Goal: Information Seeking & Learning: Learn about a topic

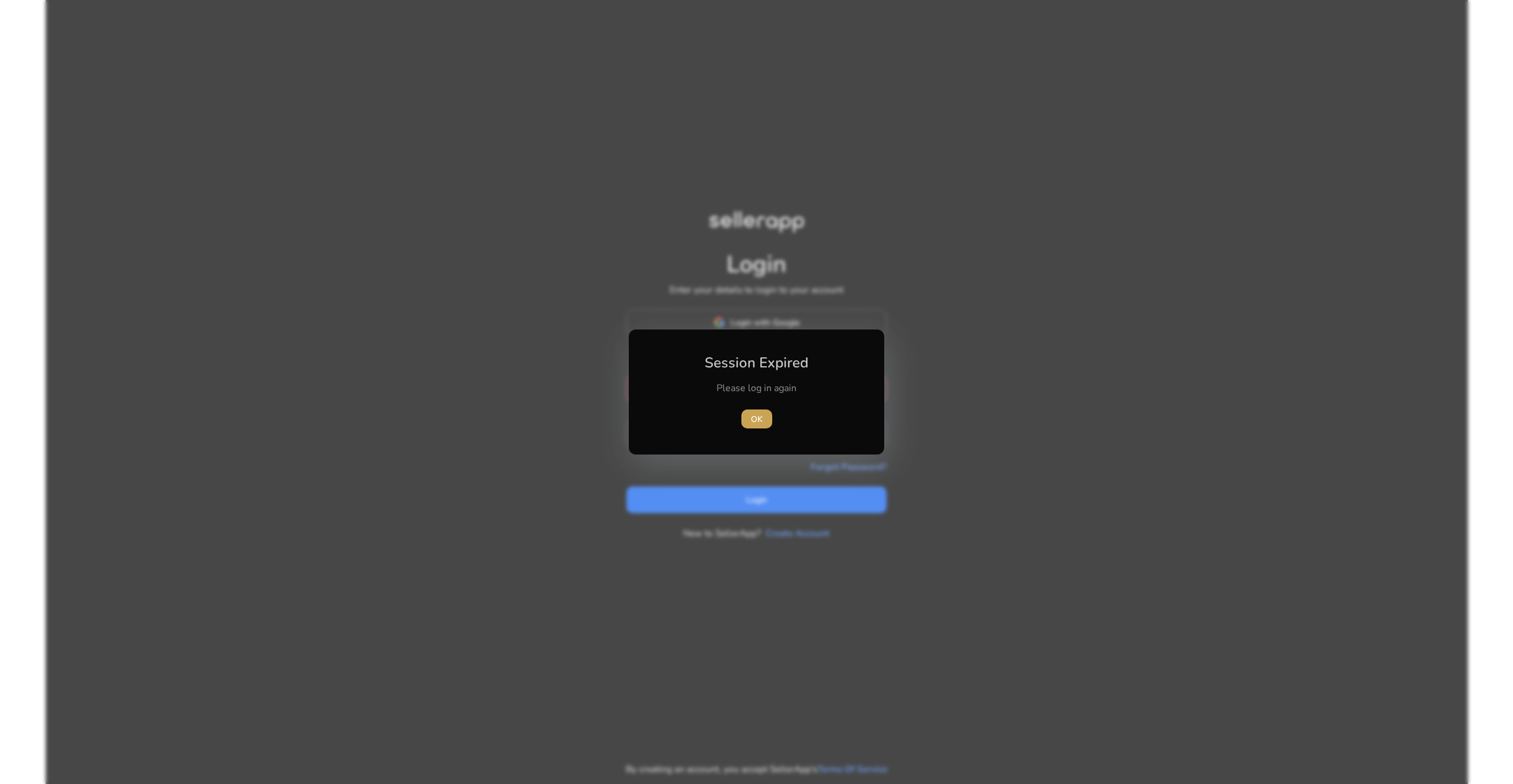
click at [753, 419] on span "OK" at bounding box center [757, 419] width 12 height 12
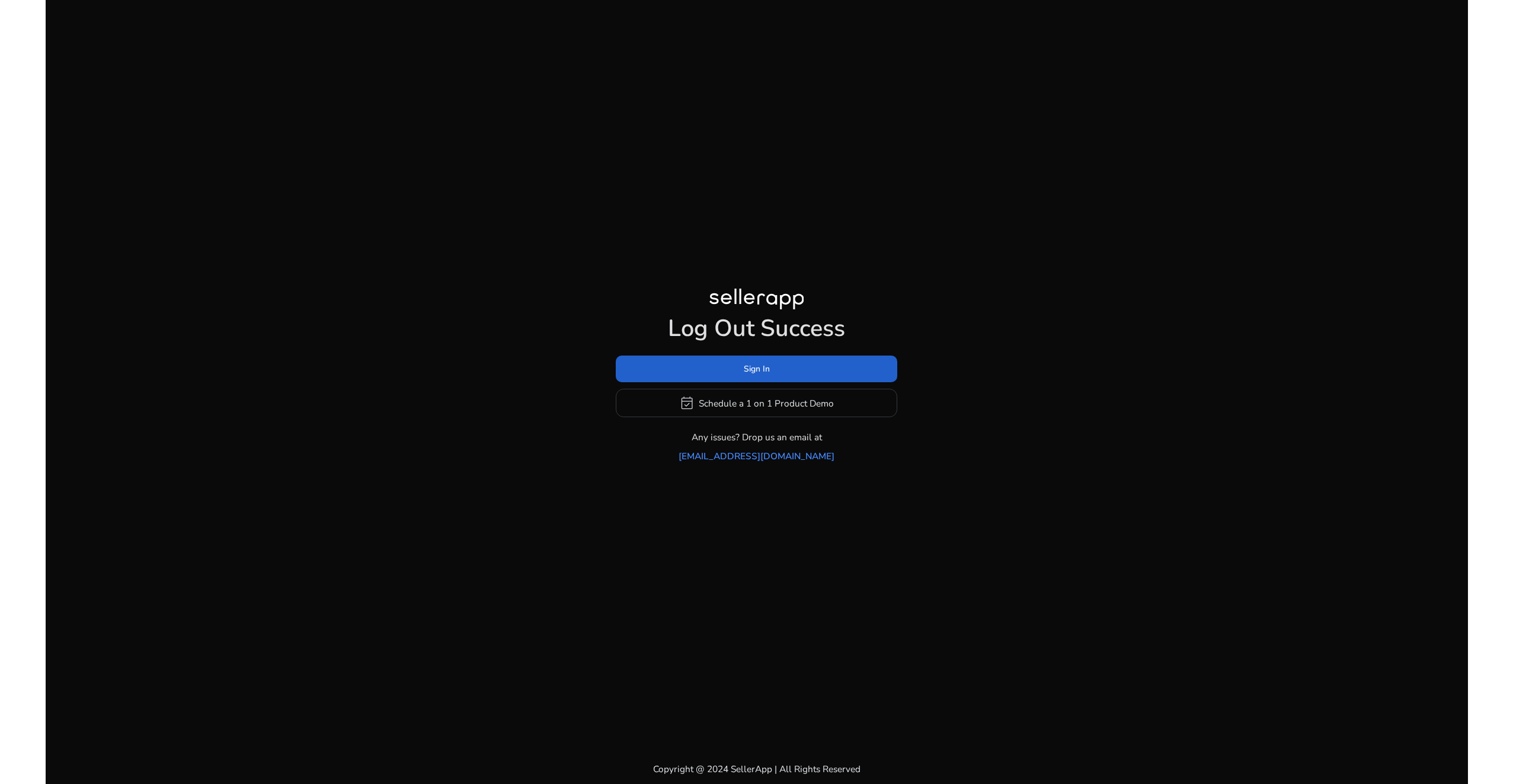
click at [756, 375] on span "Sign In" at bounding box center [757, 368] width 26 height 12
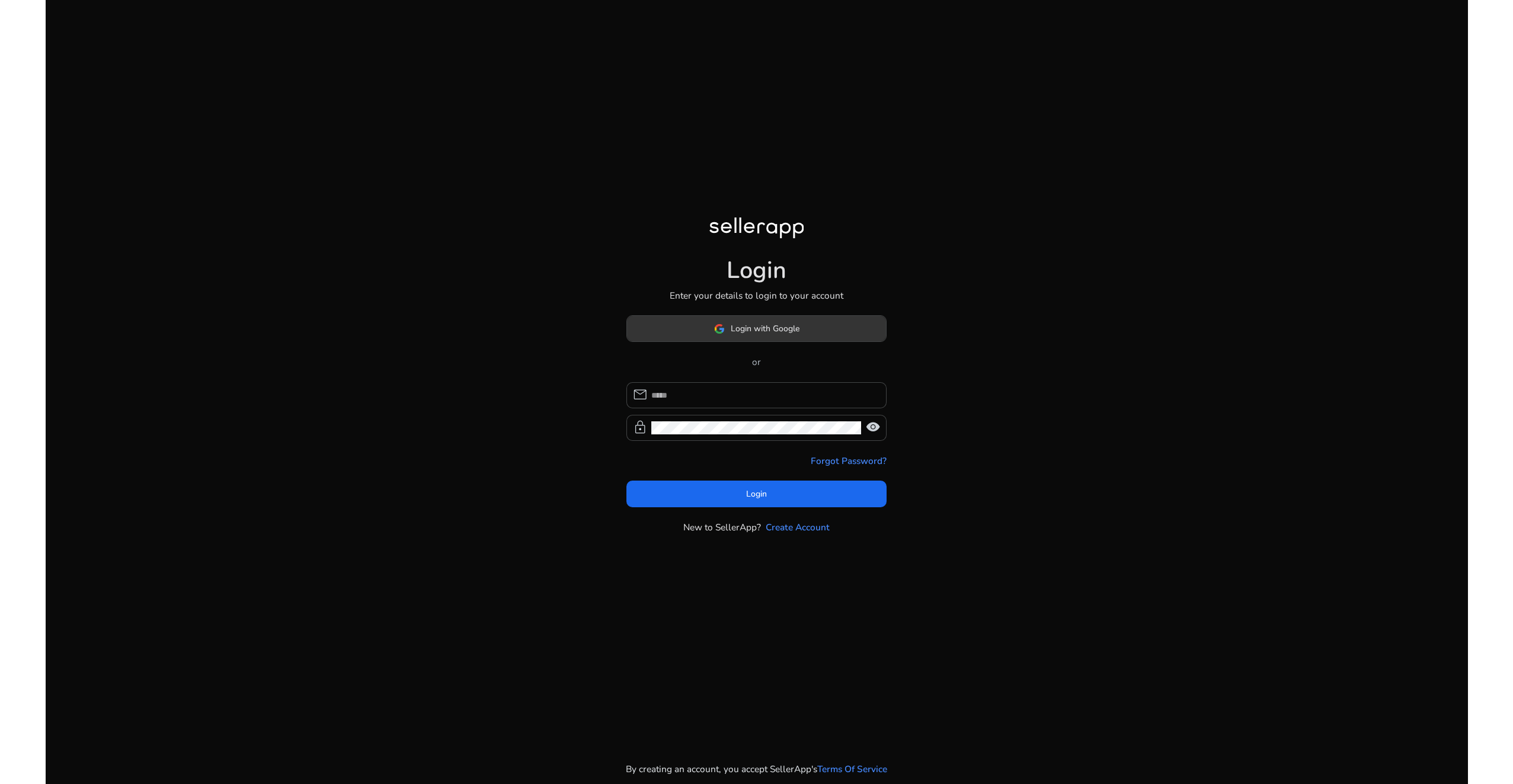
click at [744, 335] on span "Login with Google" at bounding box center [765, 328] width 69 height 12
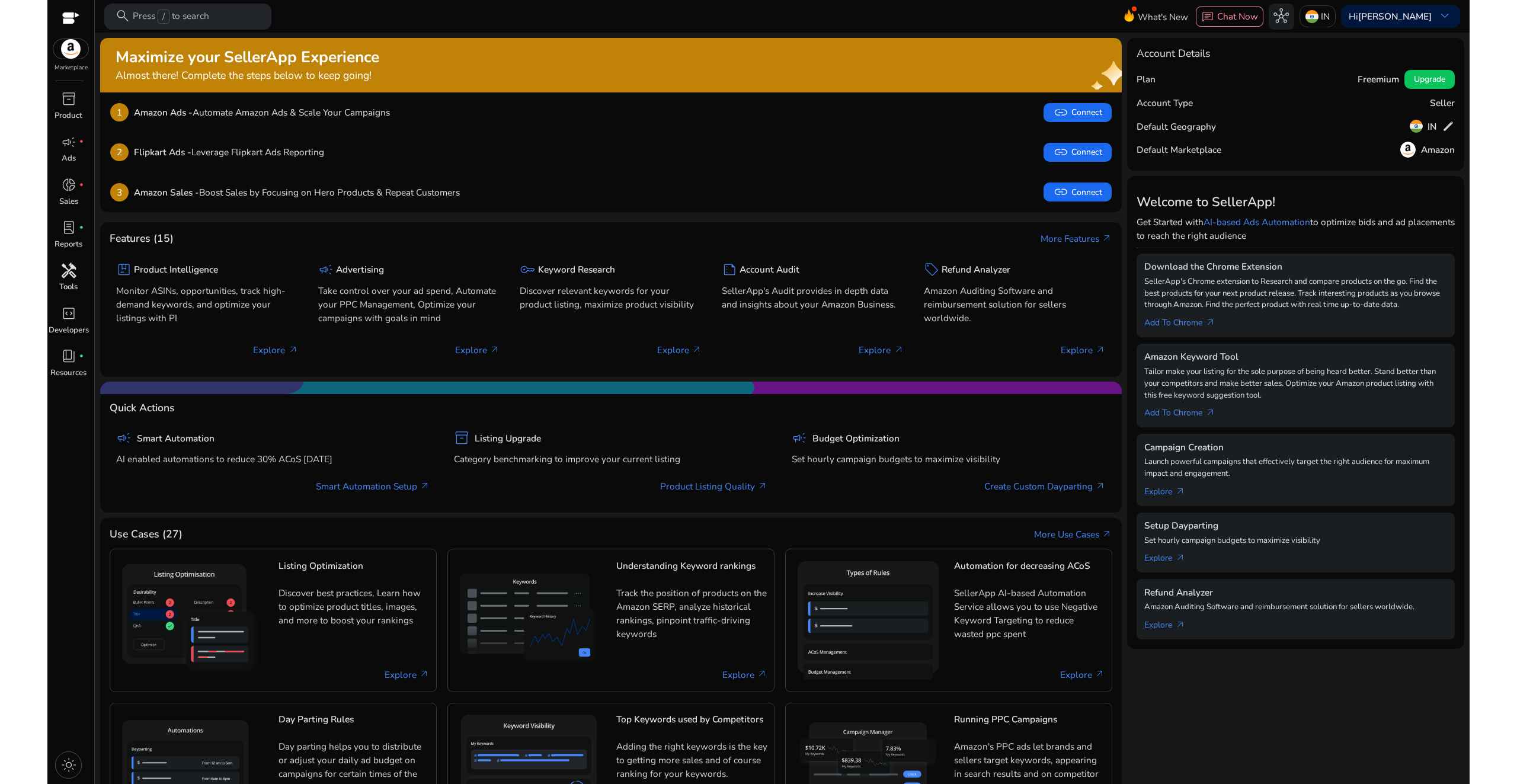
click at [70, 286] on p "Tools" at bounding box center [68, 287] width 19 height 12
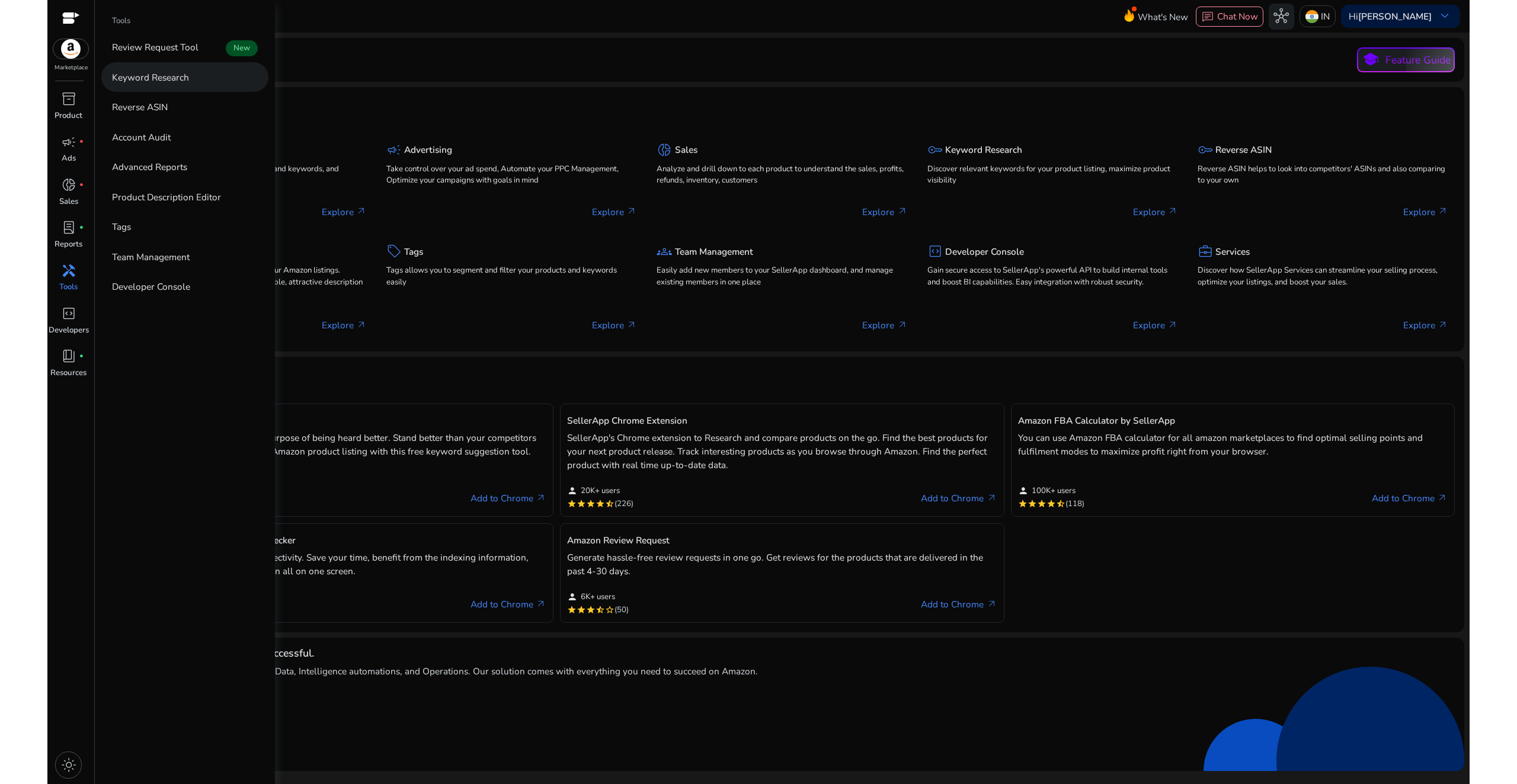
click at [154, 78] on p "Keyword Research" at bounding box center [150, 77] width 77 height 13
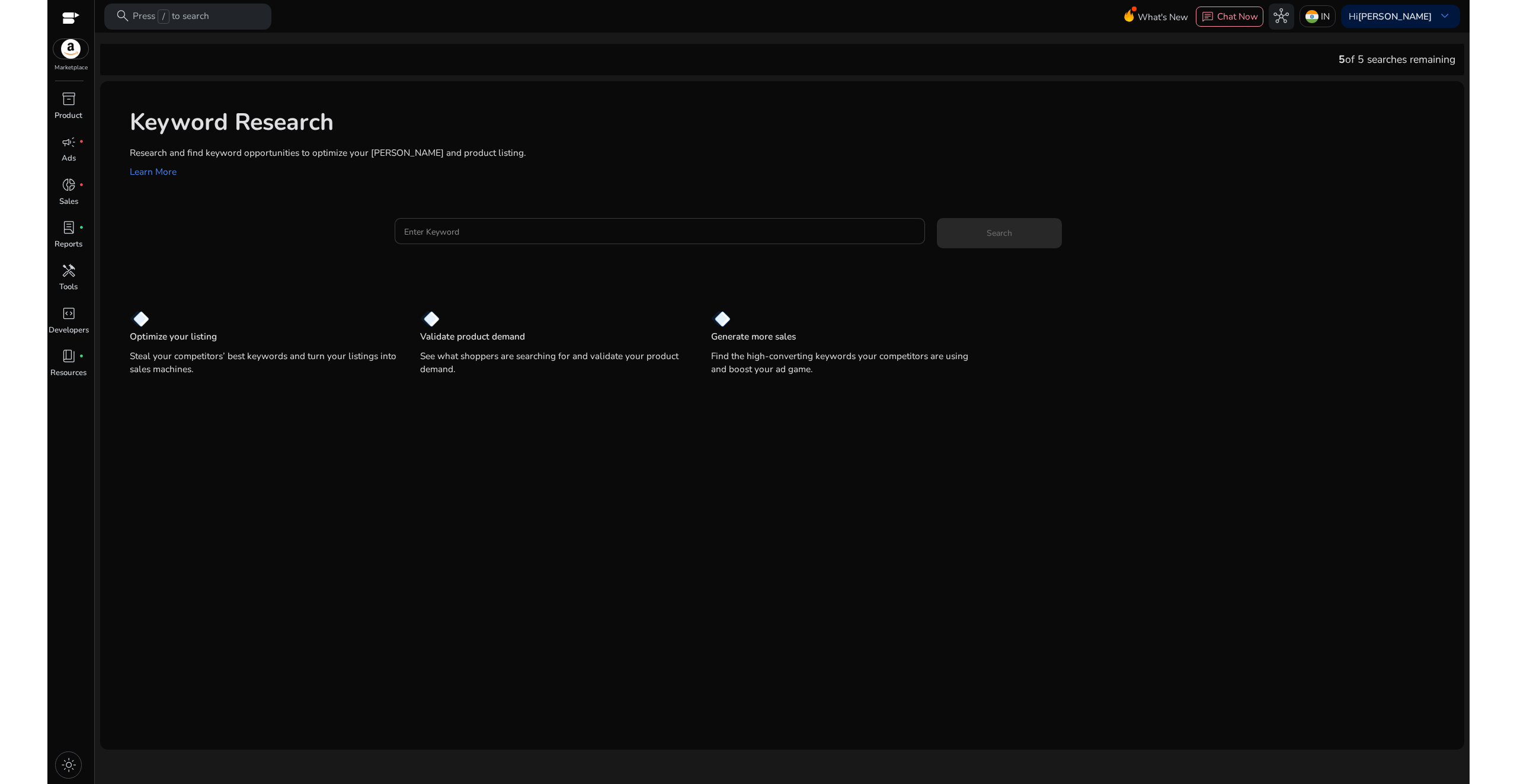
click at [456, 240] on div at bounding box center [660, 231] width 511 height 26
paste input "**********"
type input "**********"
click at [1004, 231] on span "Search" at bounding box center [1000, 233] width 26 height 12
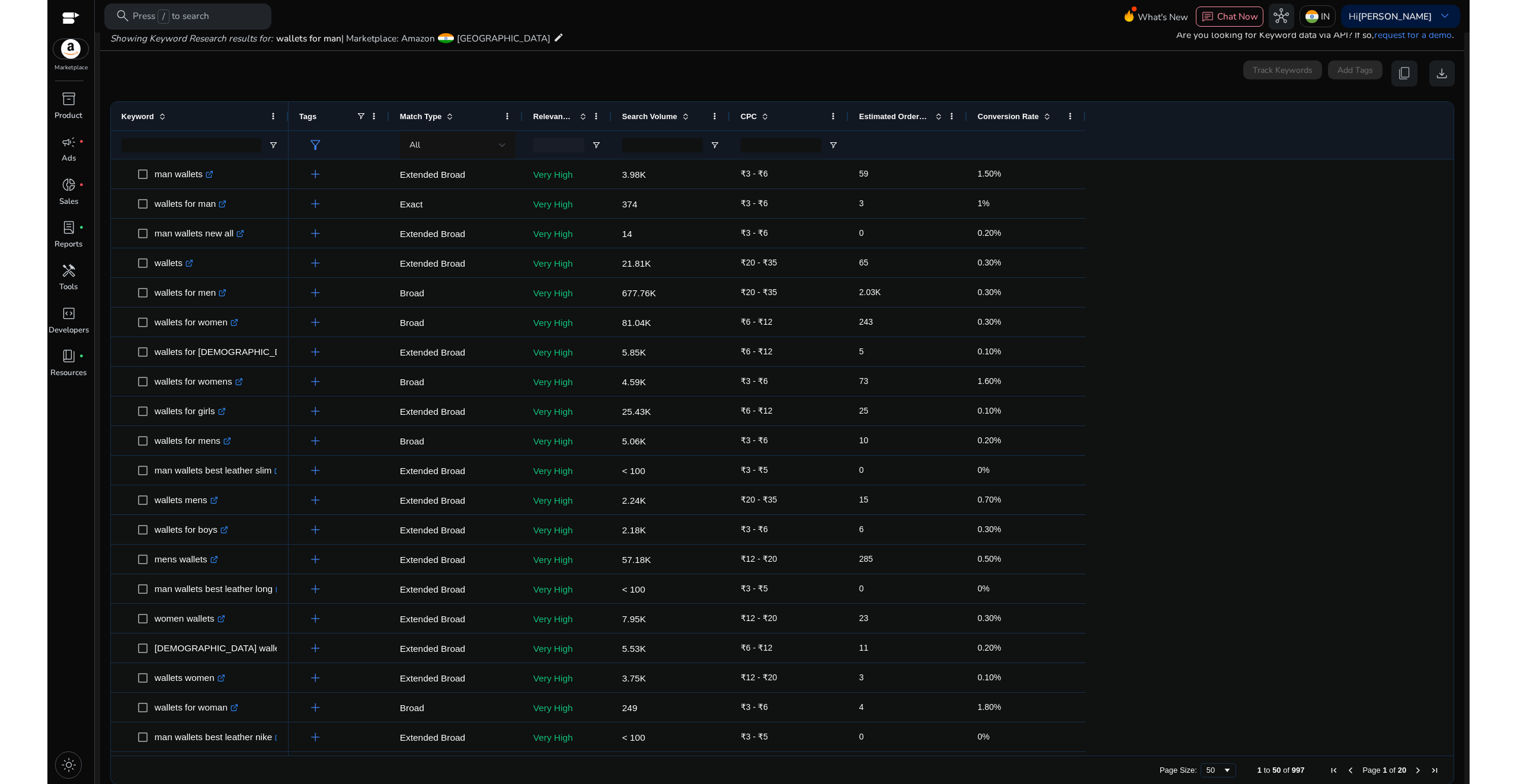
click at [995, 109] on div "Conversion Rate" at bounding box center [1020, 116] width 84 height 22
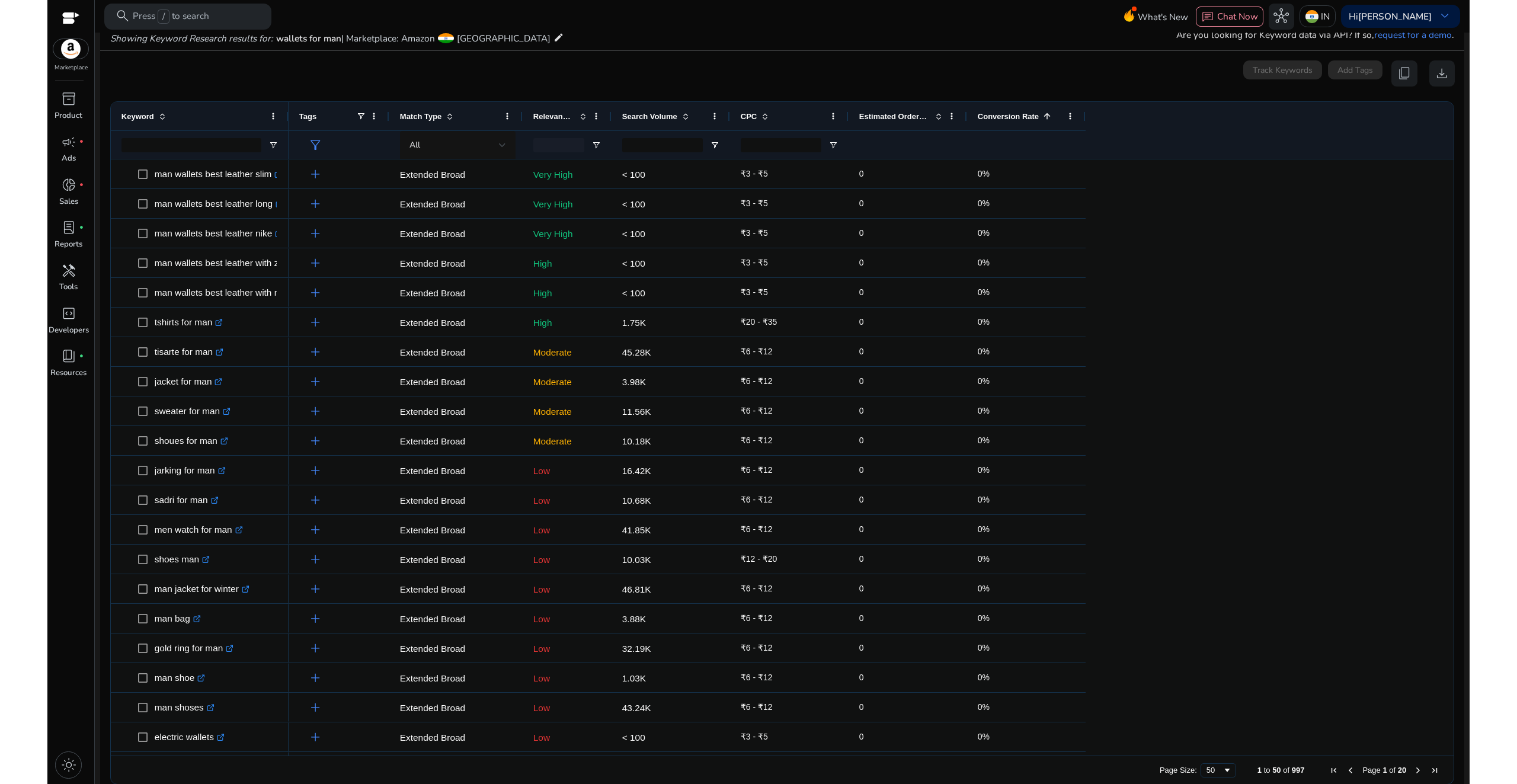
click at [992, 116] on span "Conversion Rate" at bounding box center [1008, 116] width 61 height 9
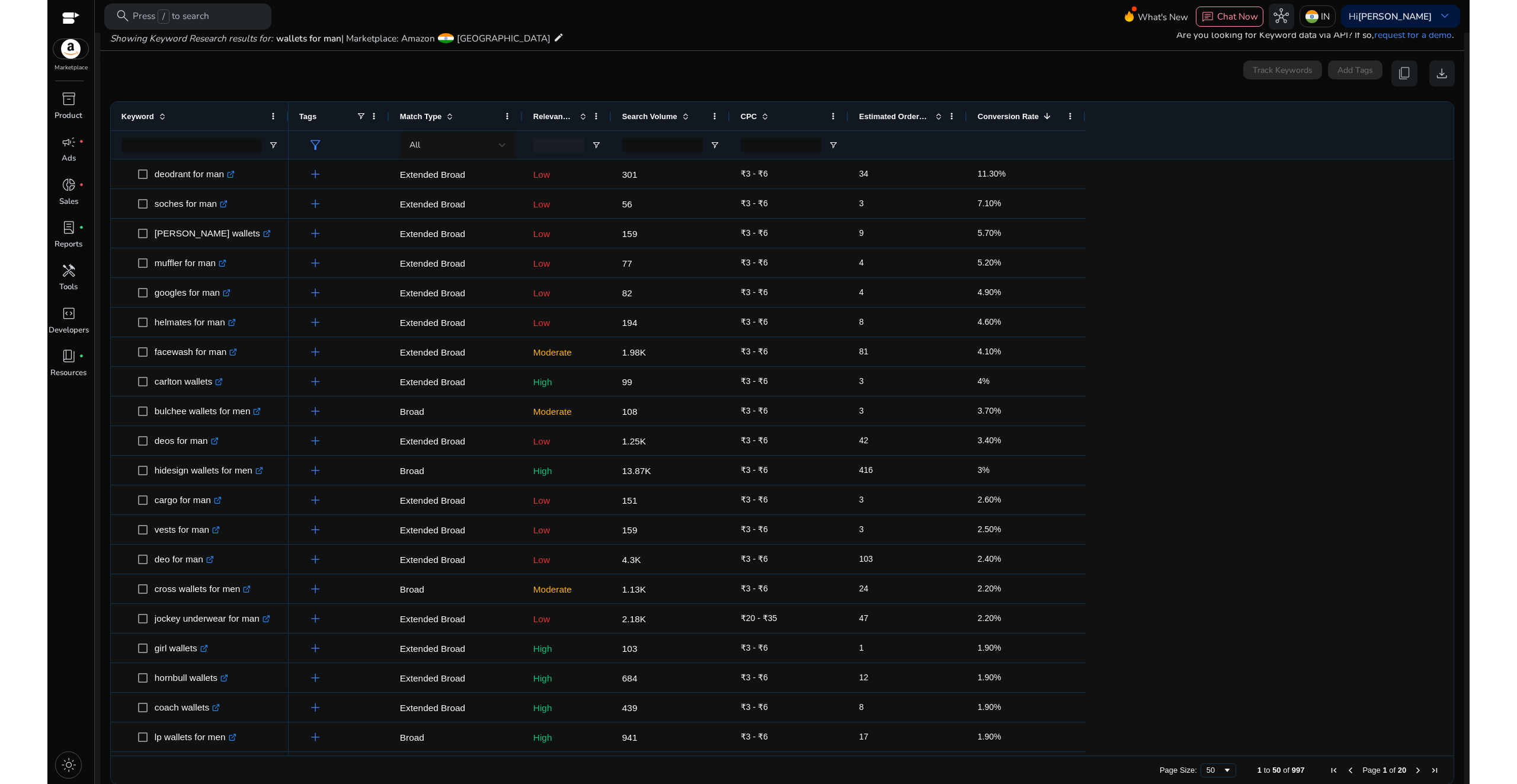
click at [140, 113] on span "Keyword" at bounding box center [137, 116] width 33 height 9
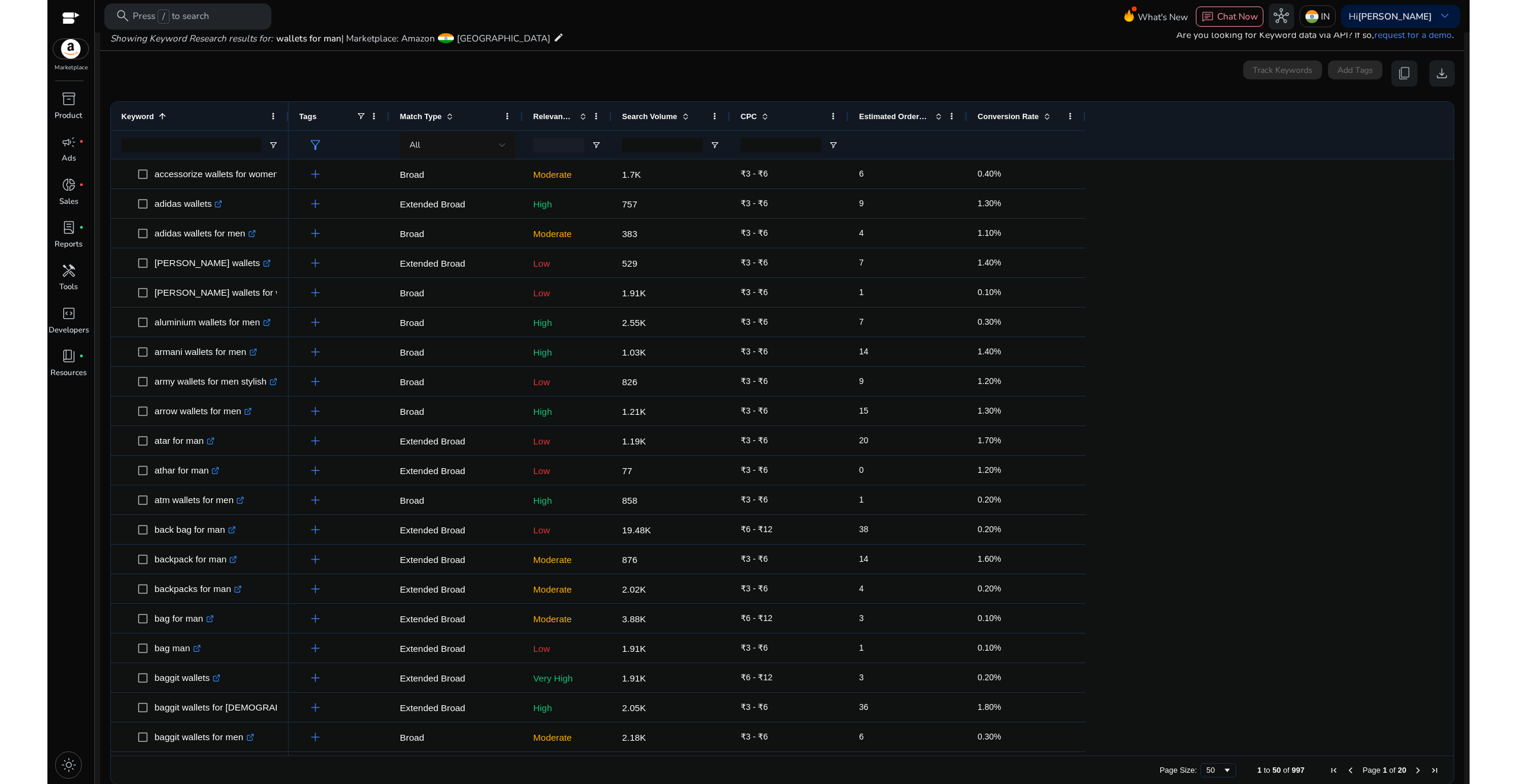
click at [139, 113] on span "Keyword" at bounding box center [137, 116] width 33 height 9
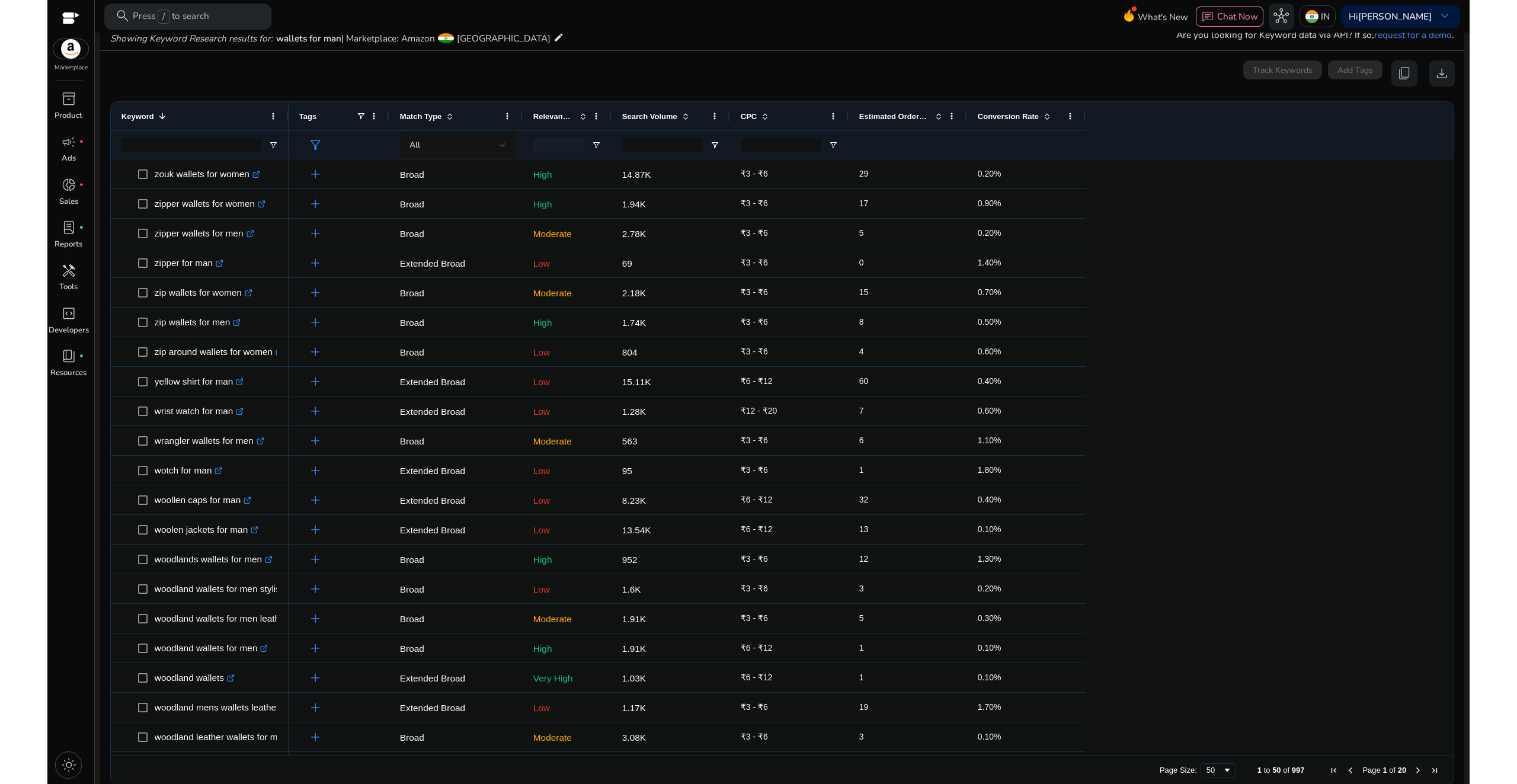
click at [139, 113] on span "Keyword" at bounding box center [137, 116] width 33 height 9
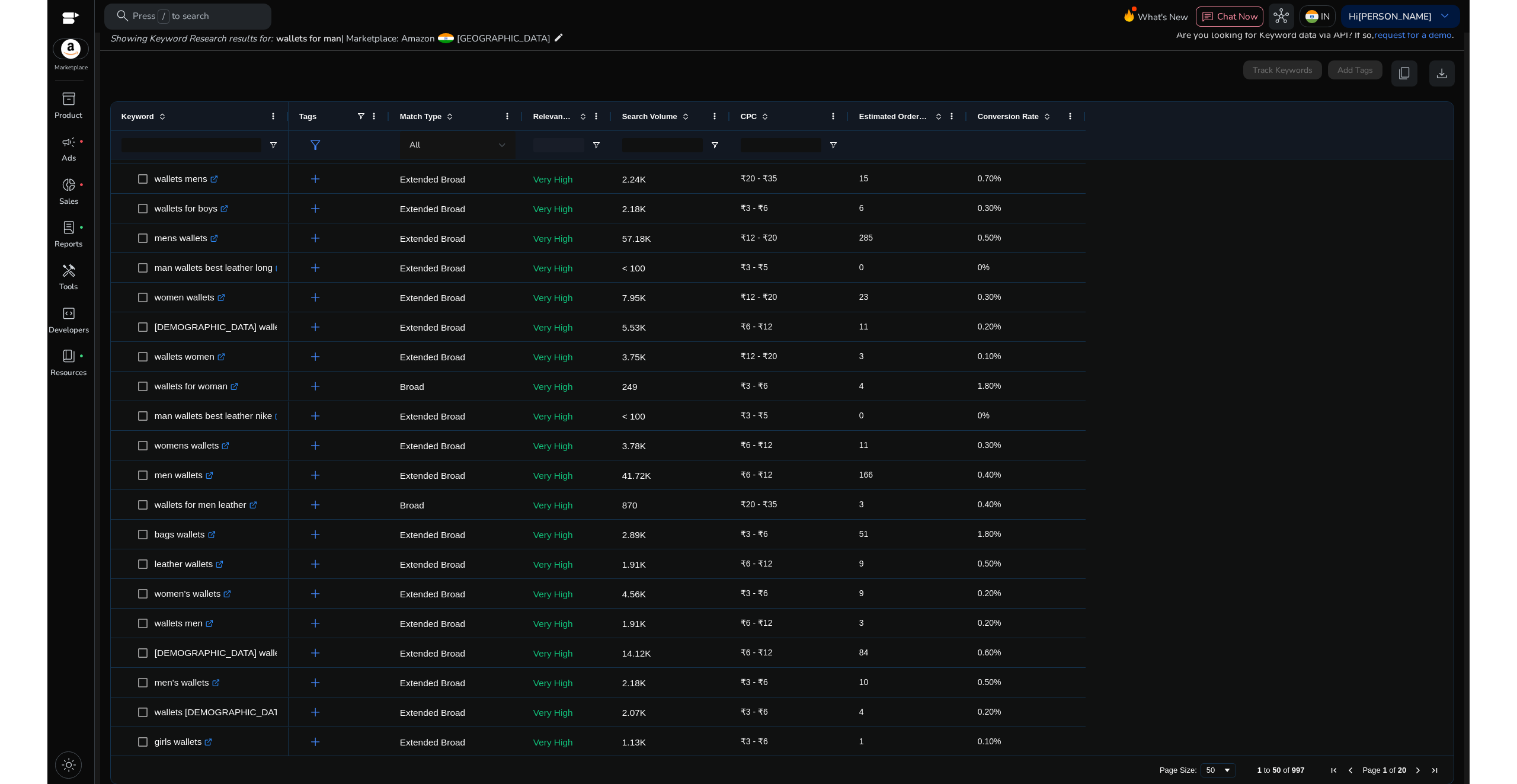
scroll to position [442, 0]
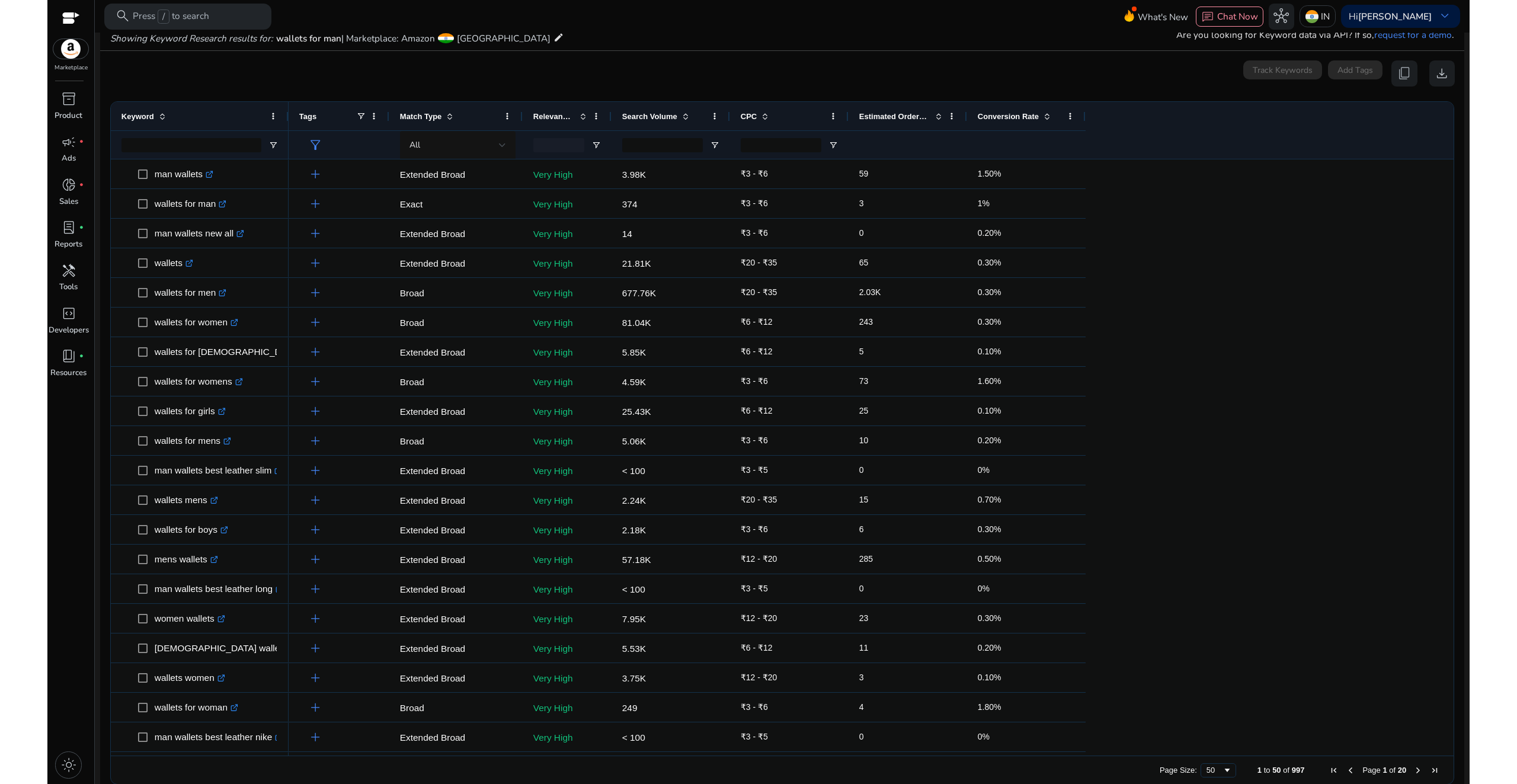
click at [663, 118] on span "Search Volume" at bounding box center [650, 116] width 55 height 9
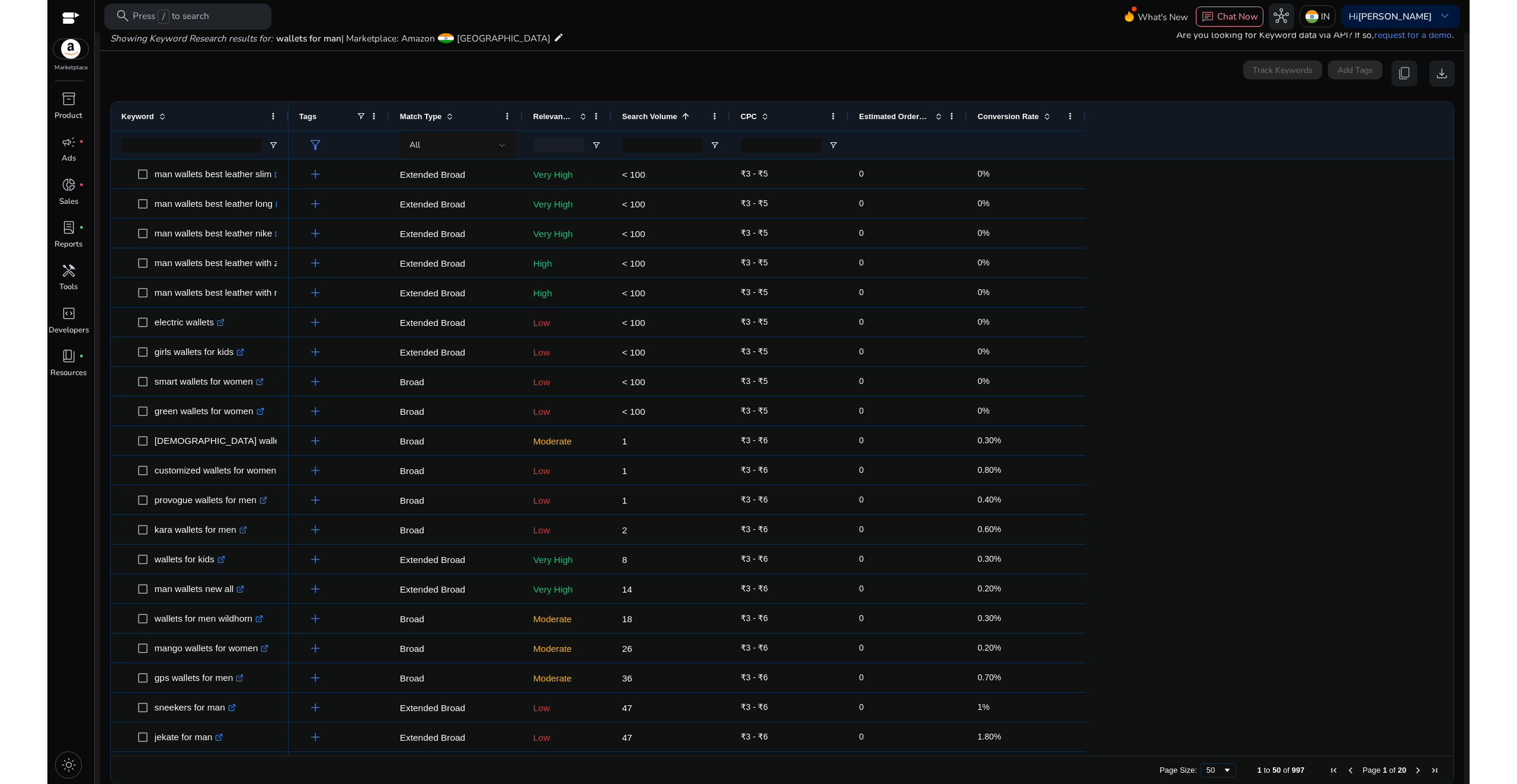
click at [663, 118] on span "Search Volume" at bounding box center [650, 116] width 55 height 9
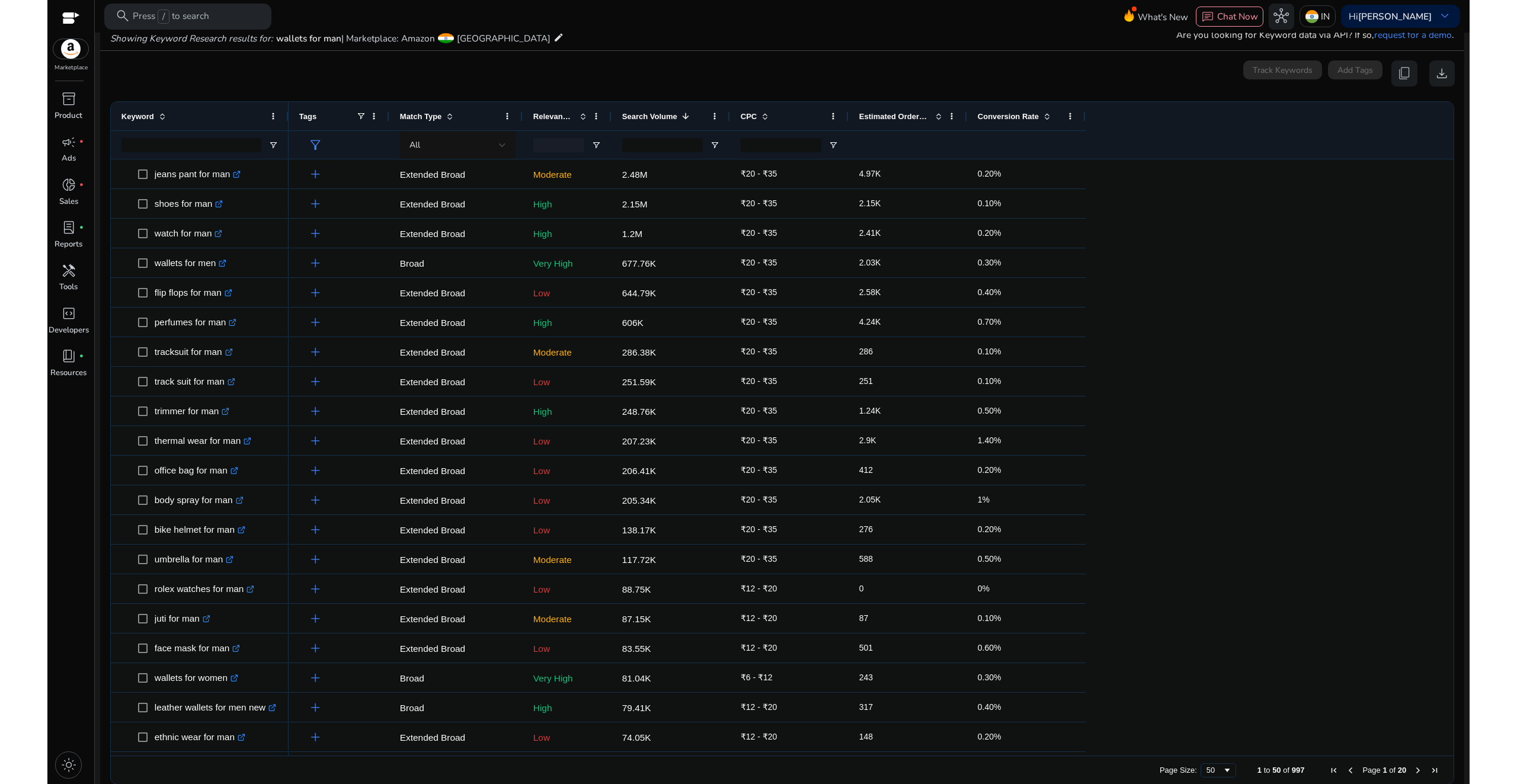
click at [132, 118] on span "Keyword" at bounding box center [137, 116] width 33 height 9
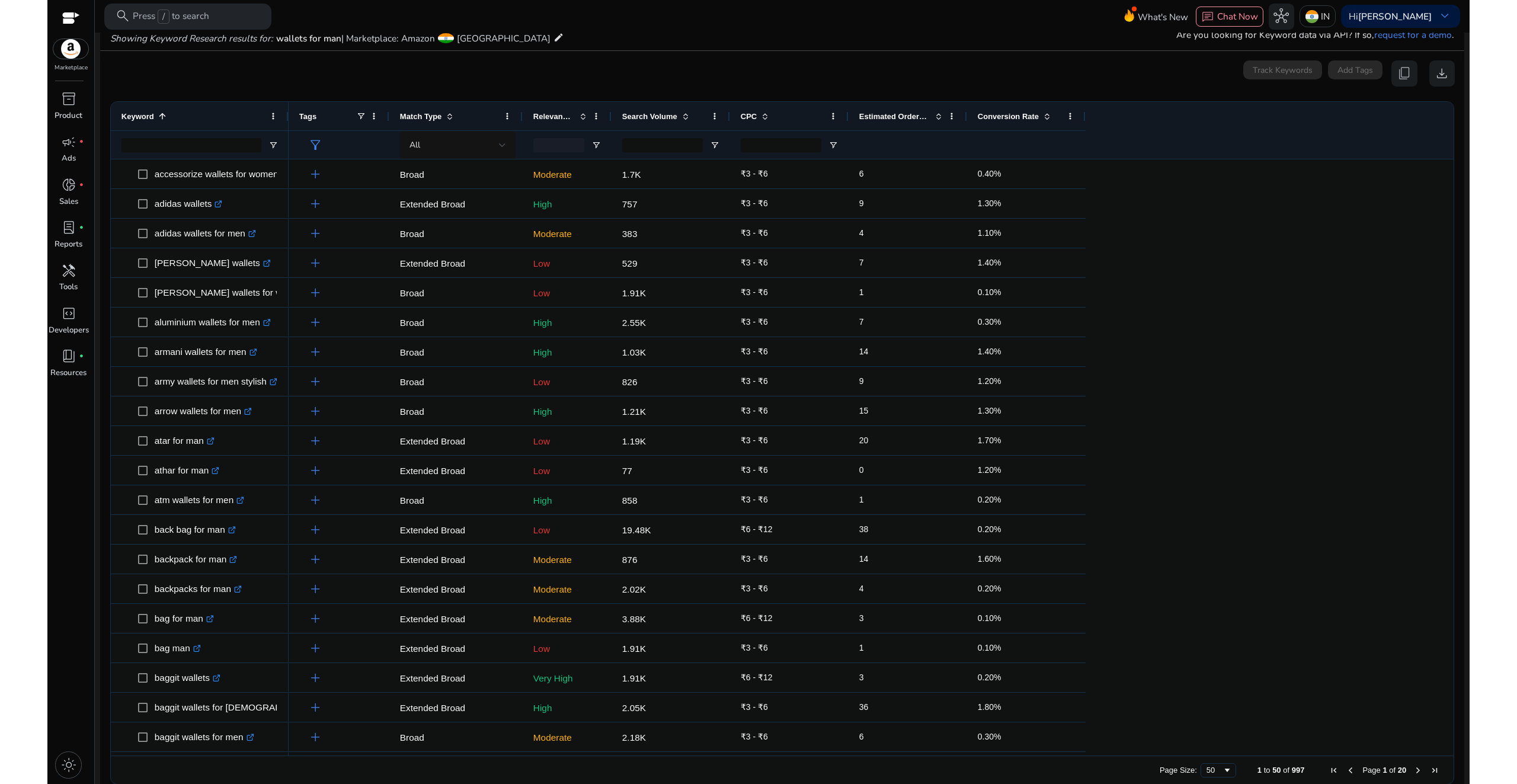
click at [132, 118] on span "Keyword" at bounding box center [137, 116] width 33 height 9
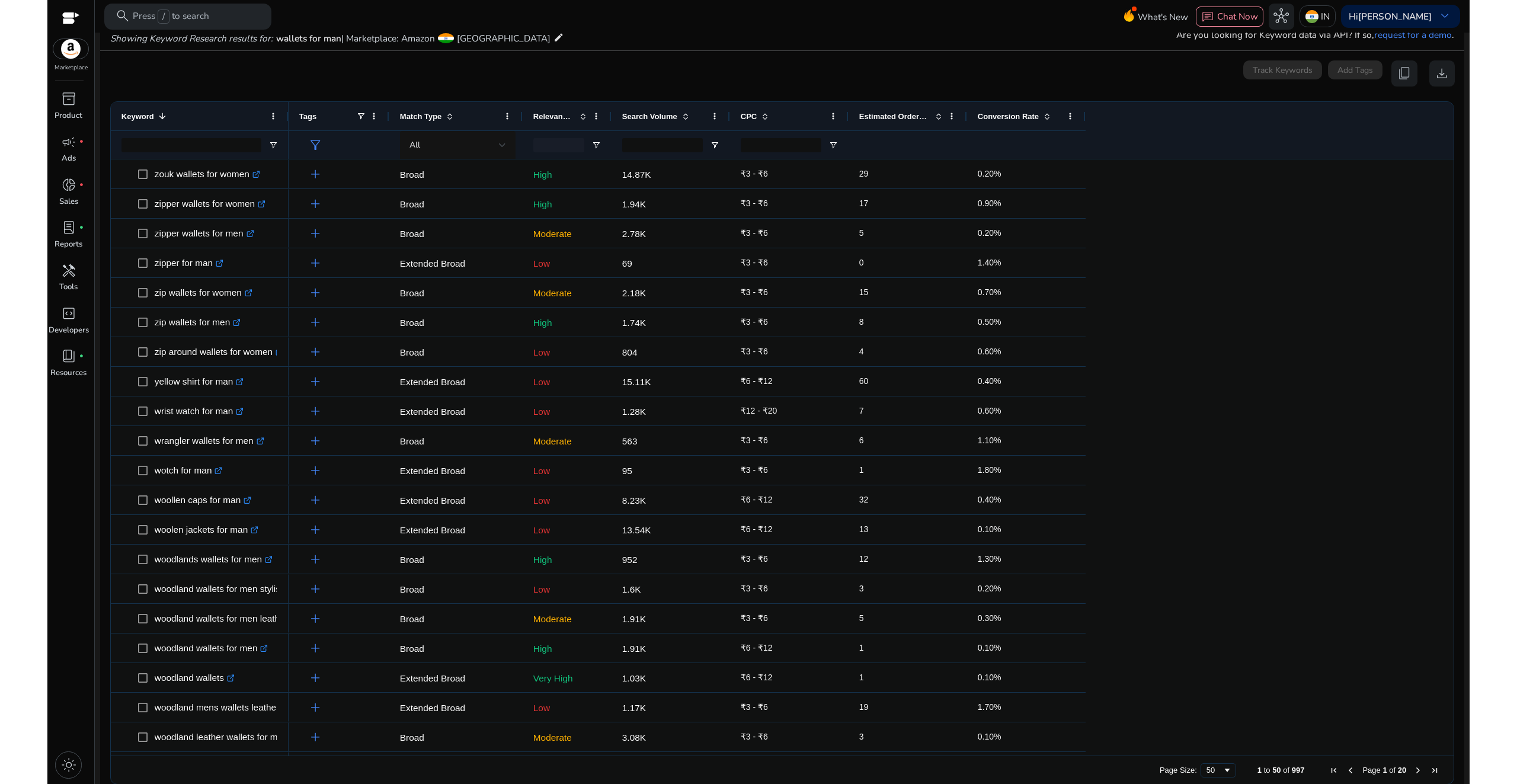
click at [132, 118] on span "Keyword" at bounding box center [137, 116] width 33 height 9
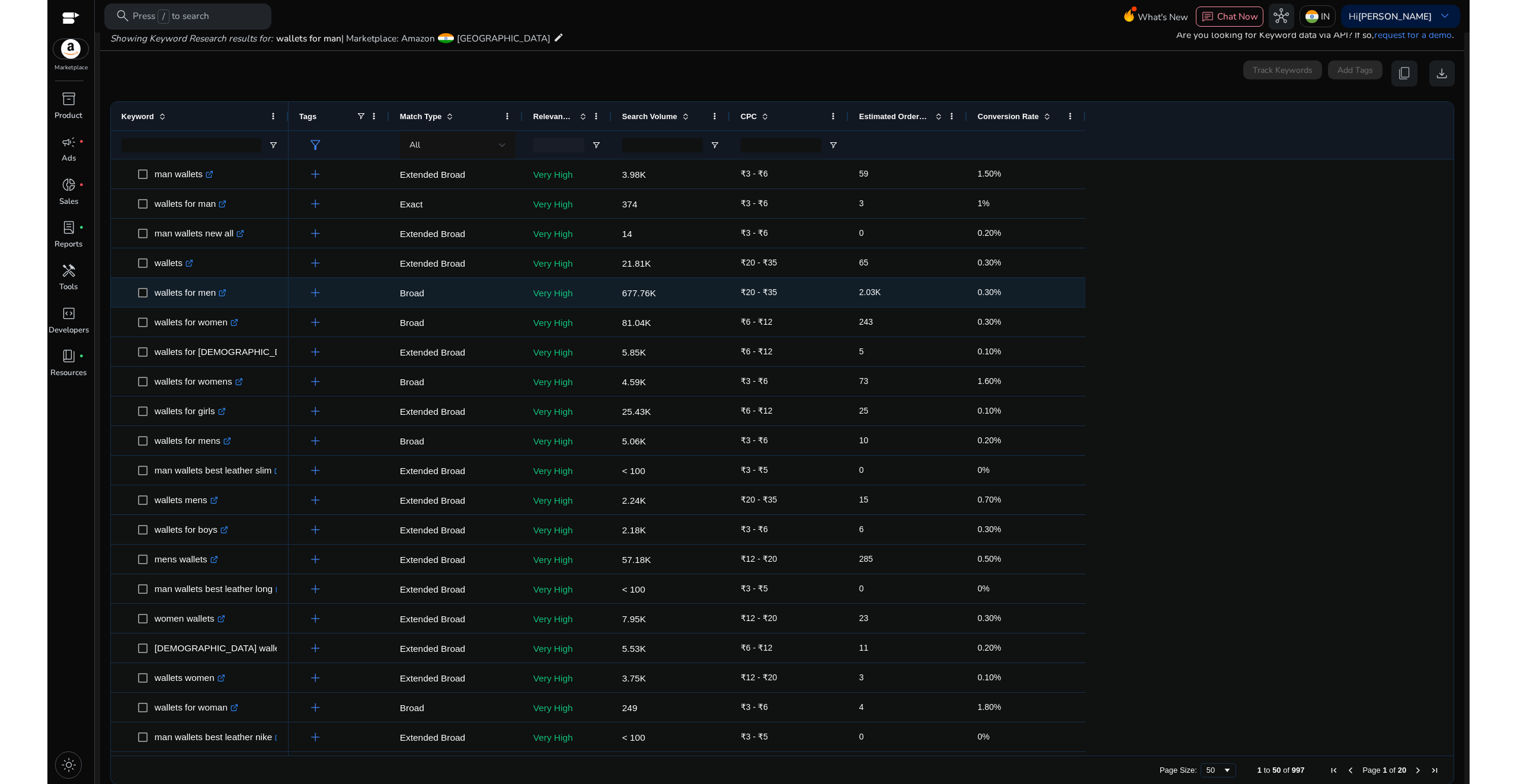
click at [869, 289] on span "2.03K" at bounding box center [870, 292] width 22 height 10
click at [226, 293] on icon ".st0{fill:#2c8af8}" at bounding box center [222, 293] width 8 height 8
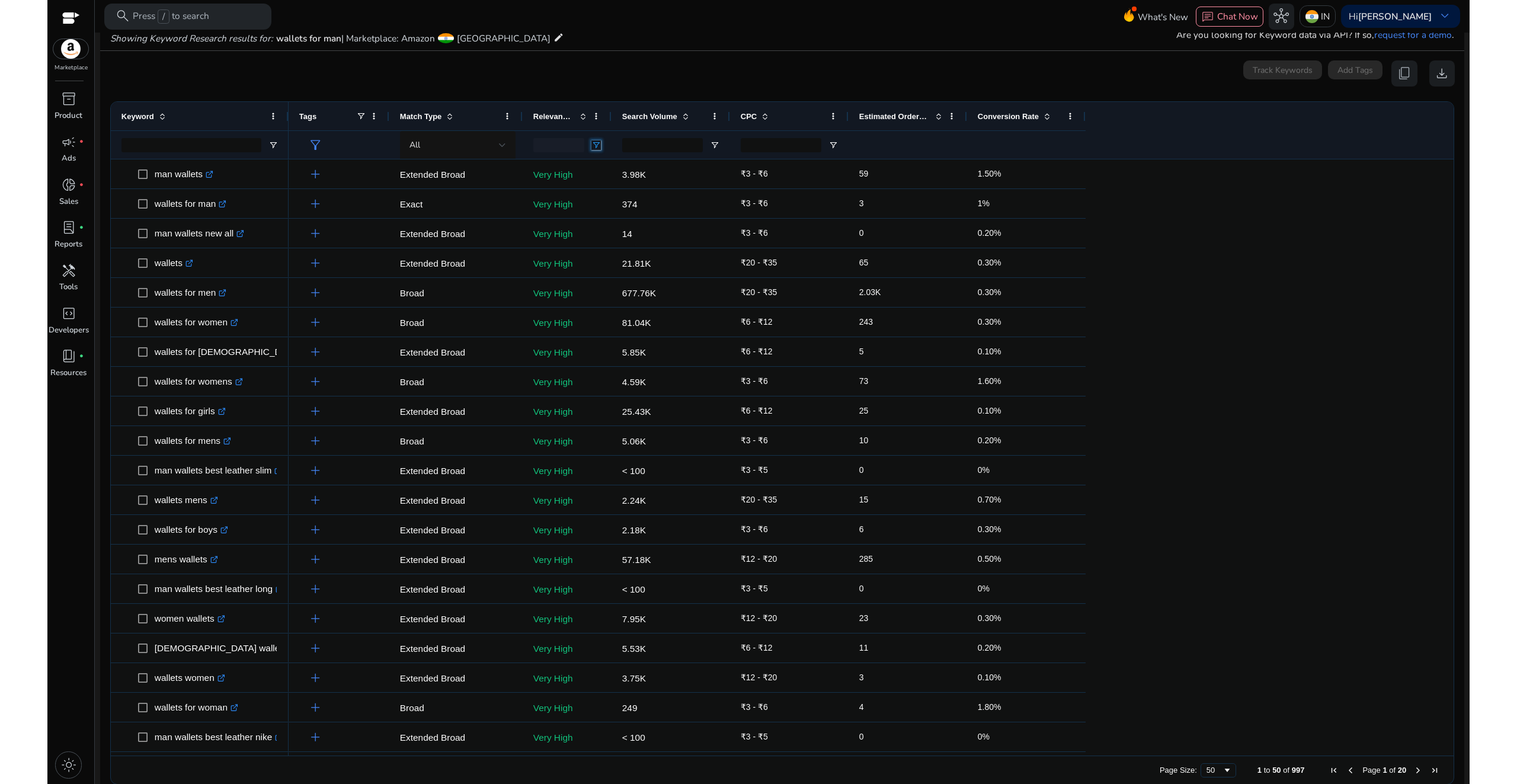
click at [598, 145] on span "Open Filter Menu" at bounding box center [596, 145] width 10 height 10
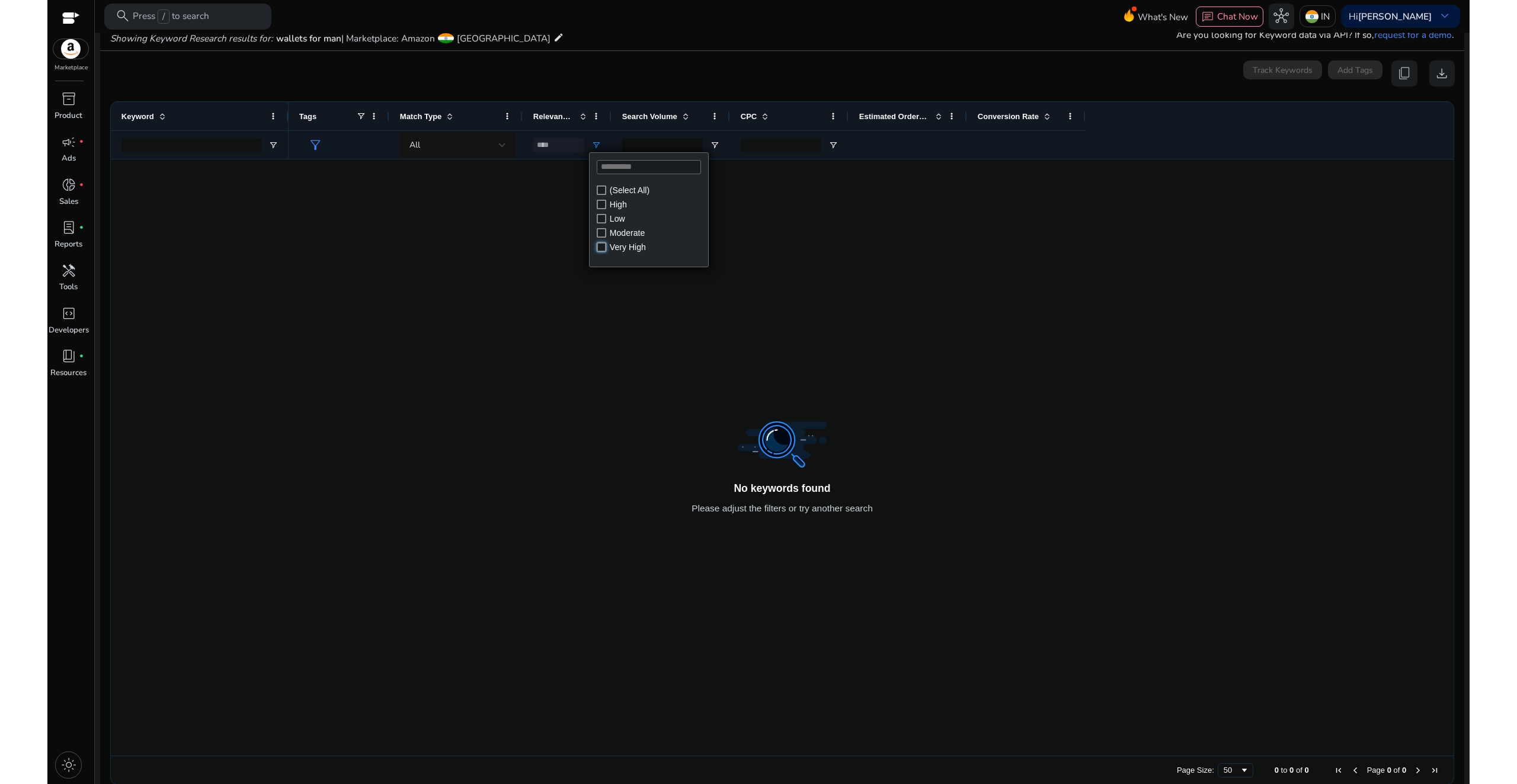
type input "**********"
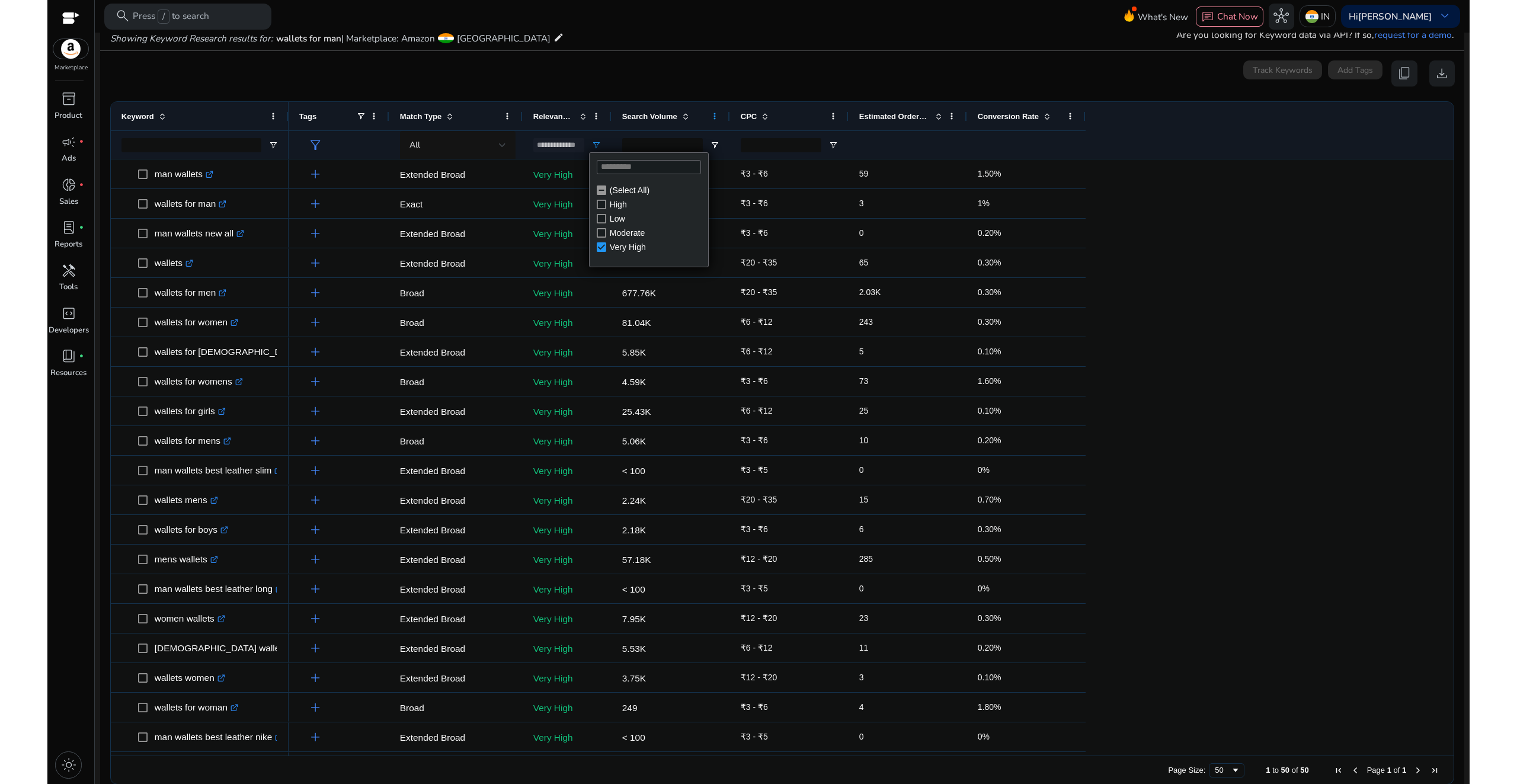
click at [715, 116] on span at bounding box center [715, 116] width 10 height 10
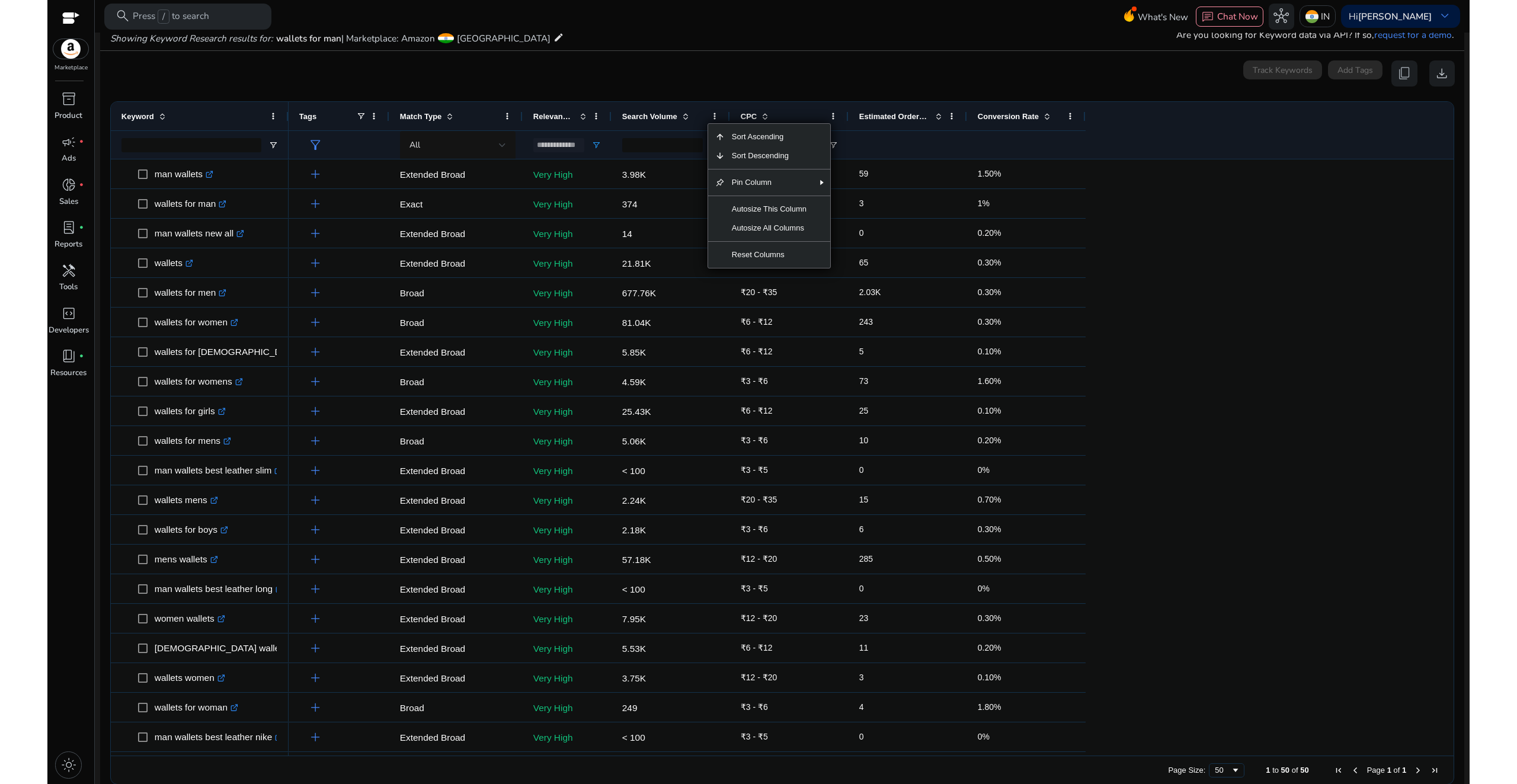
click at [678, 119] on span at bounding box center [684, 116] width 13 height 10
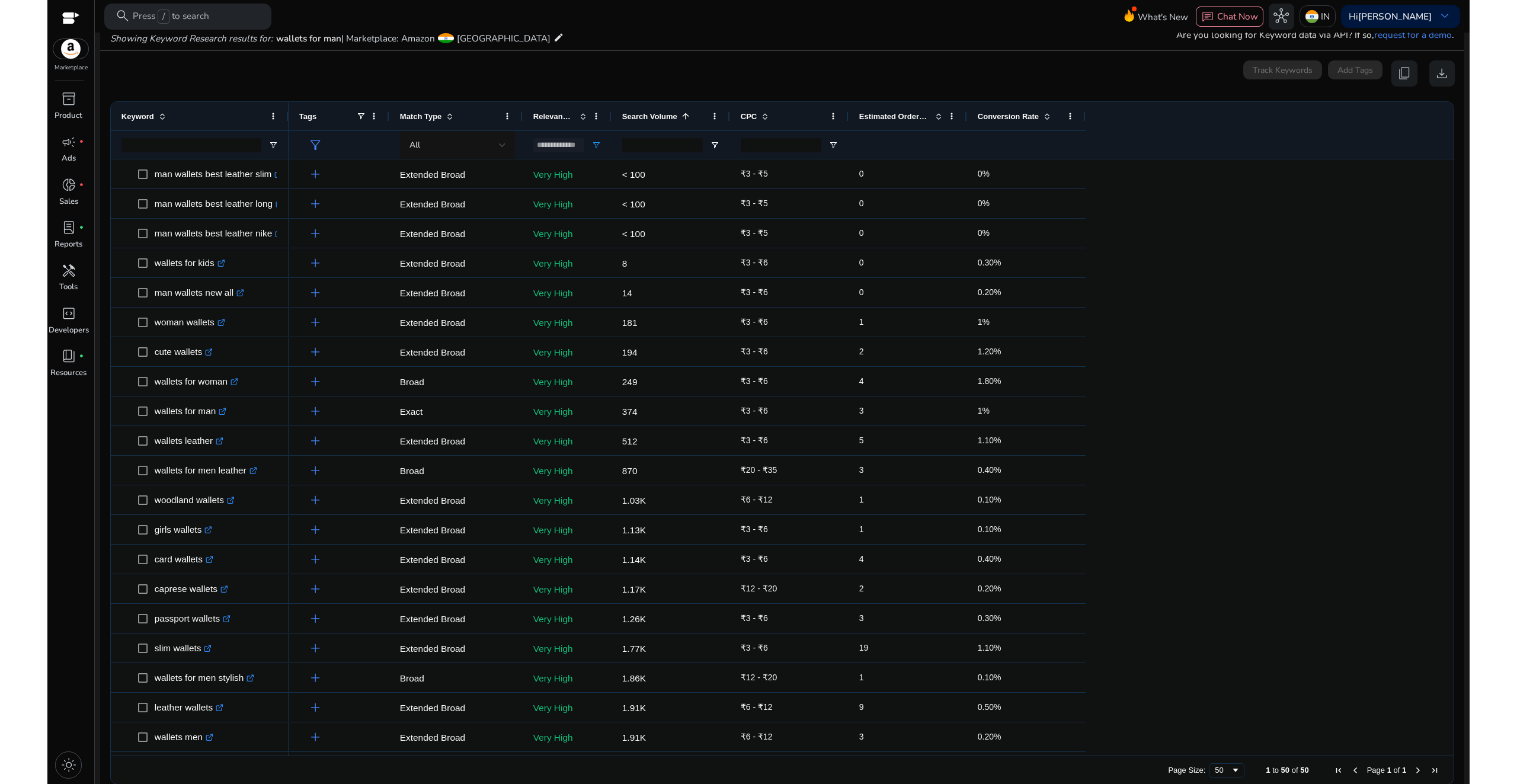
click at [678, 119] on span at bounding box center [684, 116] width 13 height 10
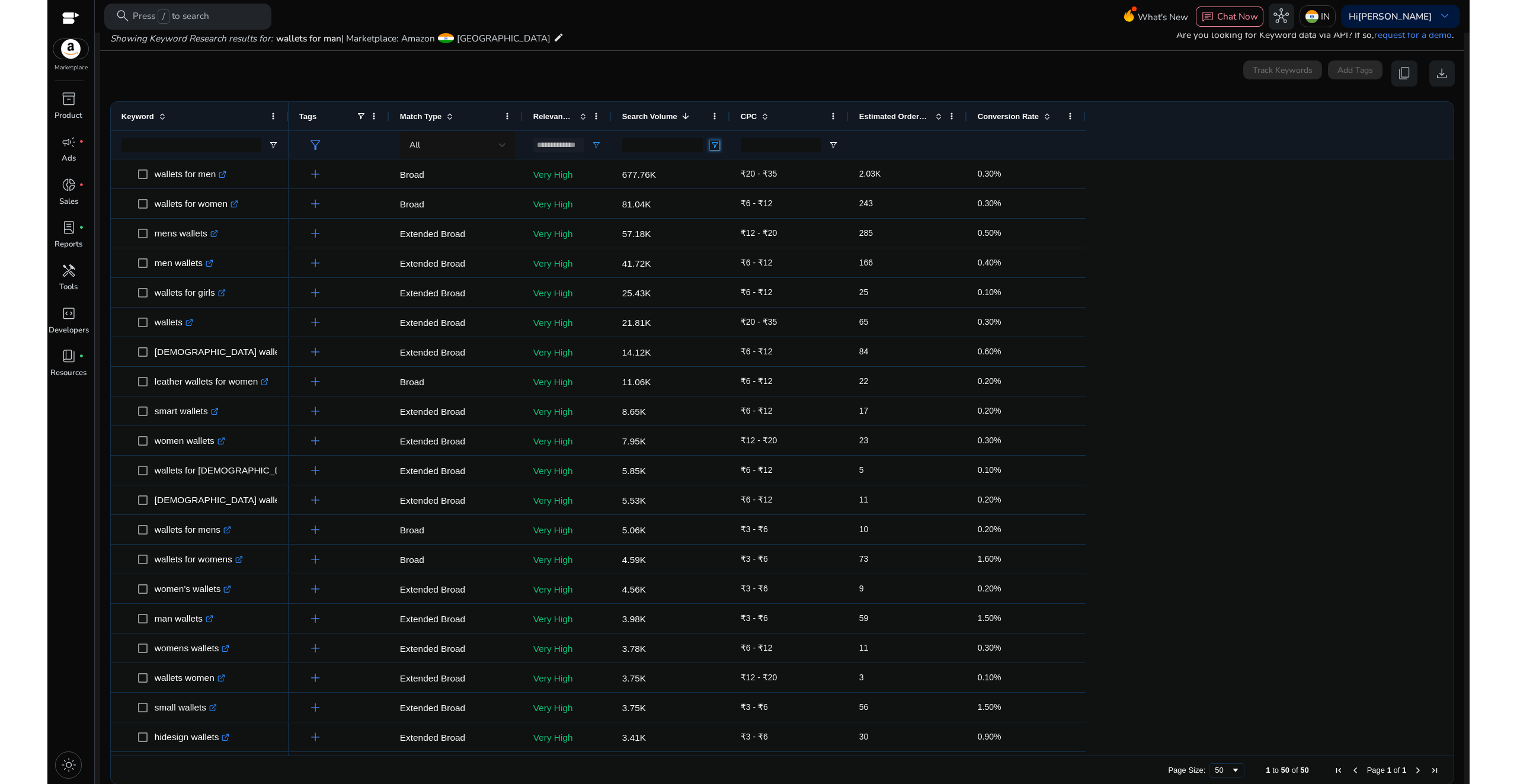
click at [713, 144] on span "Open Filter Menu" at bounding box center [715, 145] width 10 height 10
click at [753, 167] on div "Equals" at bounding box center [757, 167] width 72 height 10
click at [740, 190] on input "Filter Value" at bounding box center [761, 187] width 92 height 14
type input "****"
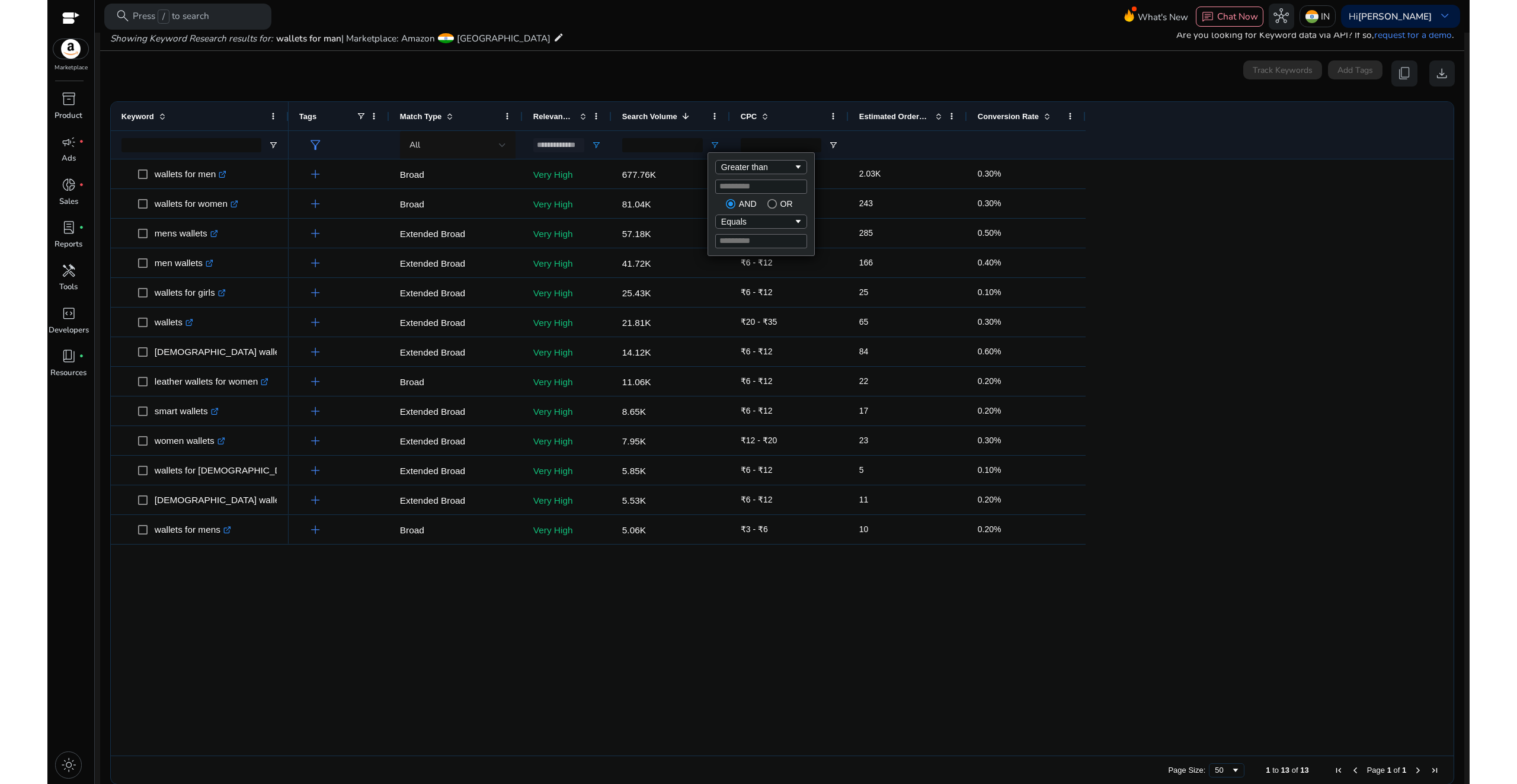
click at [694, 590] on div "add Broad Very High 677.76K ₹20 - ₹35 2.03K 0.30% add Broad Very High 81.04K ₹6…" at bounding box center [871, 457] width 1165 height 596
drag, startPoint x: 643, startPoint y: 146, endPoint x: 608, endPoint y: 146, distance: 35.0
click at [608, 146] on div "**********" at bounding box center [687, 144] width 797 height 29
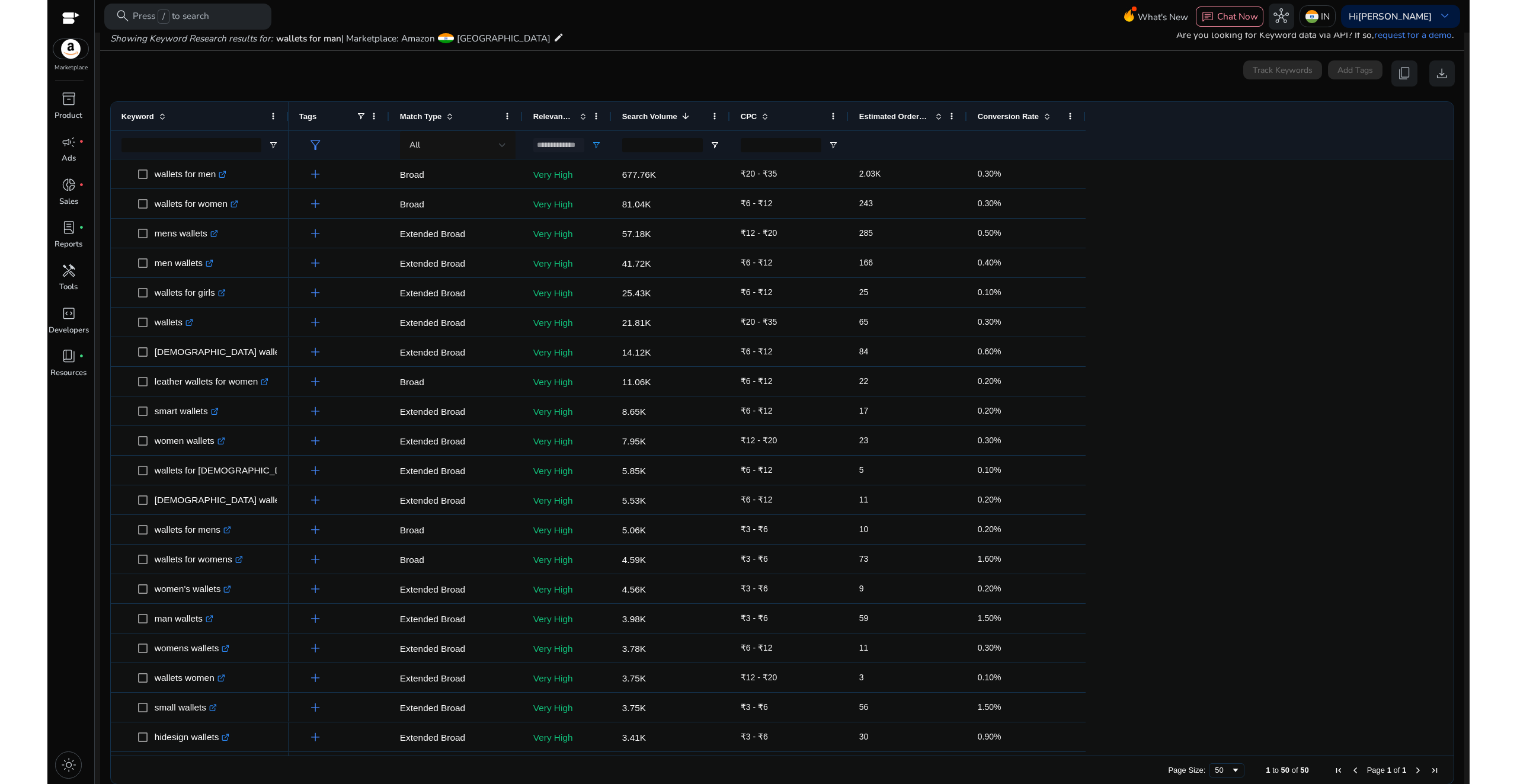
click at [945, 142] on div at bounding box center [908, 145] width 97 height 28
click at [1073, 118] on span at bounding box center [1070, 116] width 10 height 10
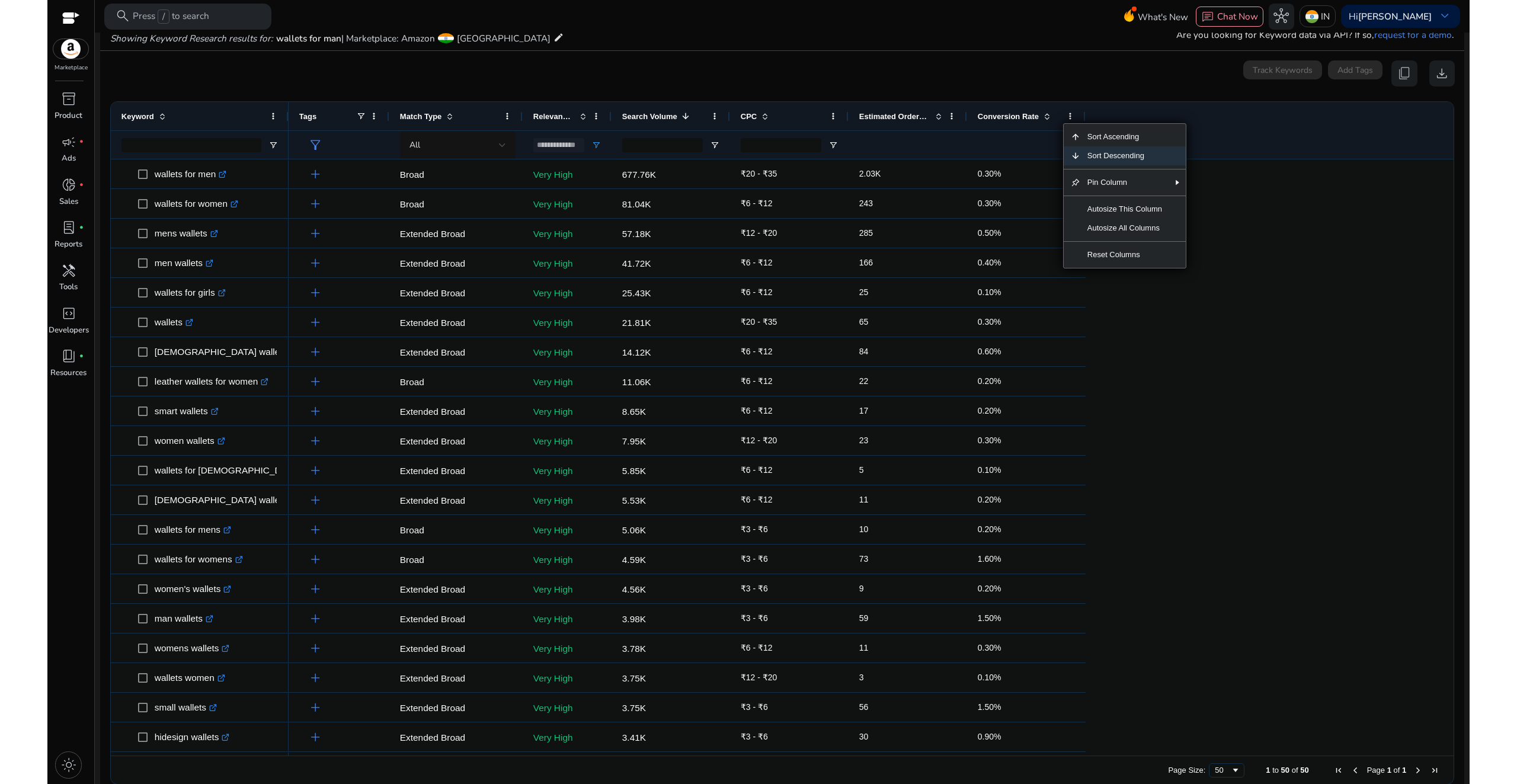
click at [1123, 158] on span "Sort Descending" at bounding box center [1124, 156] width 89 height 19
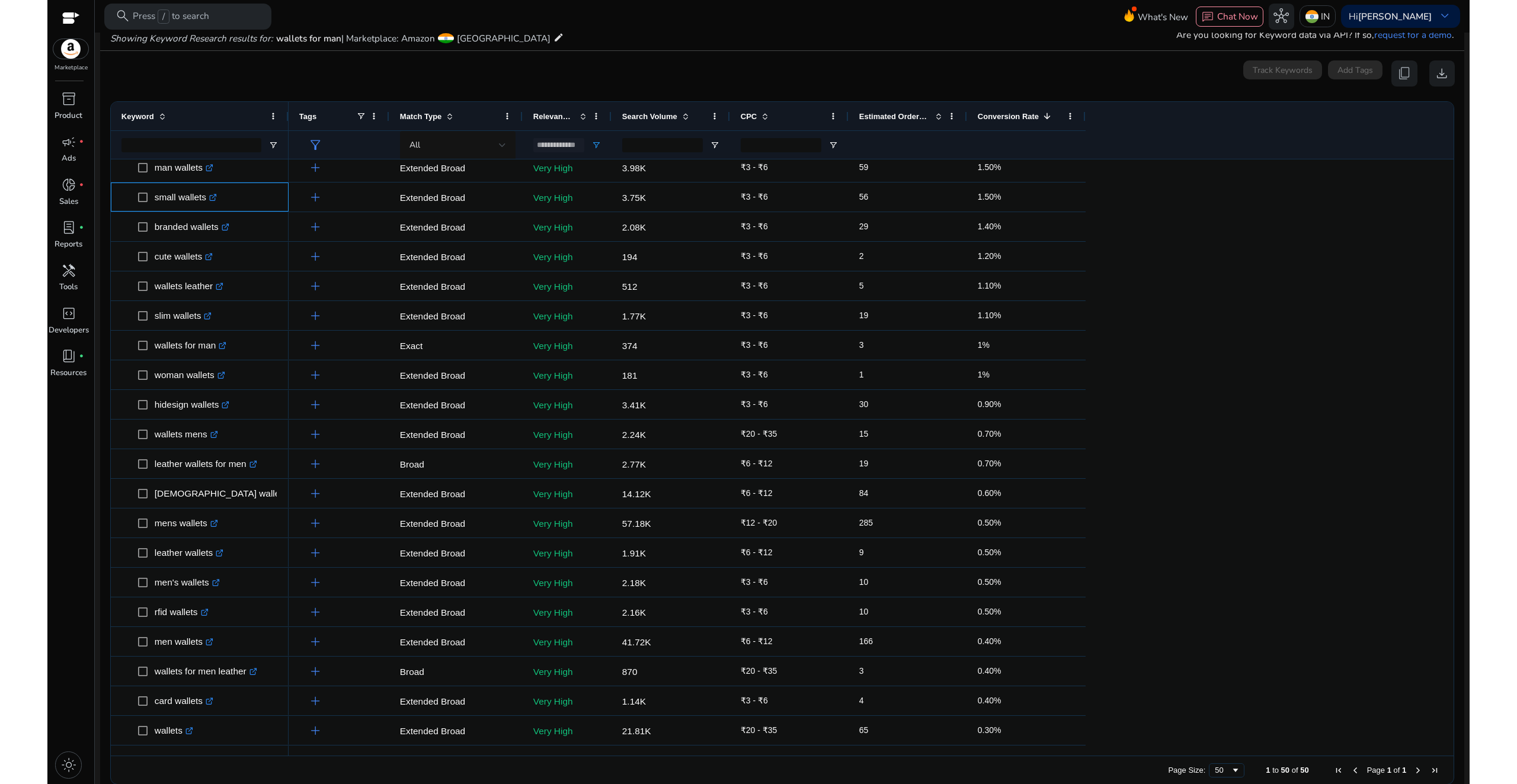
scroll to position [26, 0]
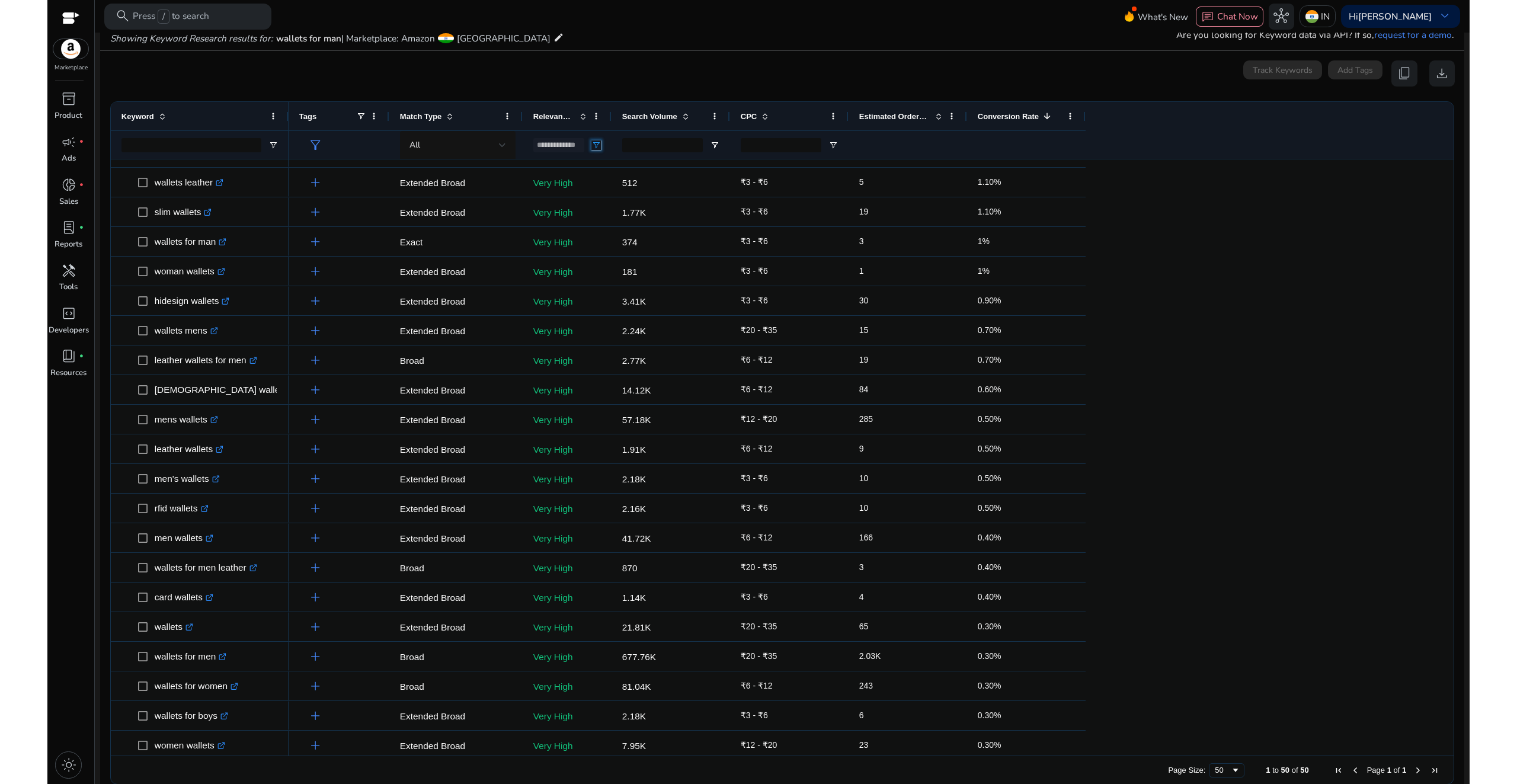
click at [596, 144] on span "Open Filter Menu" at bounding box center [596, 145] width 10 height 10
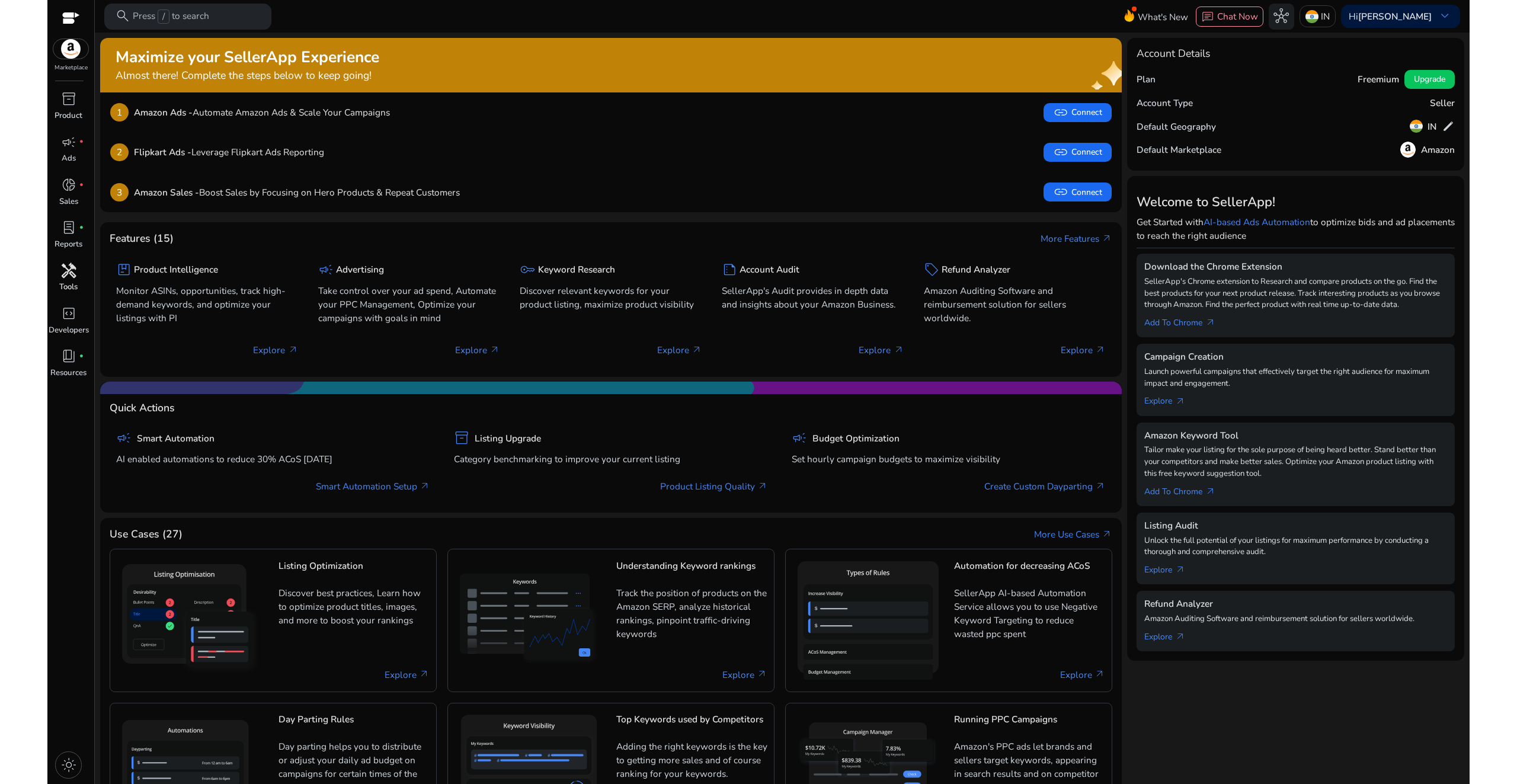
click at [66, 274] on span "handyman" at bounding box center [68, 271] width 15 height 15
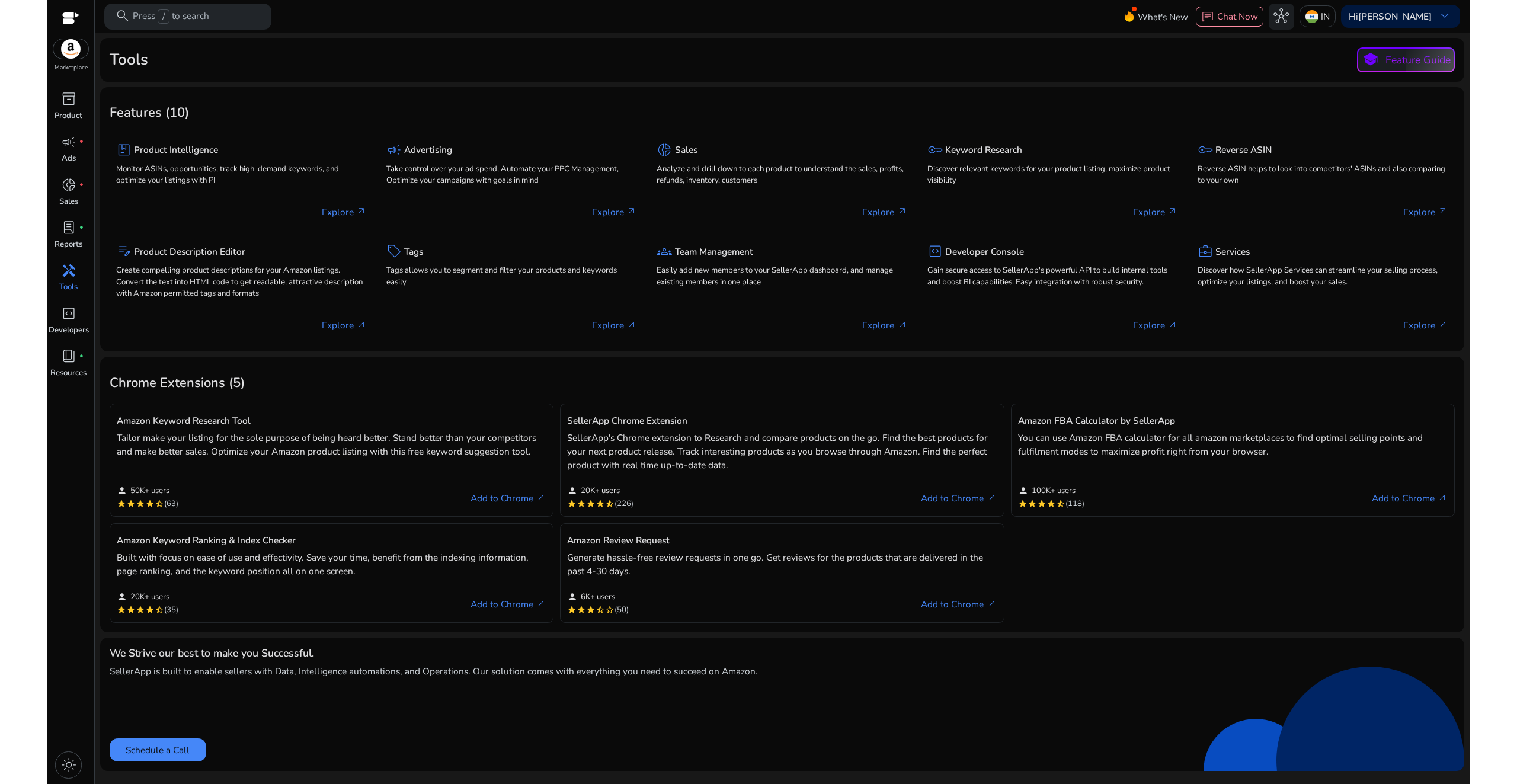
click at [66, 285] on p "Tools" at bounding box center [68, 287] width 19 height 12
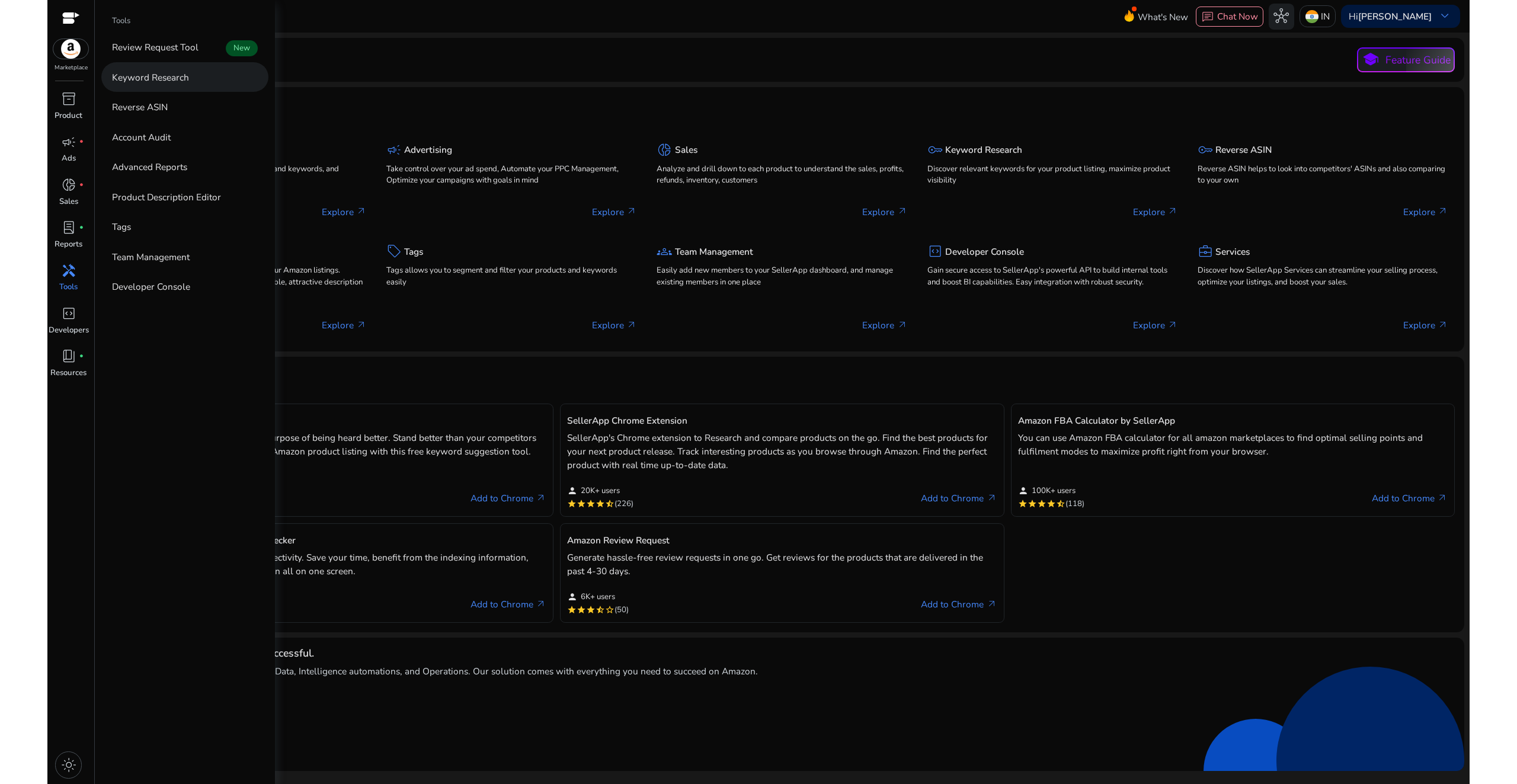
click at [174, 84] on link "Keyword Research" at bounding box center [185, 76] width 167 height 29
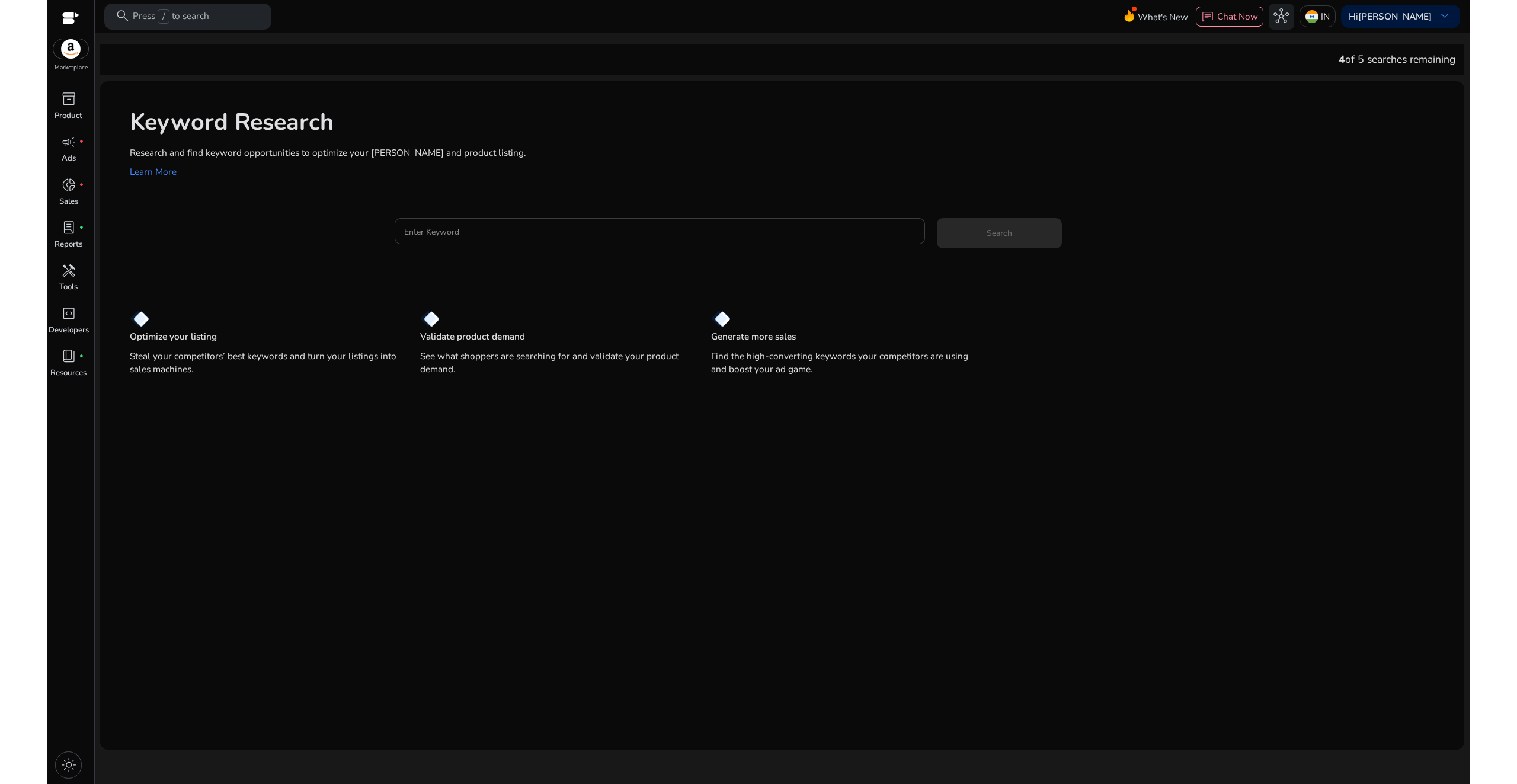
click at [457, 240] on div at bounding box center [660, 231] width 511 height 26
paste input "**********"
type input "**********"
click at [990, 231] on span "Search" at bounding box center [1000, 233] width 26 height 12
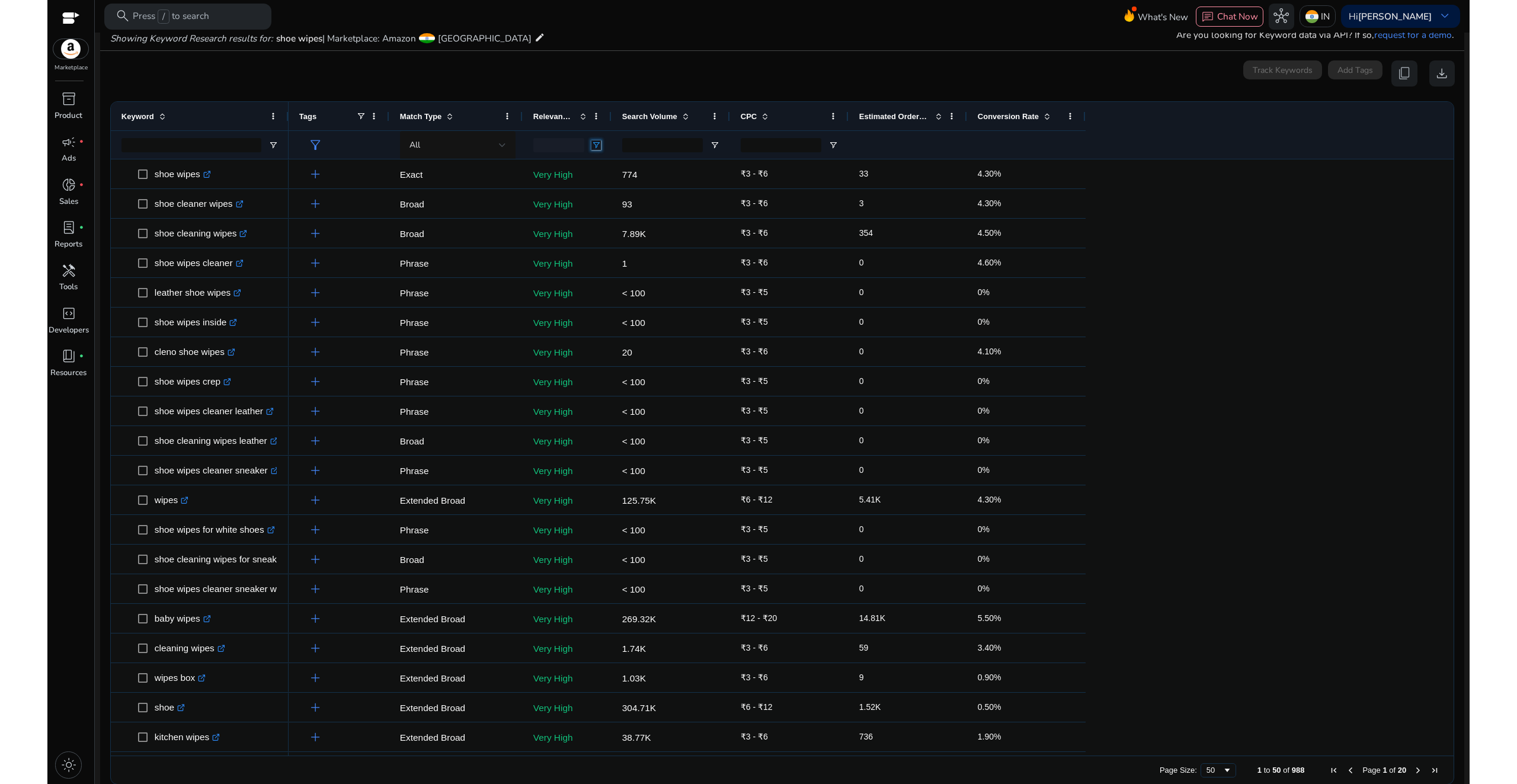
click at [598, 144] on span "Open Filter Menu" at bounding box center [596, 145] width 10 height 10
type input "**********"
click at [1158, 143] on div "Tags Match Type Relevance Score CPC" at bounding box center [871, 130] width 1165 height 57
drag, startPoint x: 1444, startPoint y: 165, endPoint x: 1452, endPoint y: 158, distance: 10.6
click at [1452, 158] on ag-grid-angular "1 to 50 of 192. Page 1 of 4 Drag here to set row groups Drag here to set column…" at bounding box center [782, 443] width 1363 height 695
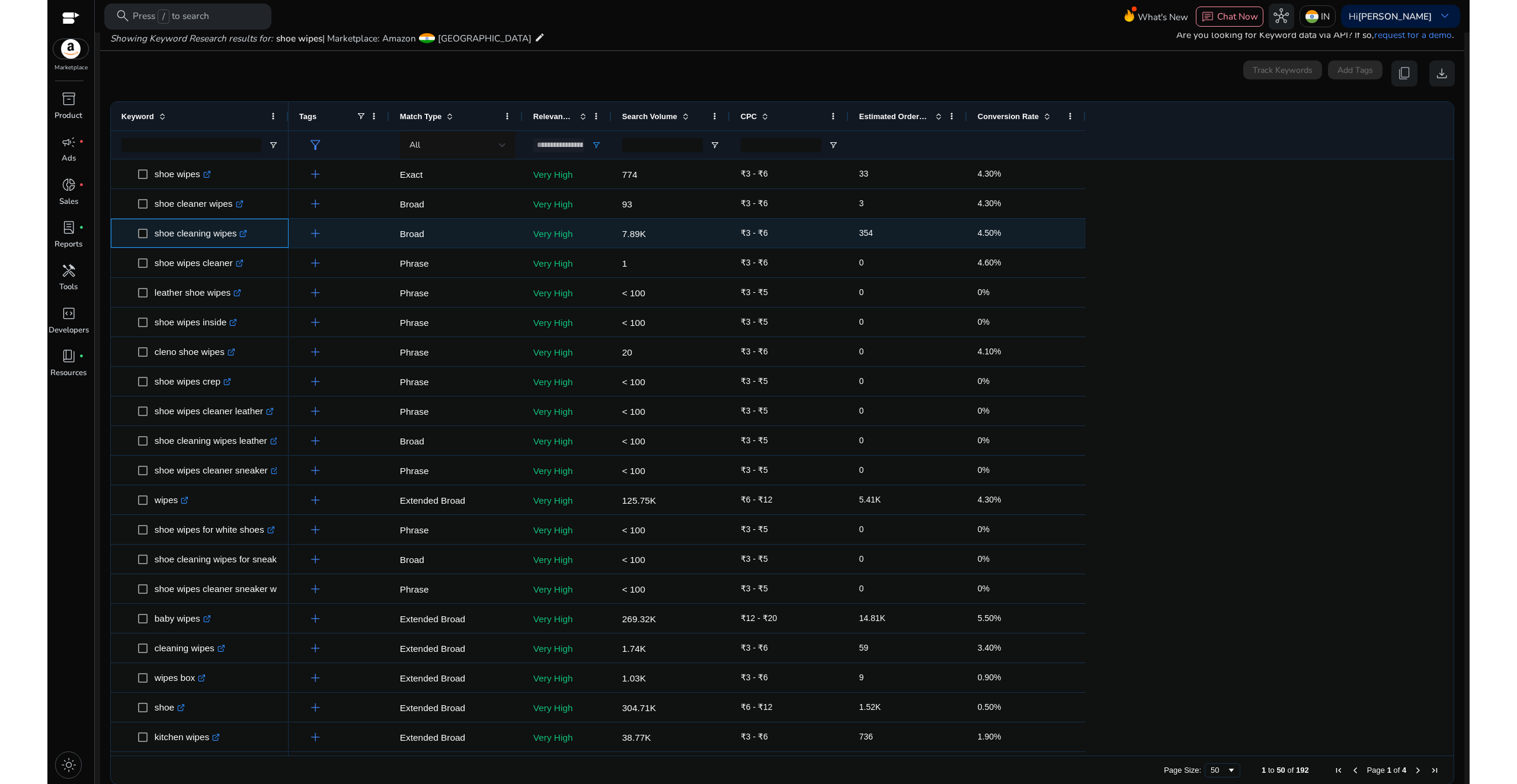
drag, startPoint x: 154, startPoint y: 232, endPoint x: 233, endPoint y: 234, distance: 79.0
click at [233, 234] on p "shoe cleaning wipes .st0{fill:#2c8af8}" at bounding box center [201, 233] width 93 height 24
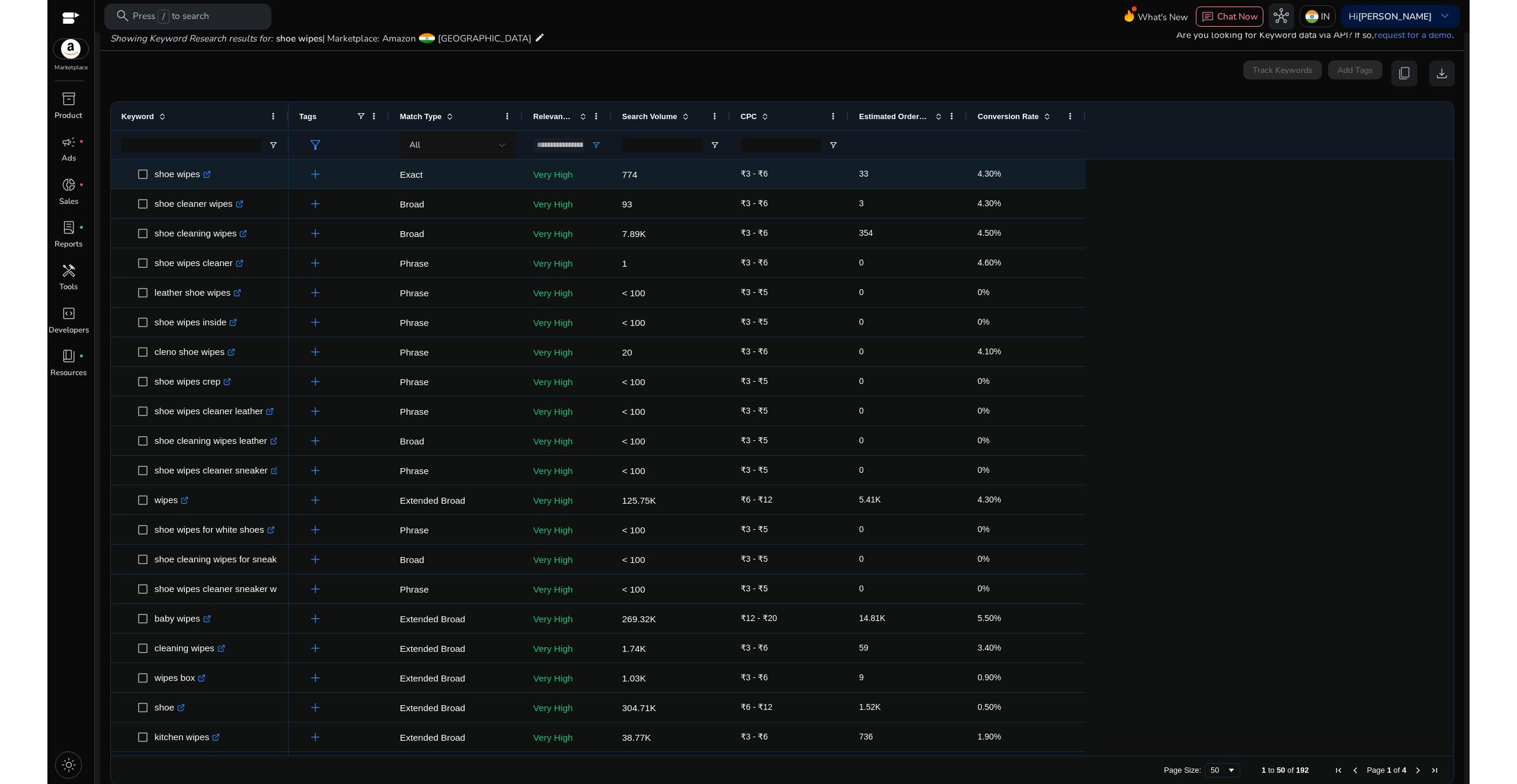
click at [143, 178] on span at bounding box center [146, 174] width 17 height 24
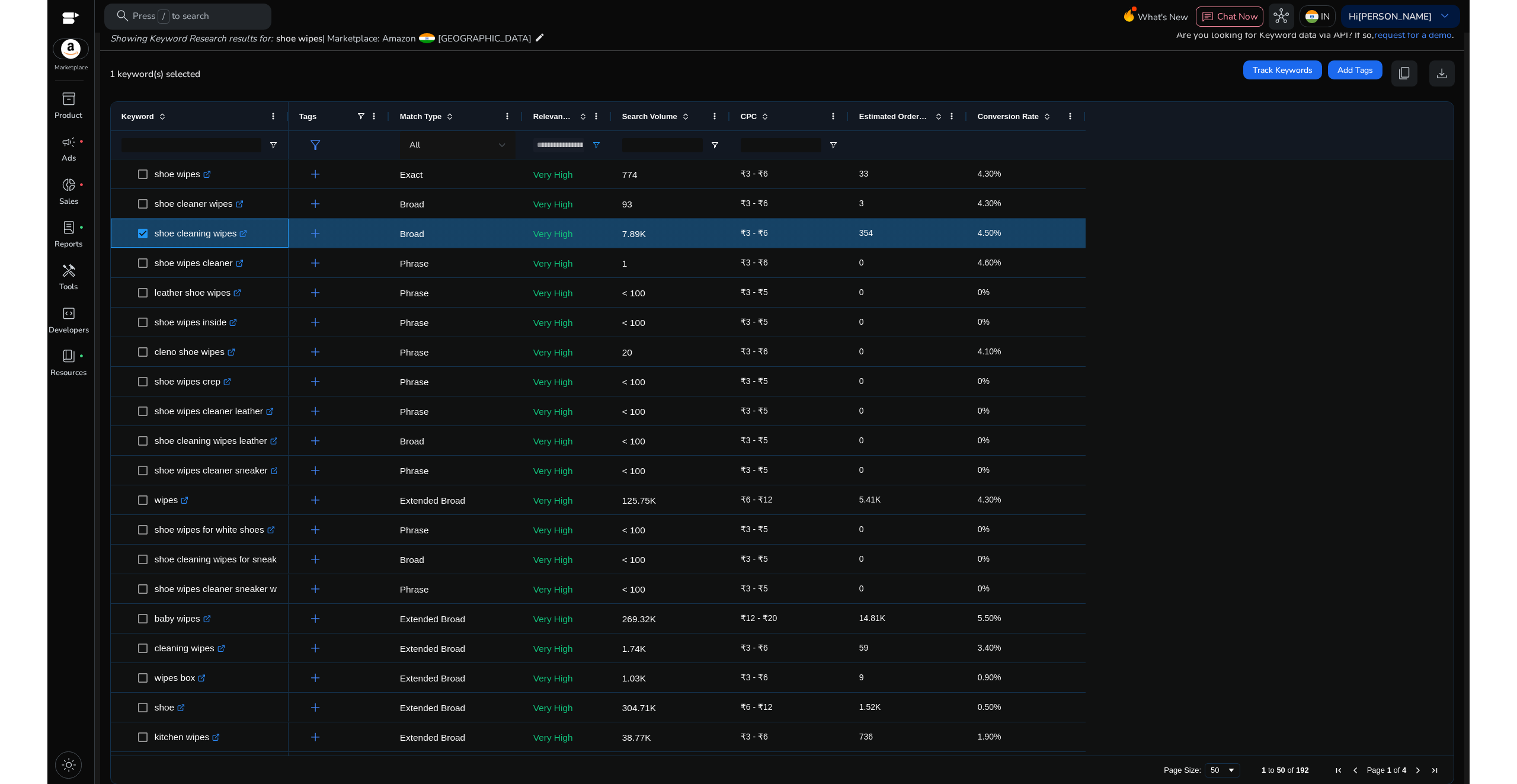
drag, startPoint x: 153, startPoint y: 232, endPoint x: 235, endPoint y: 234, distance: 82.0
click at [235, 234] on span "shoe cleaning wipes .st0{fill:#2c8af8}" at bounding box center [208, 233] width 140 height 24
copy span "shoe cleaning wipes"
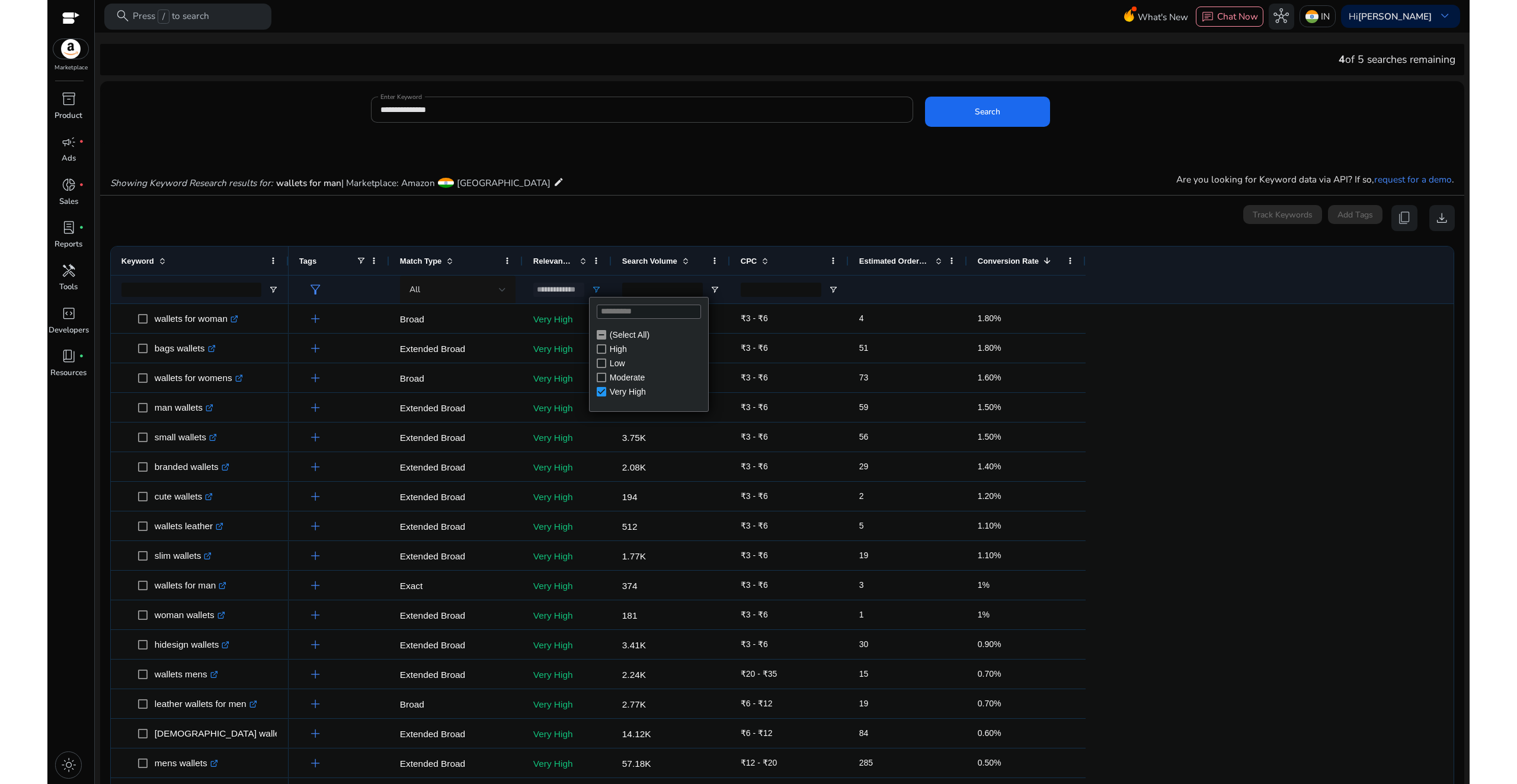
scroll to position [199, 0]
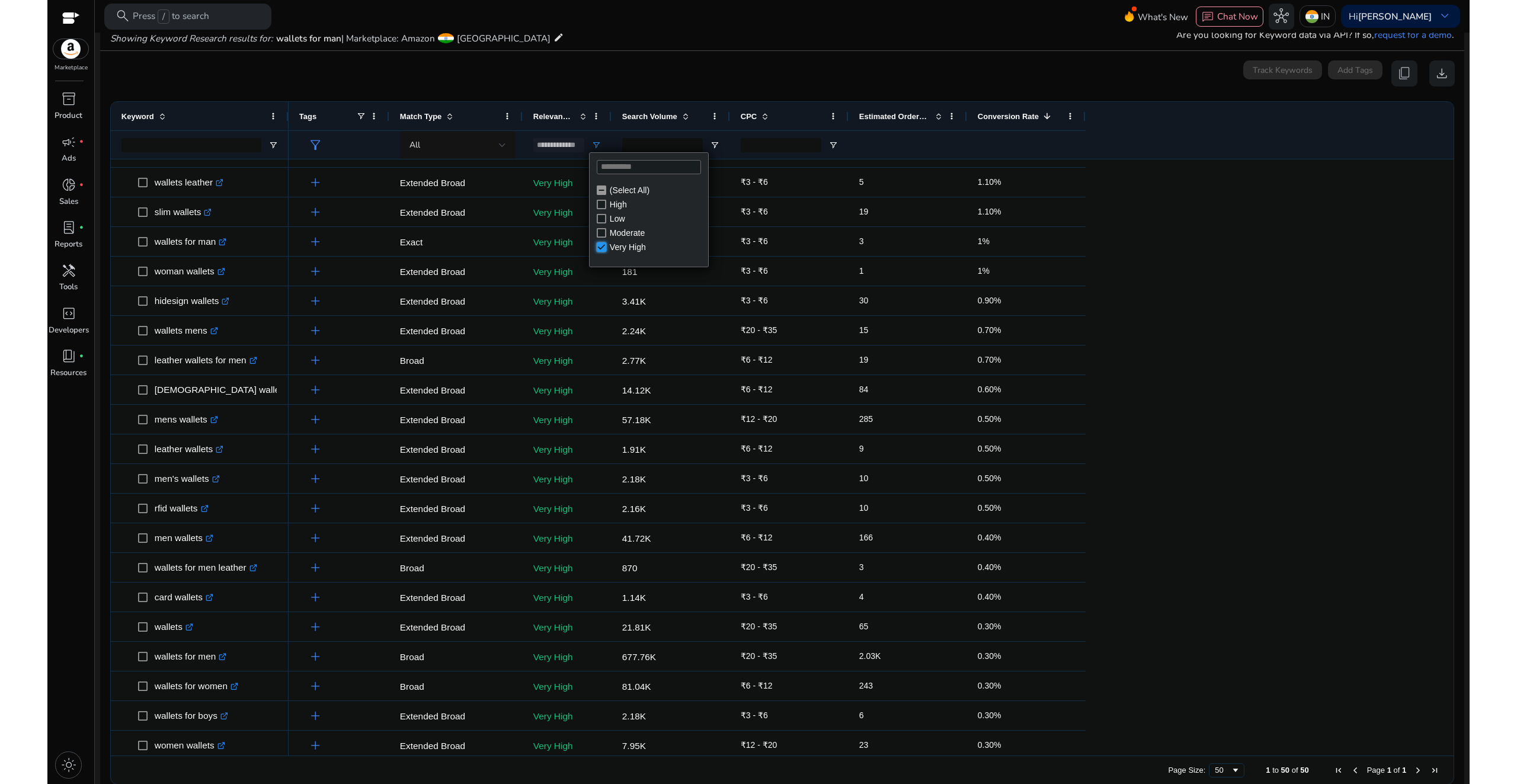
type input "***"
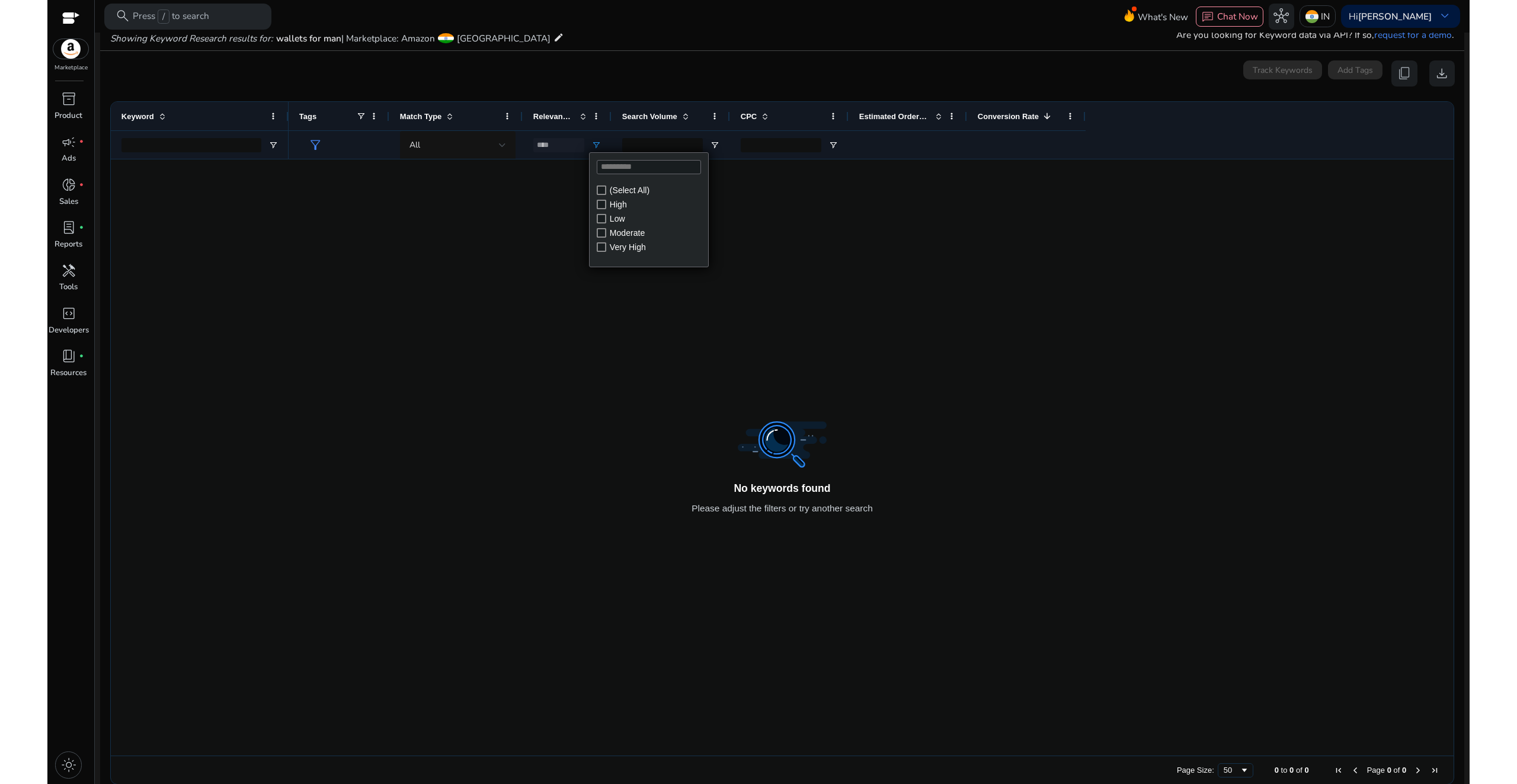
scroll to position [0, 0]
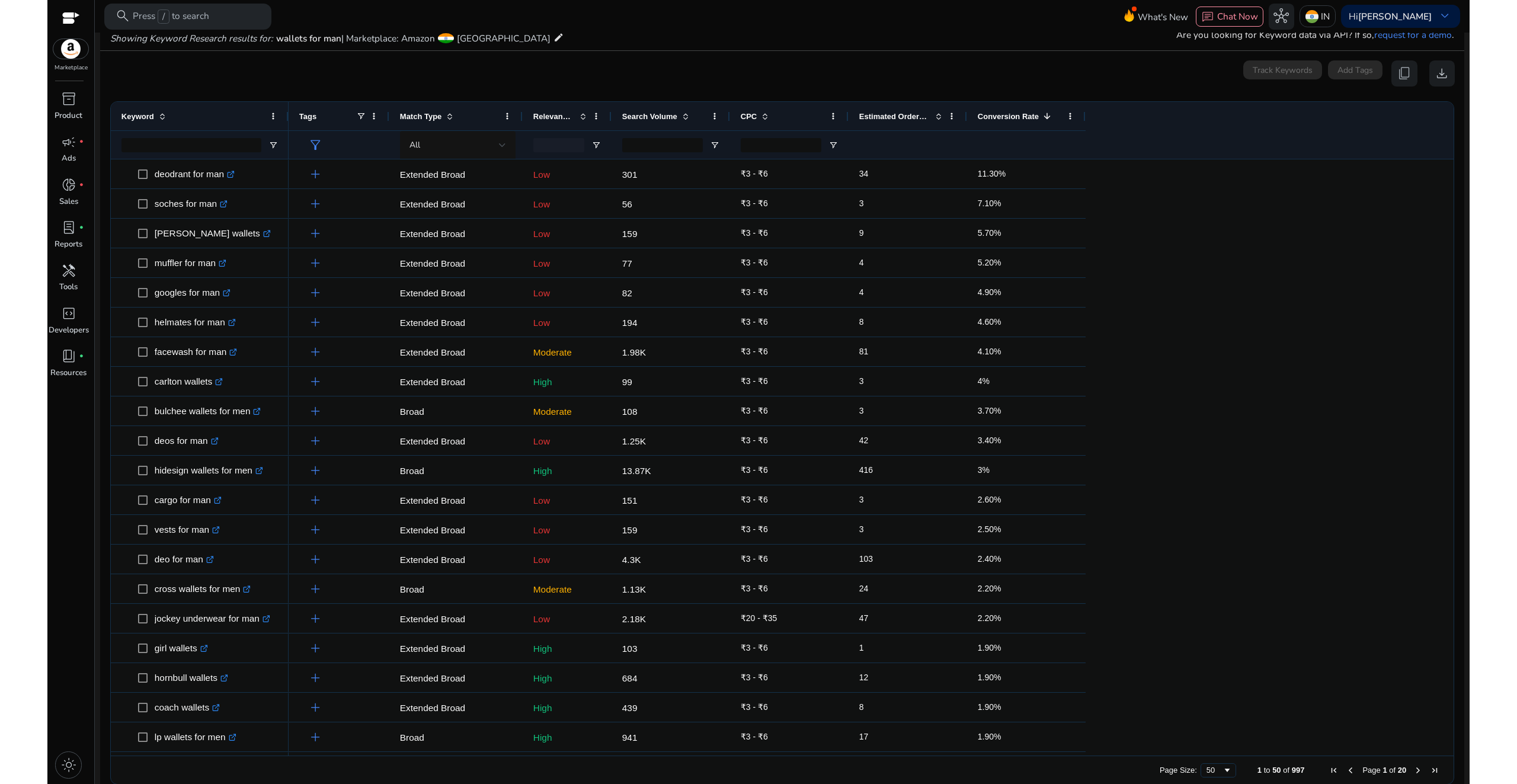
drag, startPoint x: 892, startPoint y: 140, endPoint x: 911, endPoint y: 150, distance: 21.5
click at [892, 140] on div at bounding box center [908, 145] width 97 height 28
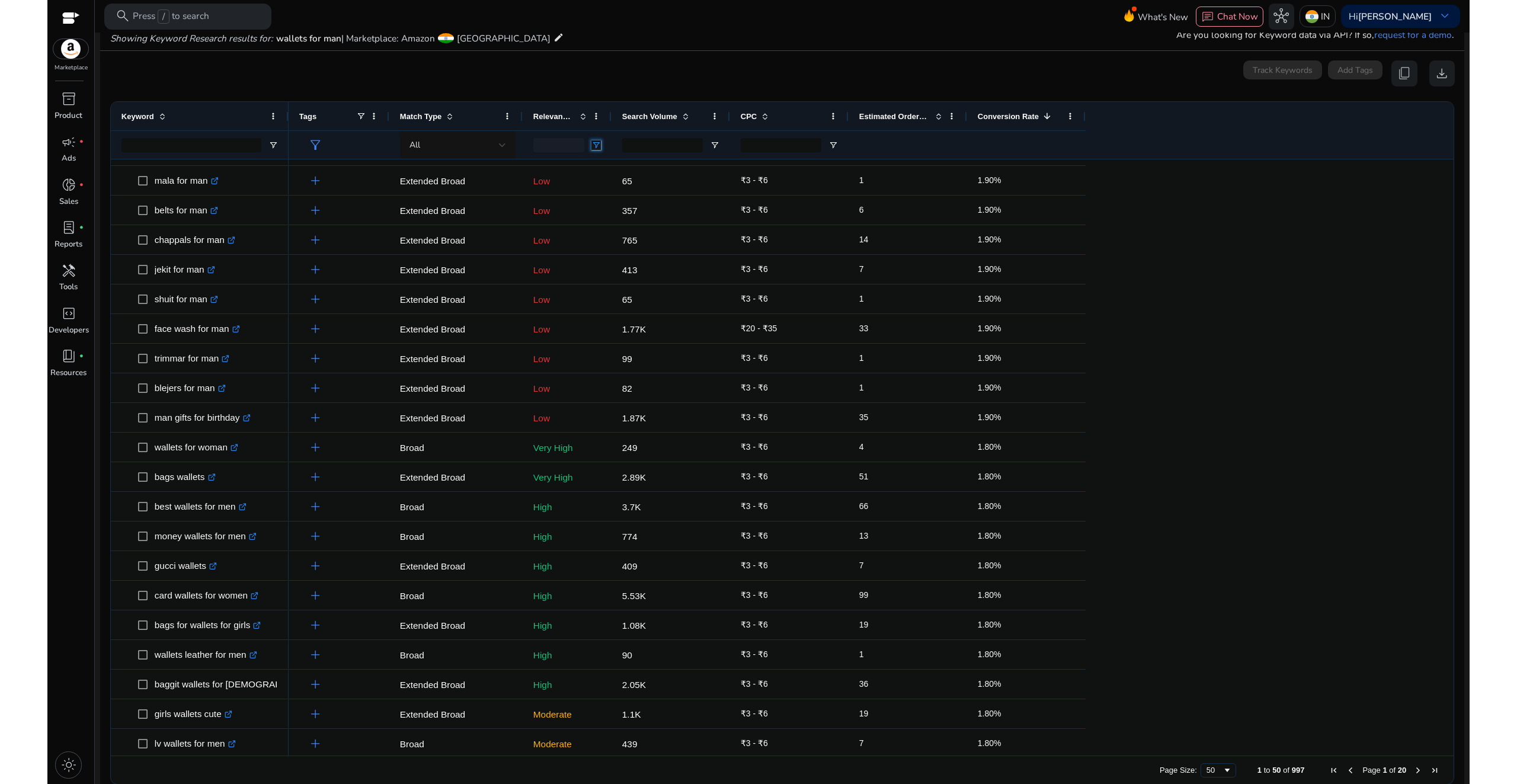
click at [600, 142] on span "Open Filter Menu" at bounding box center [596, 145] width 10 height 10
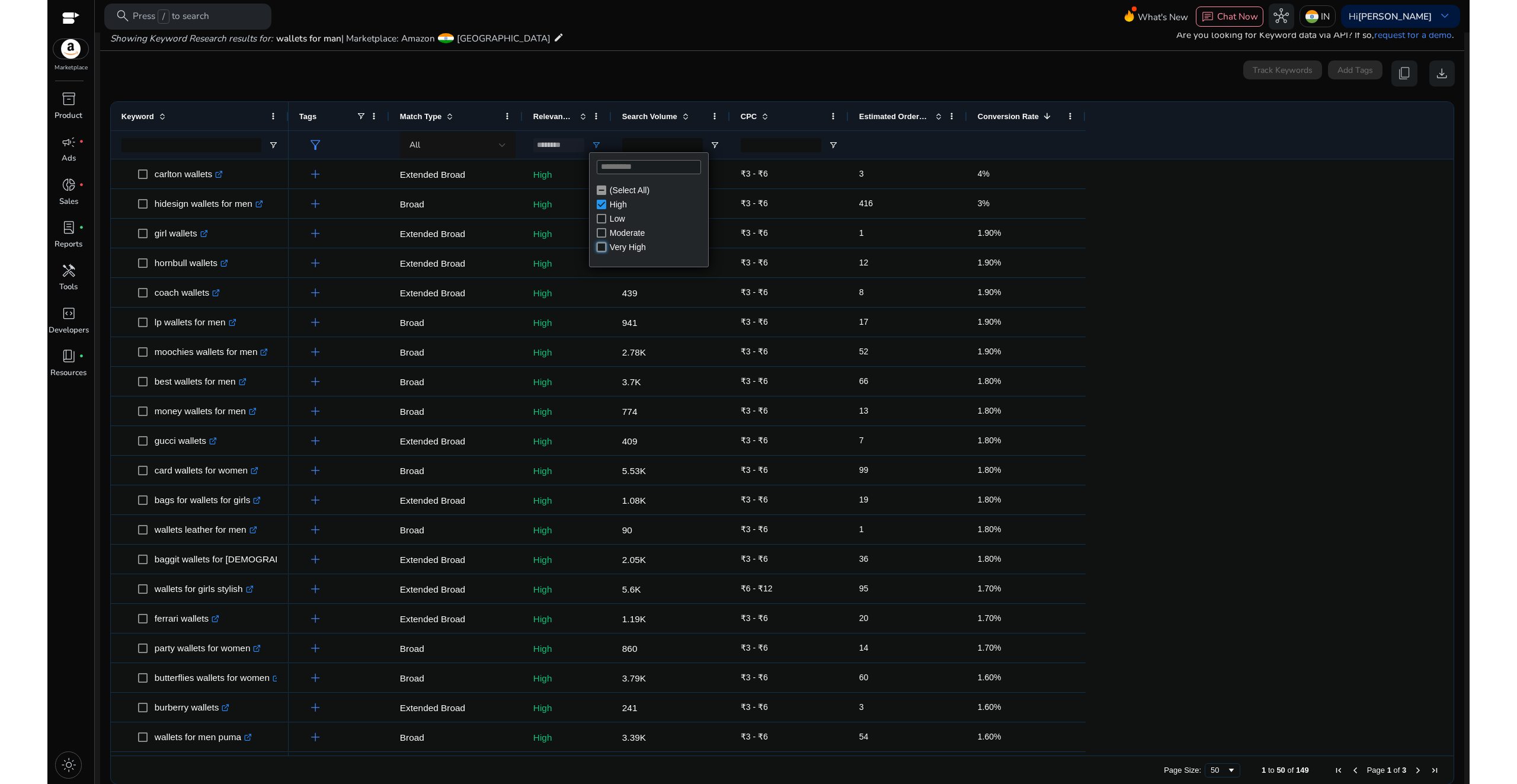
type input "**********"
click at [1231, 135] on div "Tags Match Type Relevance Score CPC" at bounding box center [871, 130] width 1165 height 57
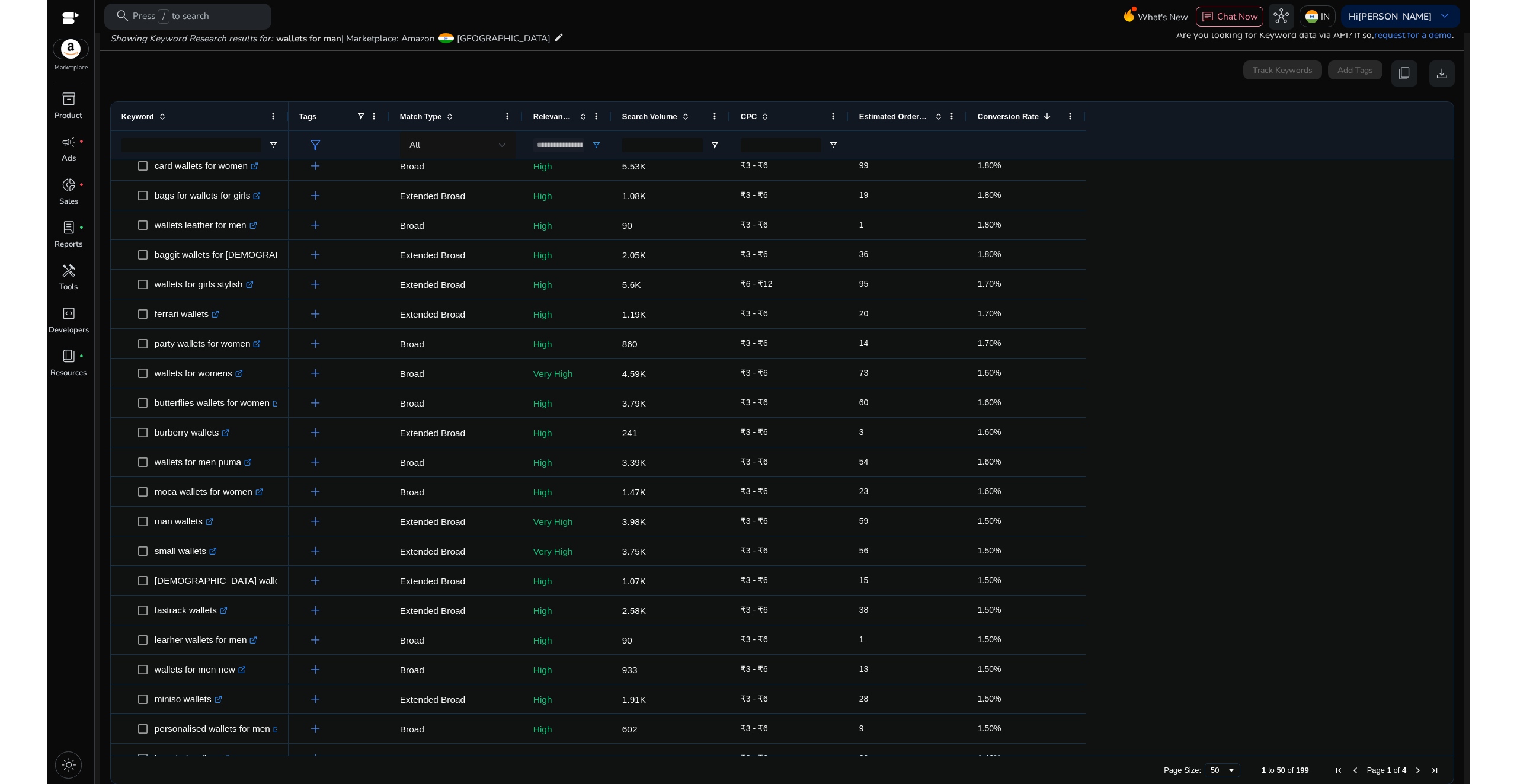
click at [1447, 553] on div at bounding box center [1449, 457] width 11 height 596
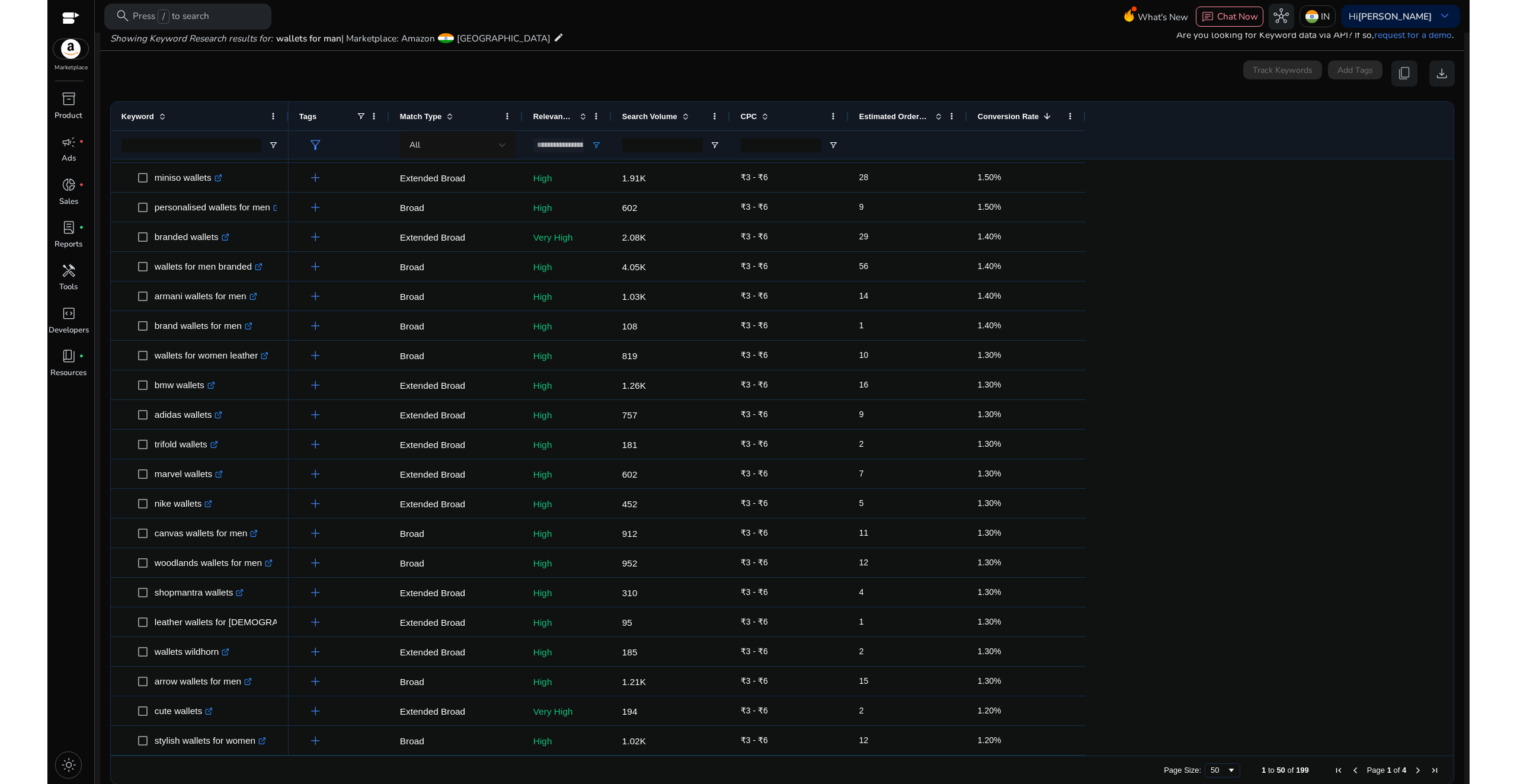
drag, startPoint x: 1449, startPoint y: 317, endPoint x: 1462, endPoint y: 415, distance: 98.9
click at [1463, 415] on mat-sidenav-content "**********" at bounding box center [782, 392] width 1375 height 784
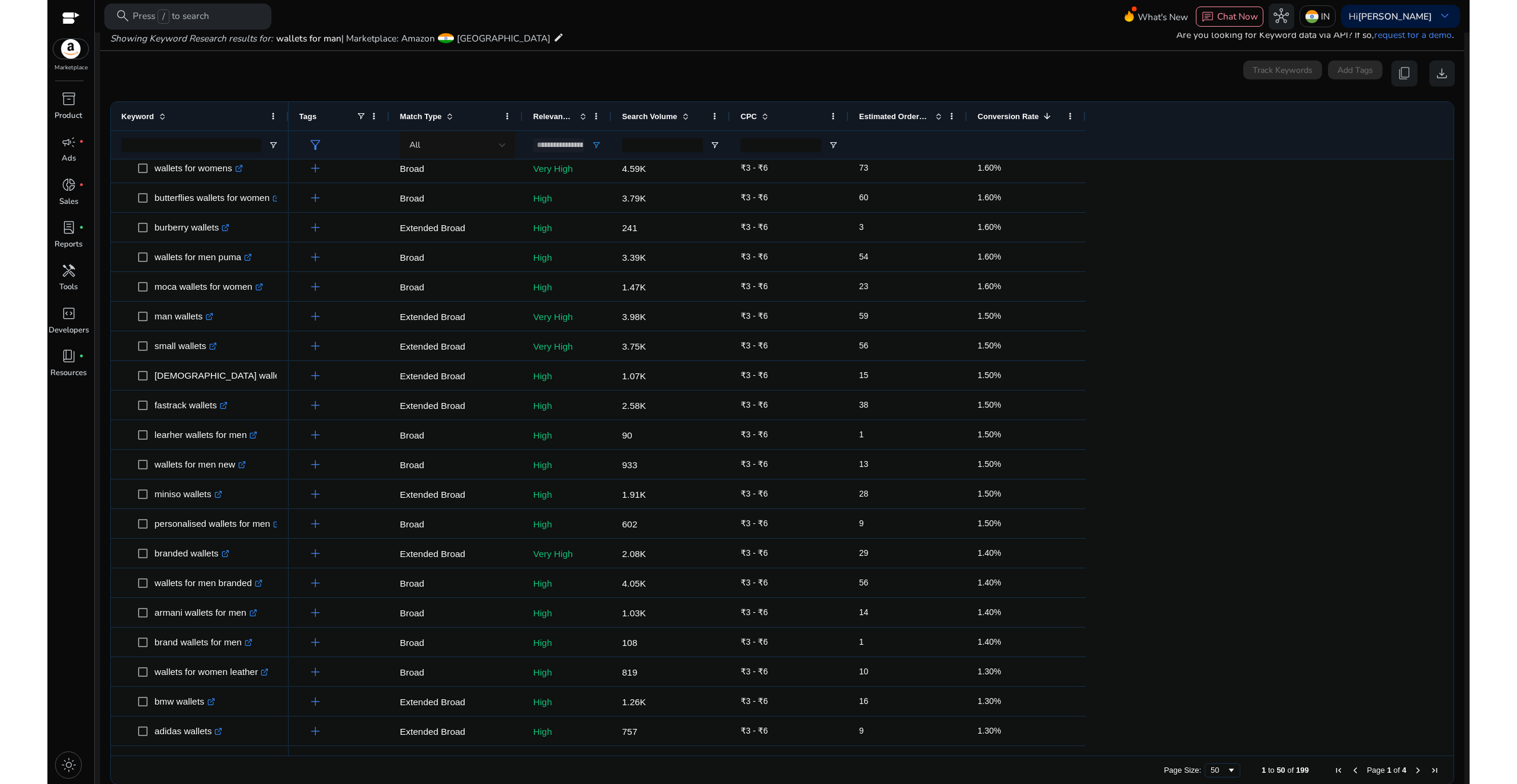
scroll to position [570, 0]
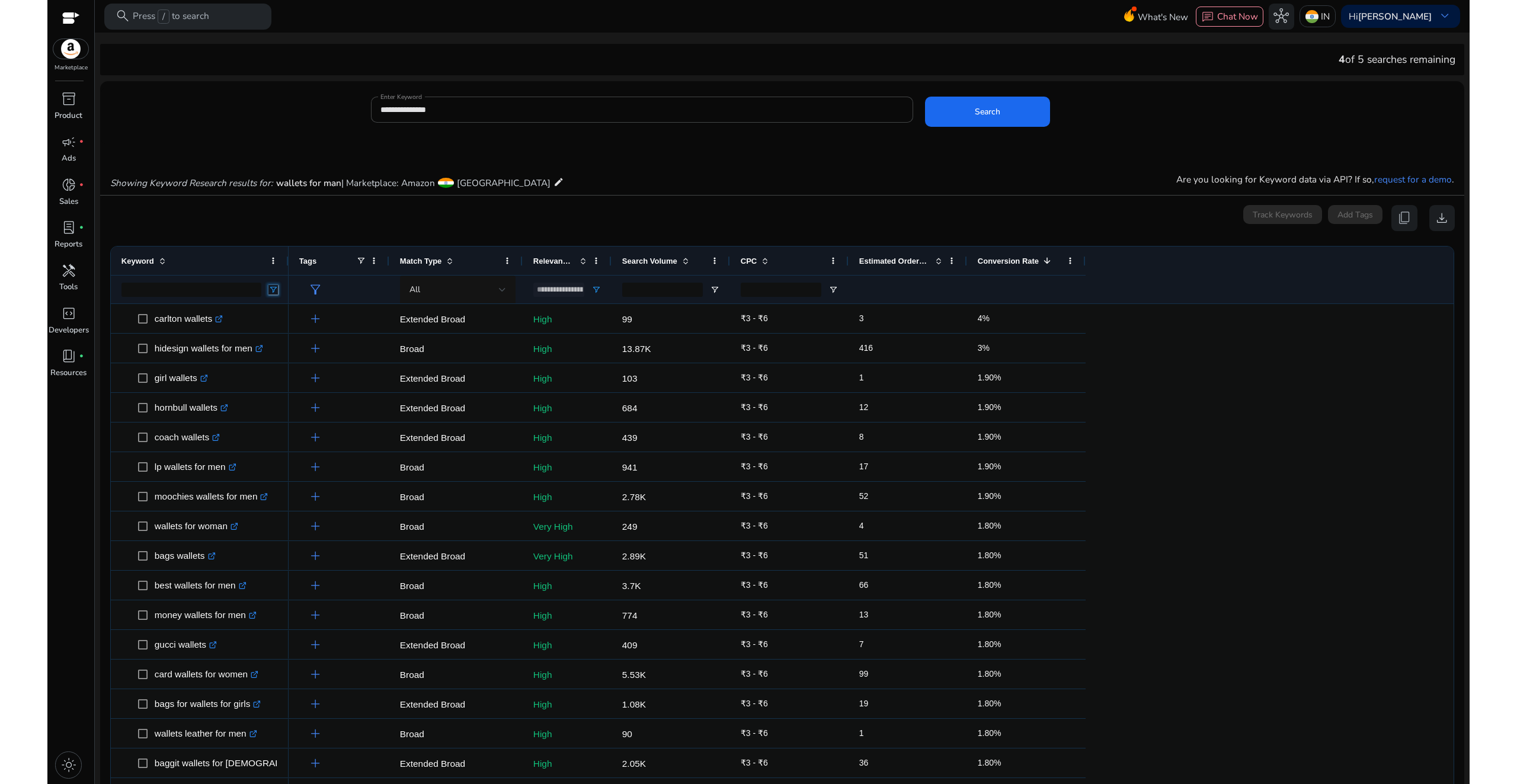
click at [274, 293] on span "Open Filter Menu" at bounding box center [273, 289] width 10 height 10
click at [295, 318] on div "Contains" at bounding box center [320, 312] width 92 height 14
click at [294, 333] on input "Filter Value" at bounding box center [320, 331] width 92 height 14
type input "*****"
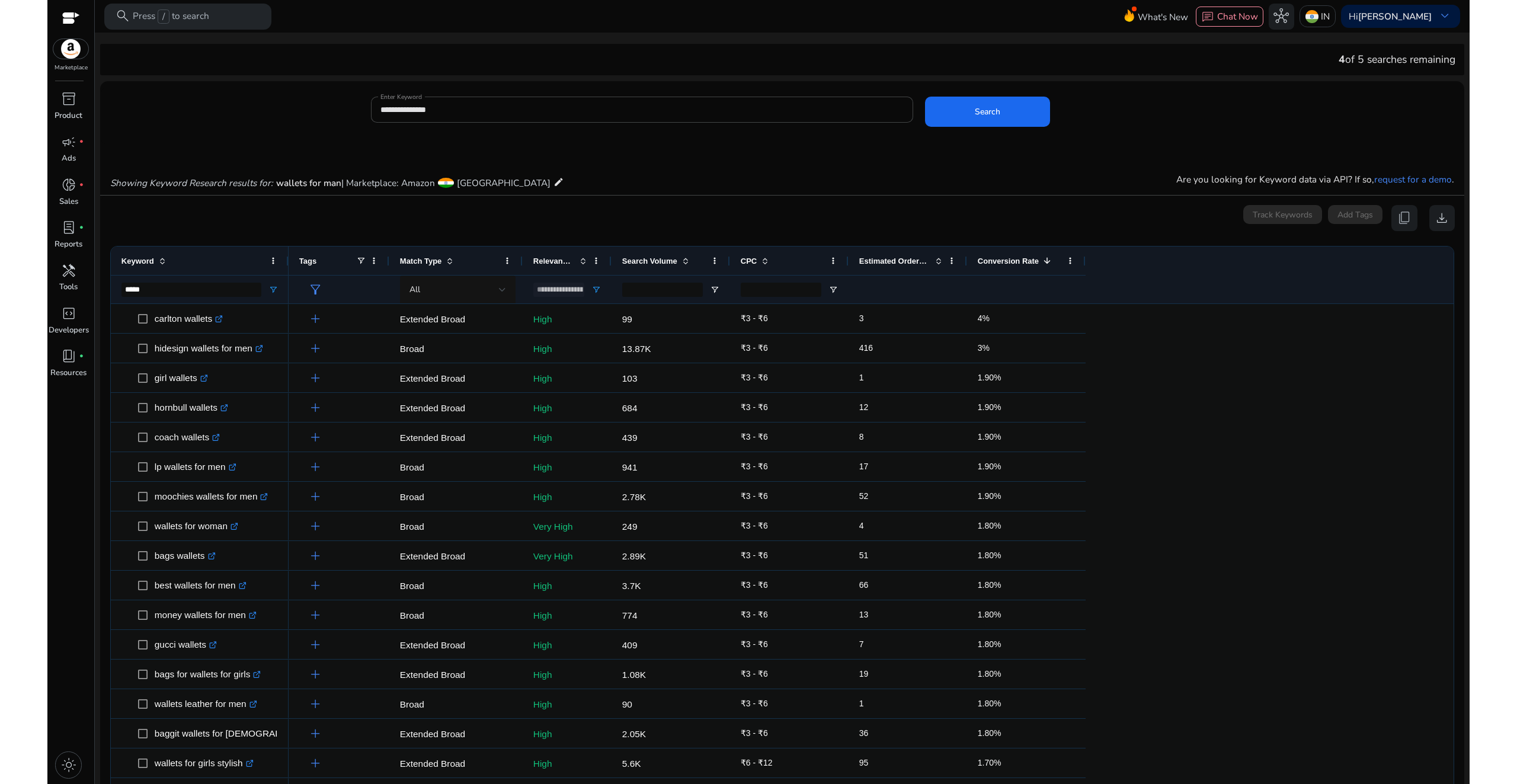
click at [63, 492] on div "inventory_2 Product campaign fiber_manual_record Ads donut_small fiber_manual_r…" at bounding box center [70, 436] width 47 height 695
click at [219, 295] on input "*****" at bounding box center [191, 289] width 140 height 14
click at [275, 289] on span "Open Filter Menu" at bounding box center [273, 289] width 10 height 10
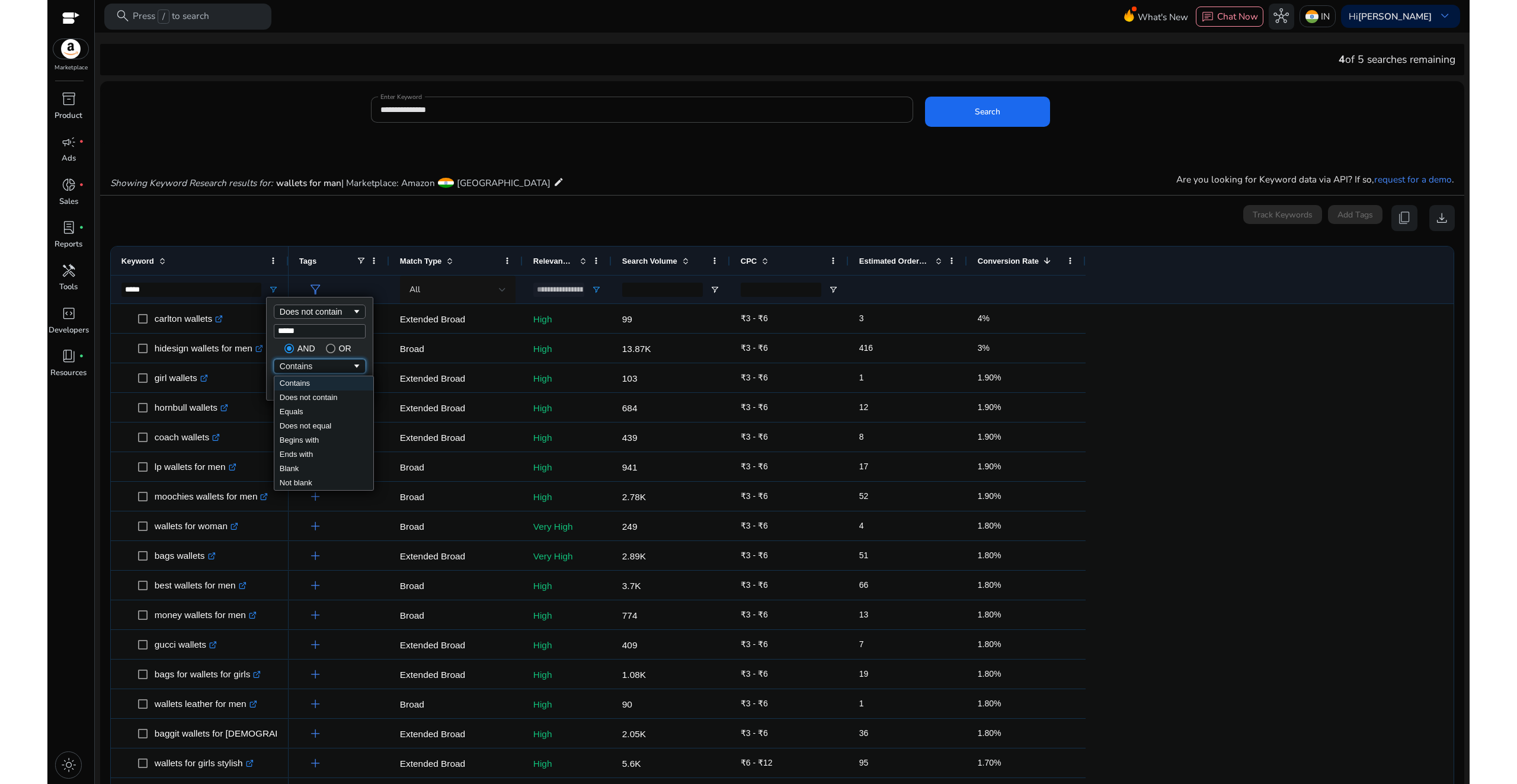
click at [315, 369] on div "Contains" at bounding box center [316, 366] width 72 height 10
click at [302, 385] on input "Filter Value" at bounding box center [320, 385] width 92 height 14
type input "****"
type input "**********"
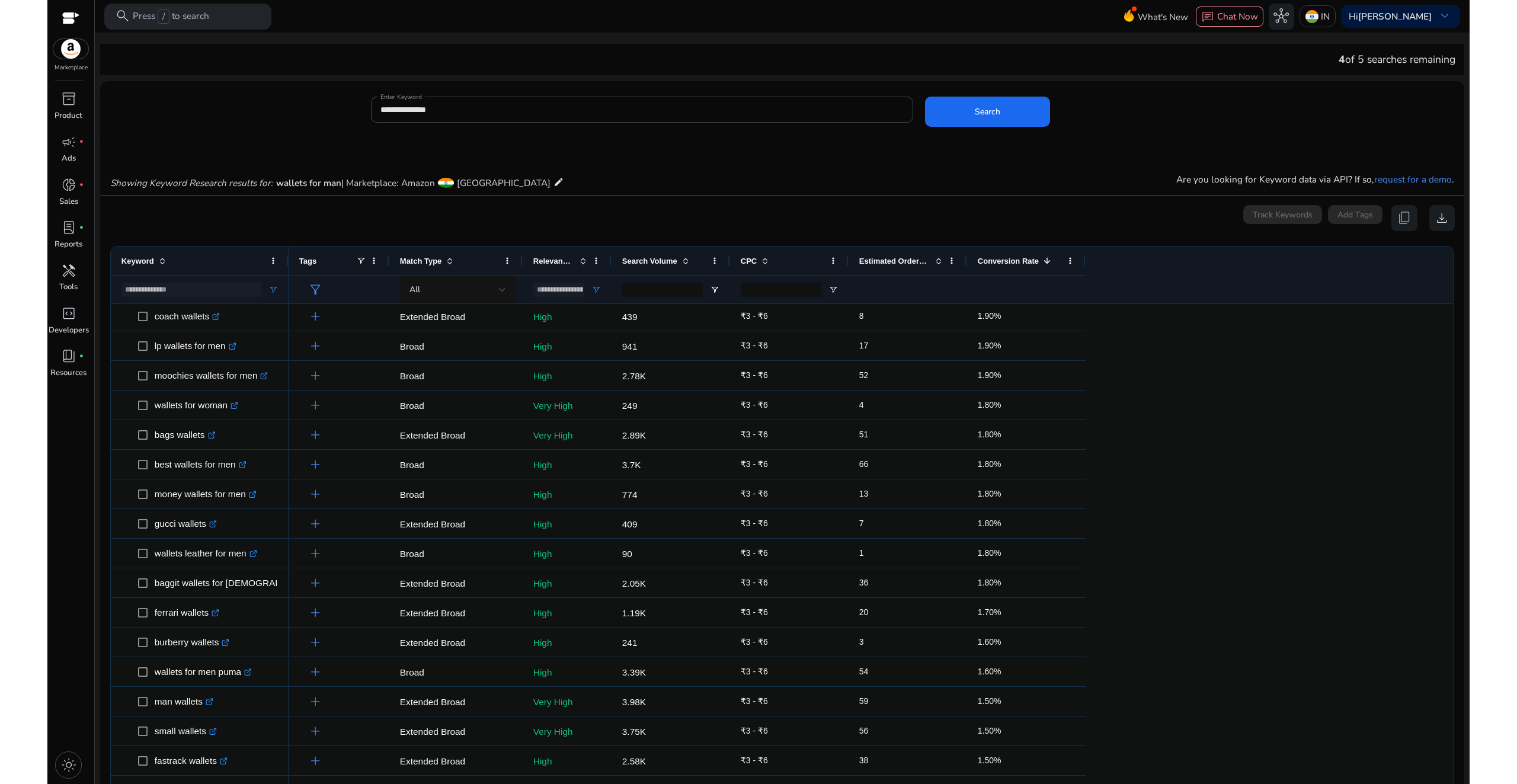
scroll to position [0, 0]
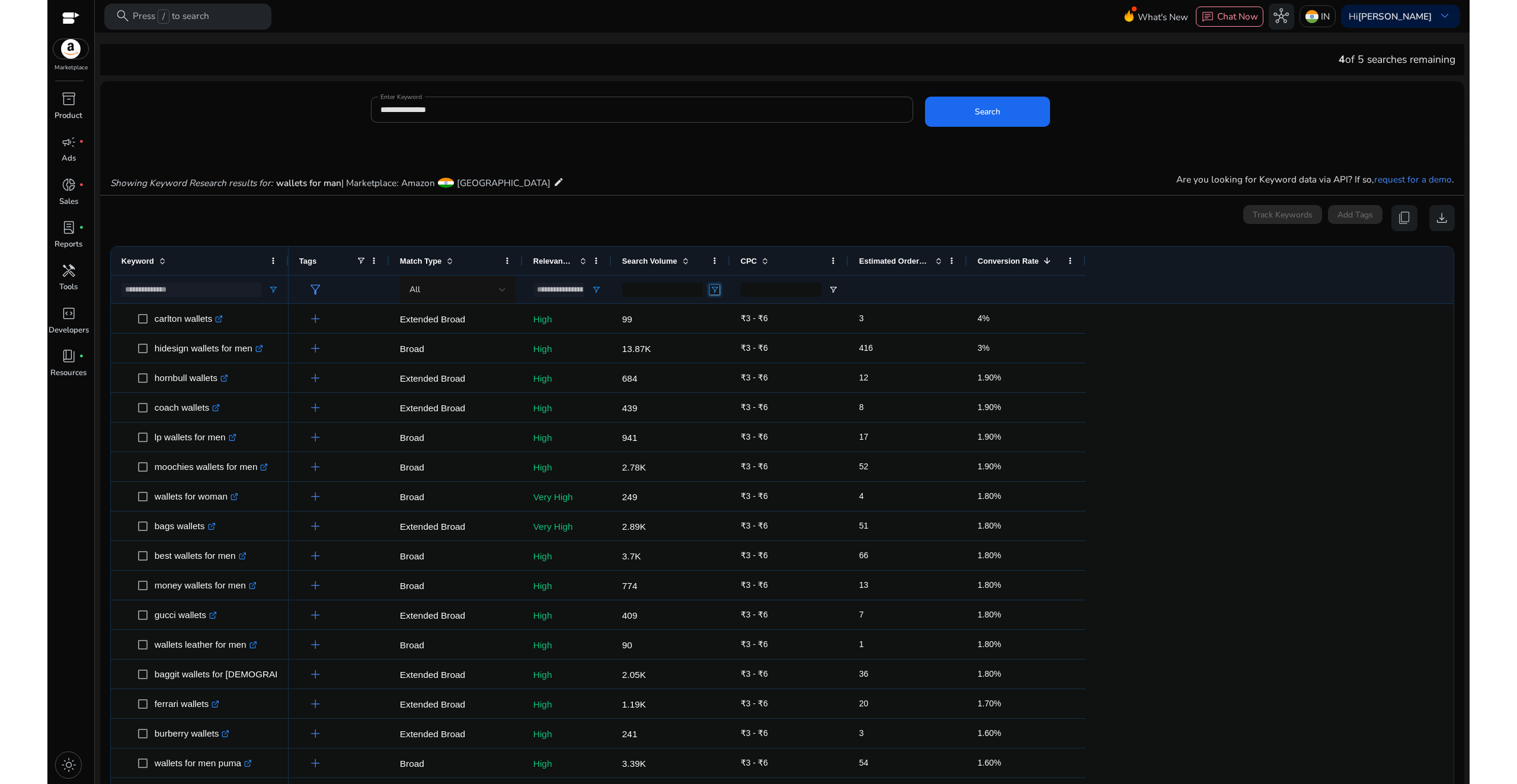
click at [714, 291] on span "Open Filter Menu" at bounding box center [715, 289] width 10 height 10
click at [736, 312] on div "Greater than" at bounding box center [757, 311] width 72 height 10
click at [737, 330] on input "Filter Value" at bounding box center [761, 331] width 92 height 14
type input "****"
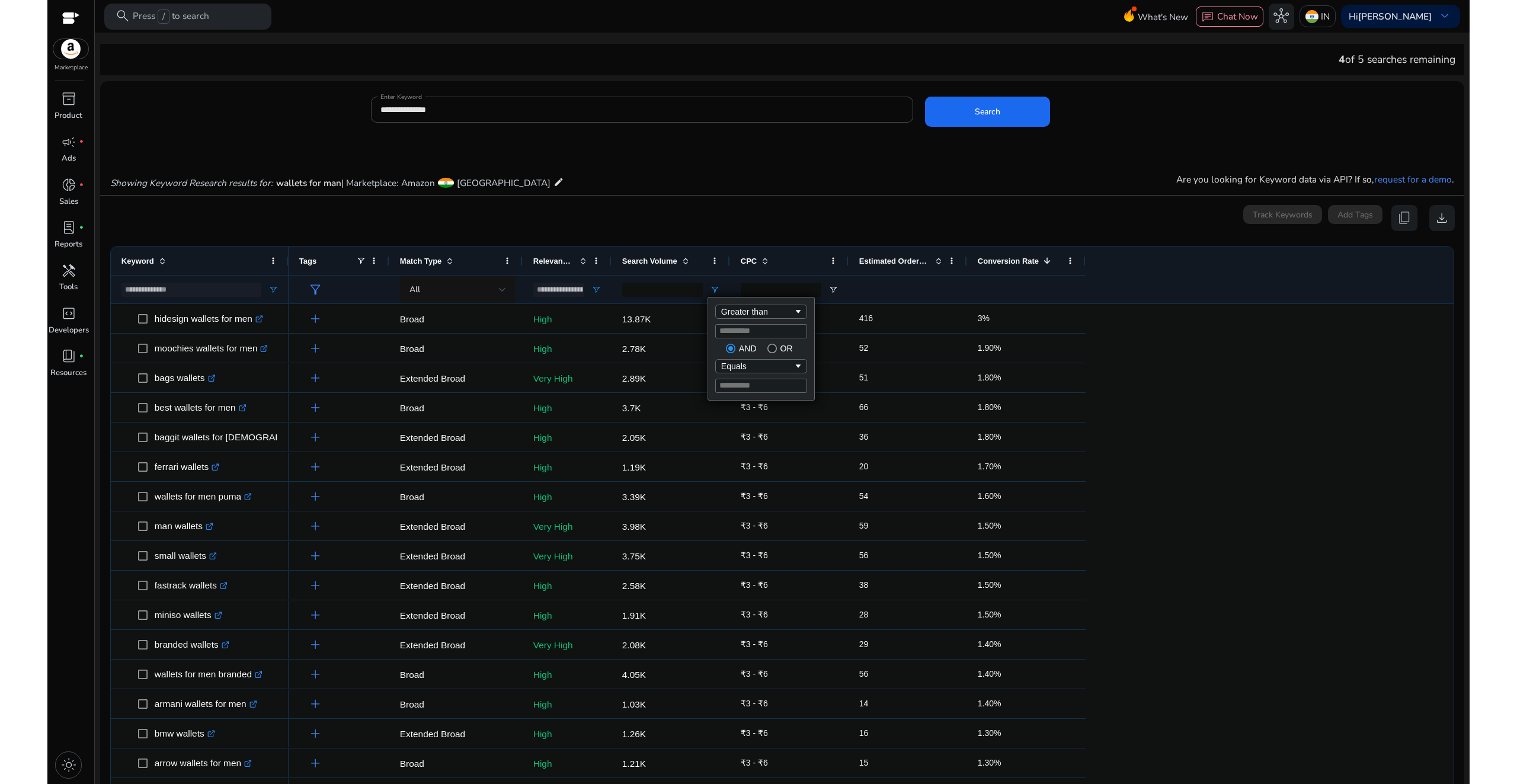
click at [867, 282] on div at bounding box center [908, 289] width 97 height 28
drag, startPoint x: 644, startPoint y: 290, endPoint x: 598, endPoint y: 289, distance: 46.0
click at [598, 289] on div "**********" at bounding box center [687, 289] width 797 height 29
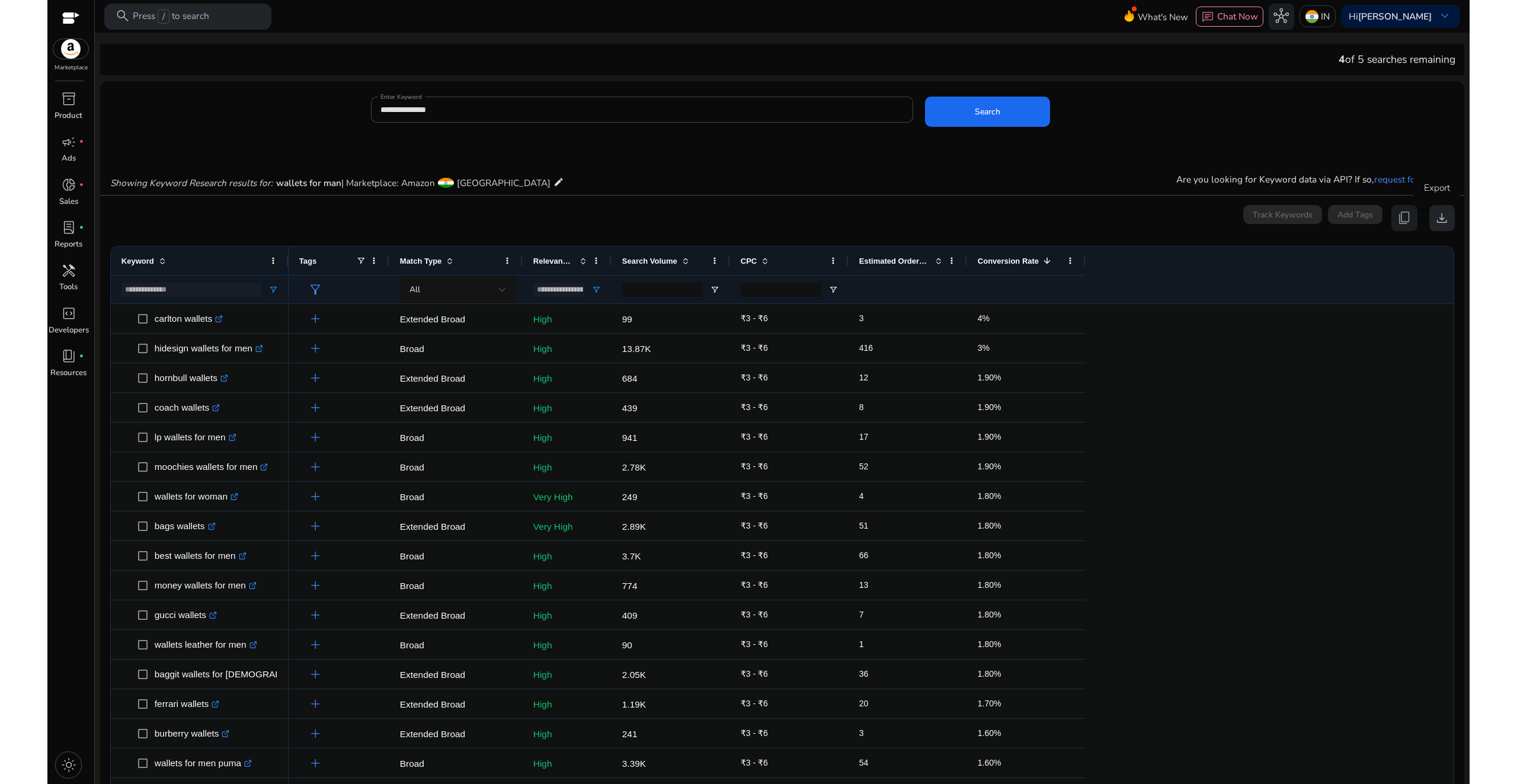
click at [1435, 221] on span "download" at bounding box center [1442, 218] width 15 height 15
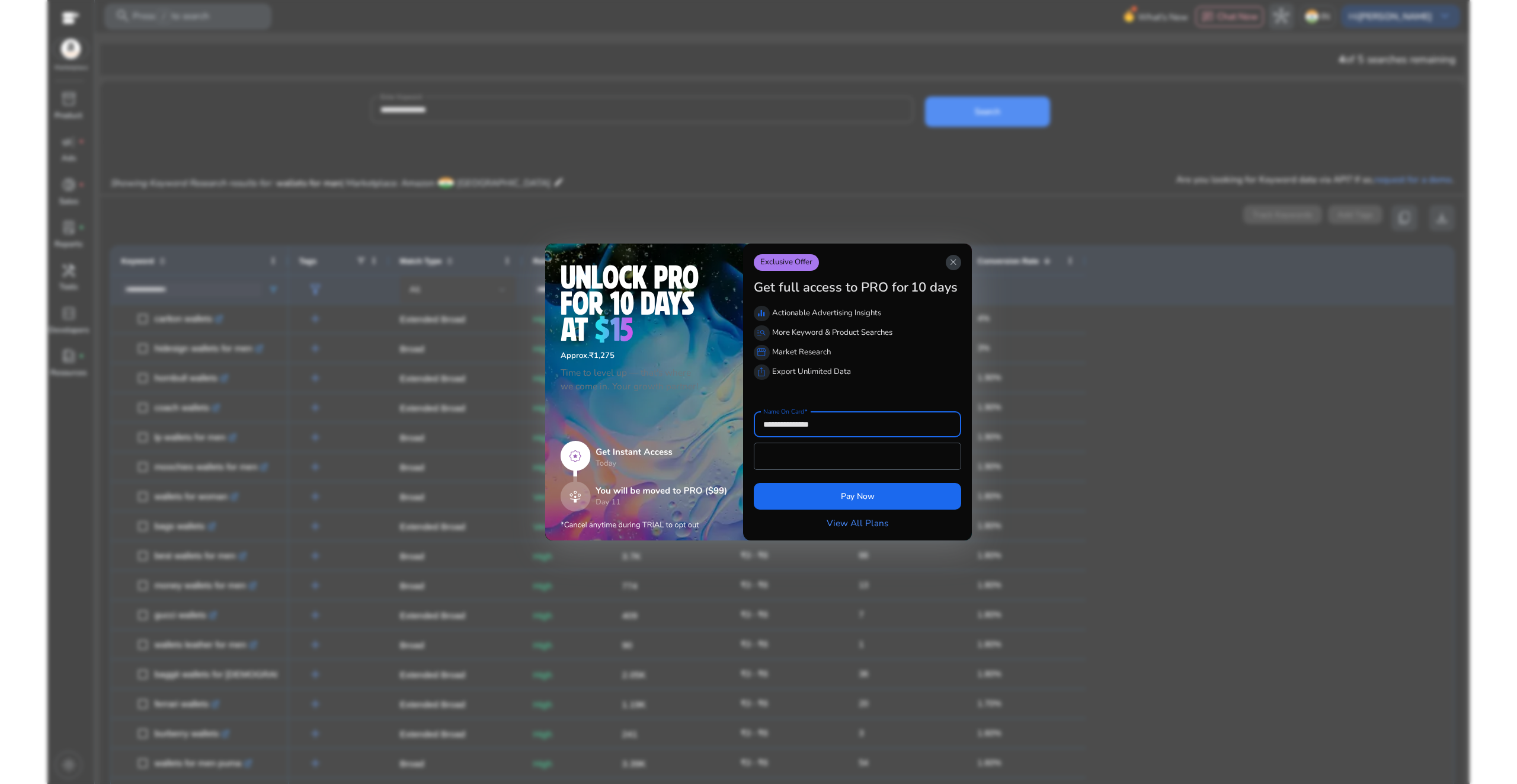
click at [949, 261] on span "close" at bounding box center [953, 262] width 11 height 11
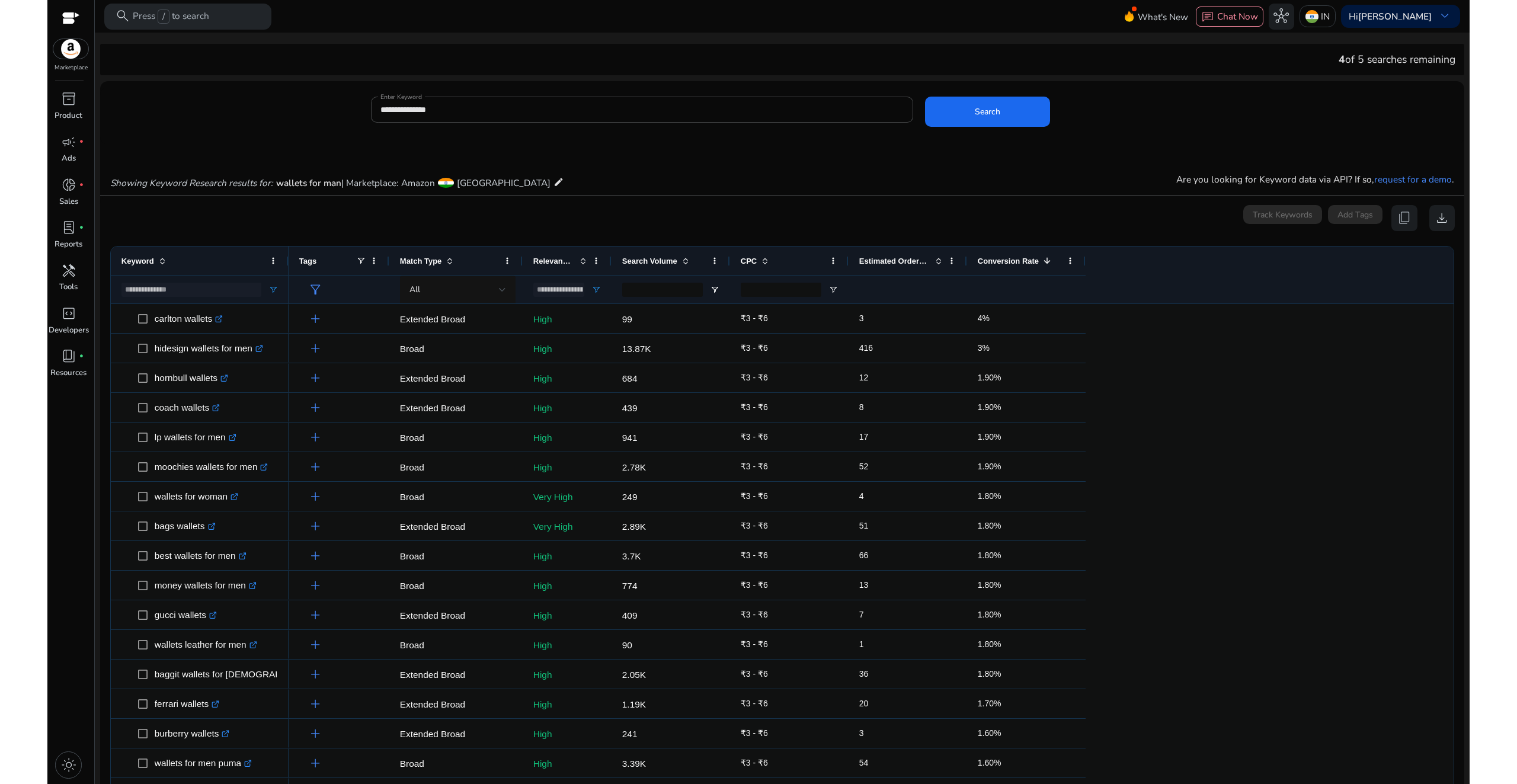
click at [1402, 217] on app-icon-holder "content_copy" at bounding box center [1404, 218] width 26 height 26
click at [1124, 217] on div "0 keyword(s) selected Track Keywords Add Tags content_copy download" at bounding box center [782, 218] width 1346 height 26
click at [1401, 219] on app-icon-holder "content_copy" at bounding box center [1404, 218] width 26 height 26
click at [224, 212] on div "0 keyword(s) selected Track Keywords Add Tags content_copy download" at bounding box center [782, 218] width 1346 height 26
click at [1180, 210] on div "0 keyword(s) selected Track Keywords Add Tags content_copy download" at bounding box center [782, 218] width 1346 height 26
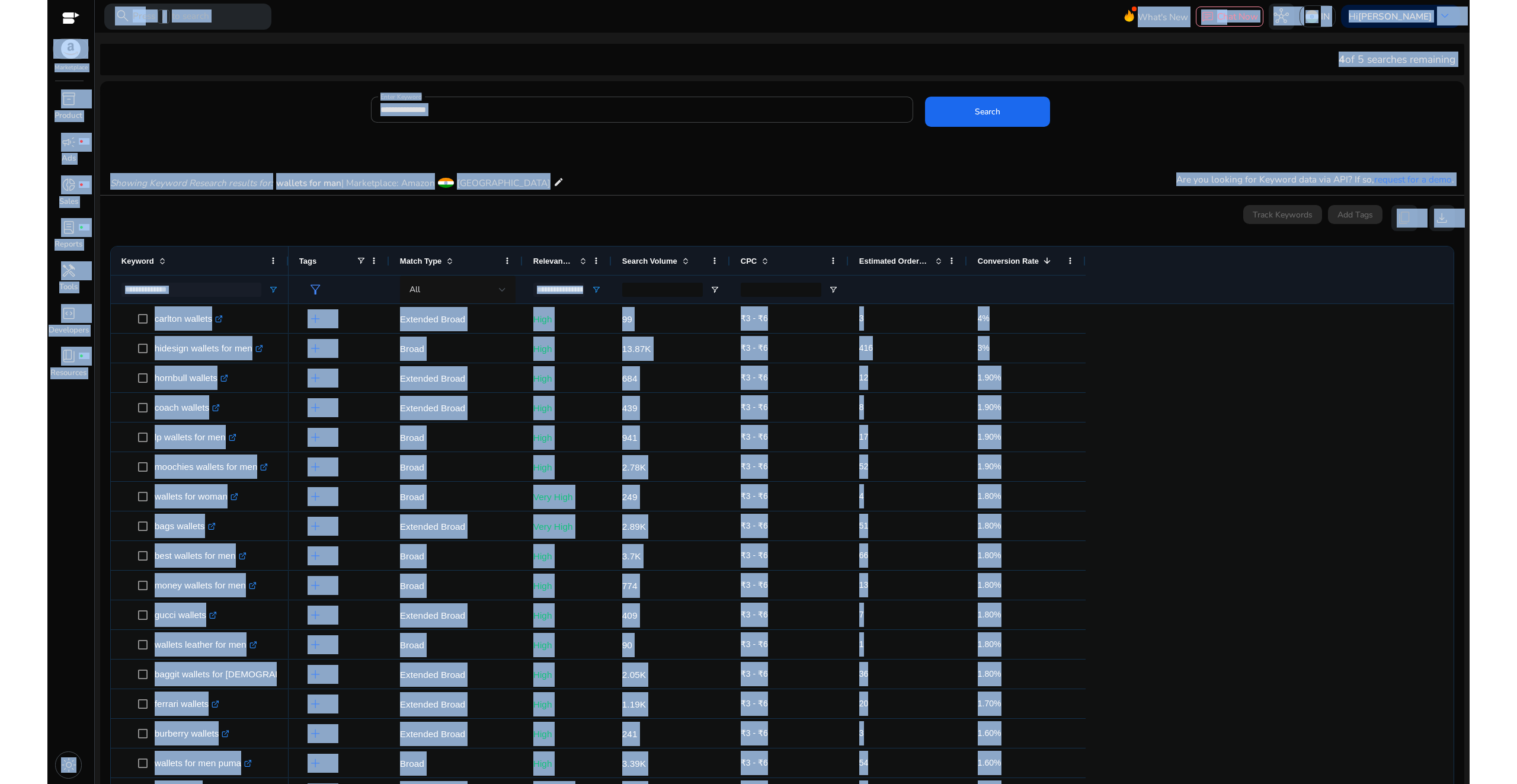
click at [1047, 215] on div "0 keyword(s) selected Track Keywords Add Tags content_copy download" at bounding box center [782, 218] width 1346 height 26
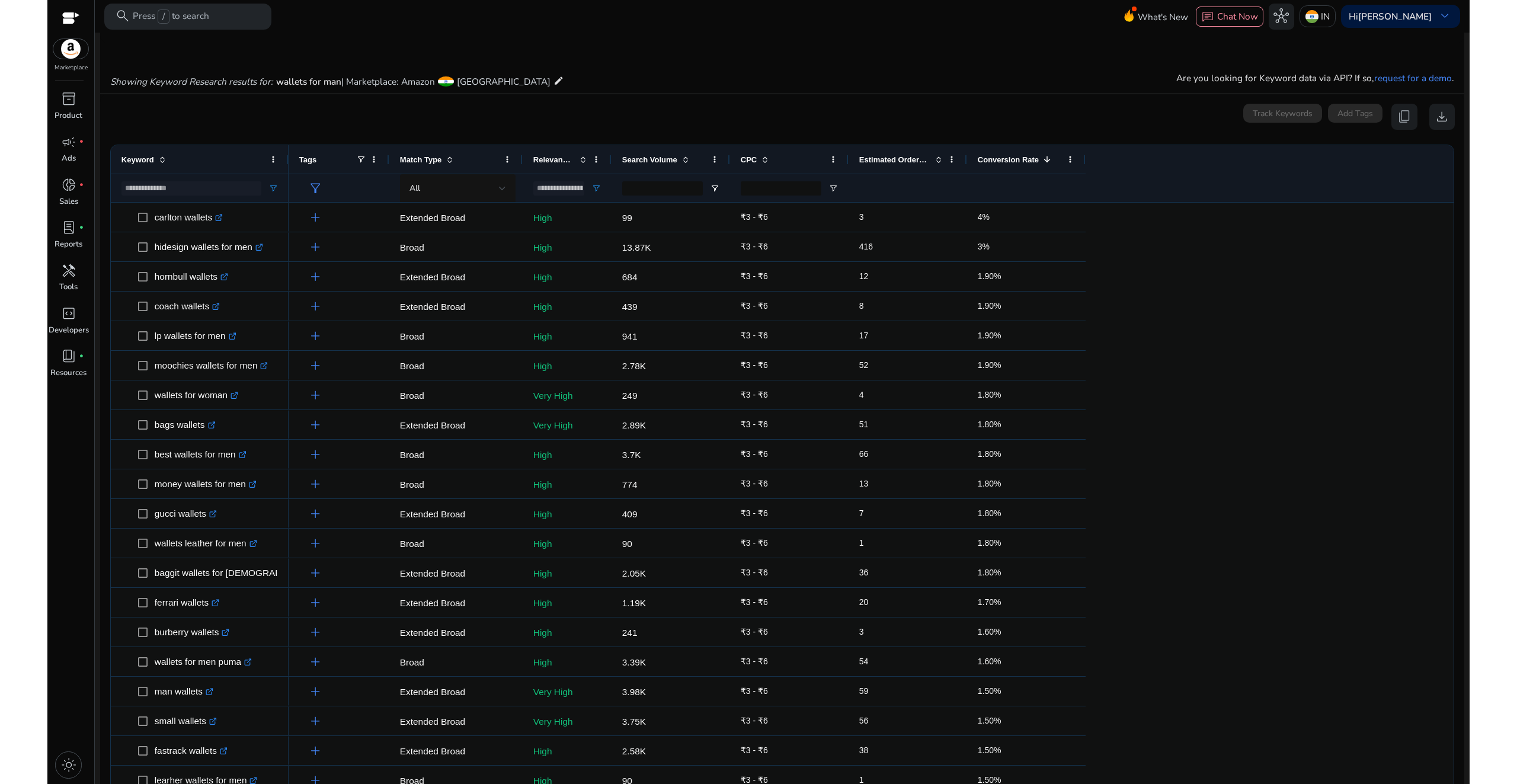
scroll to position [160, 0]
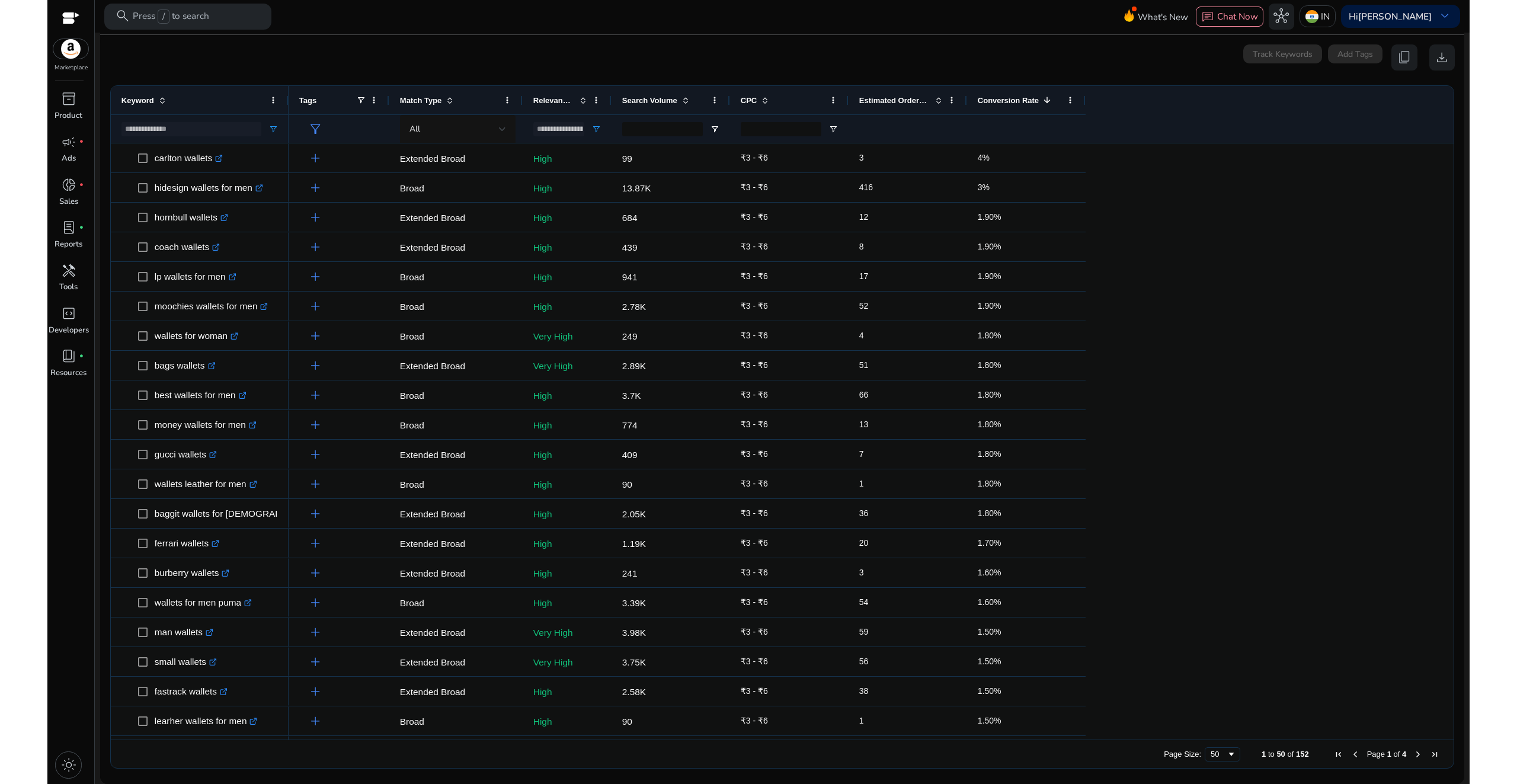
click at [1447, 188] on div at bounding box center [1449, 441] width 11 height 596
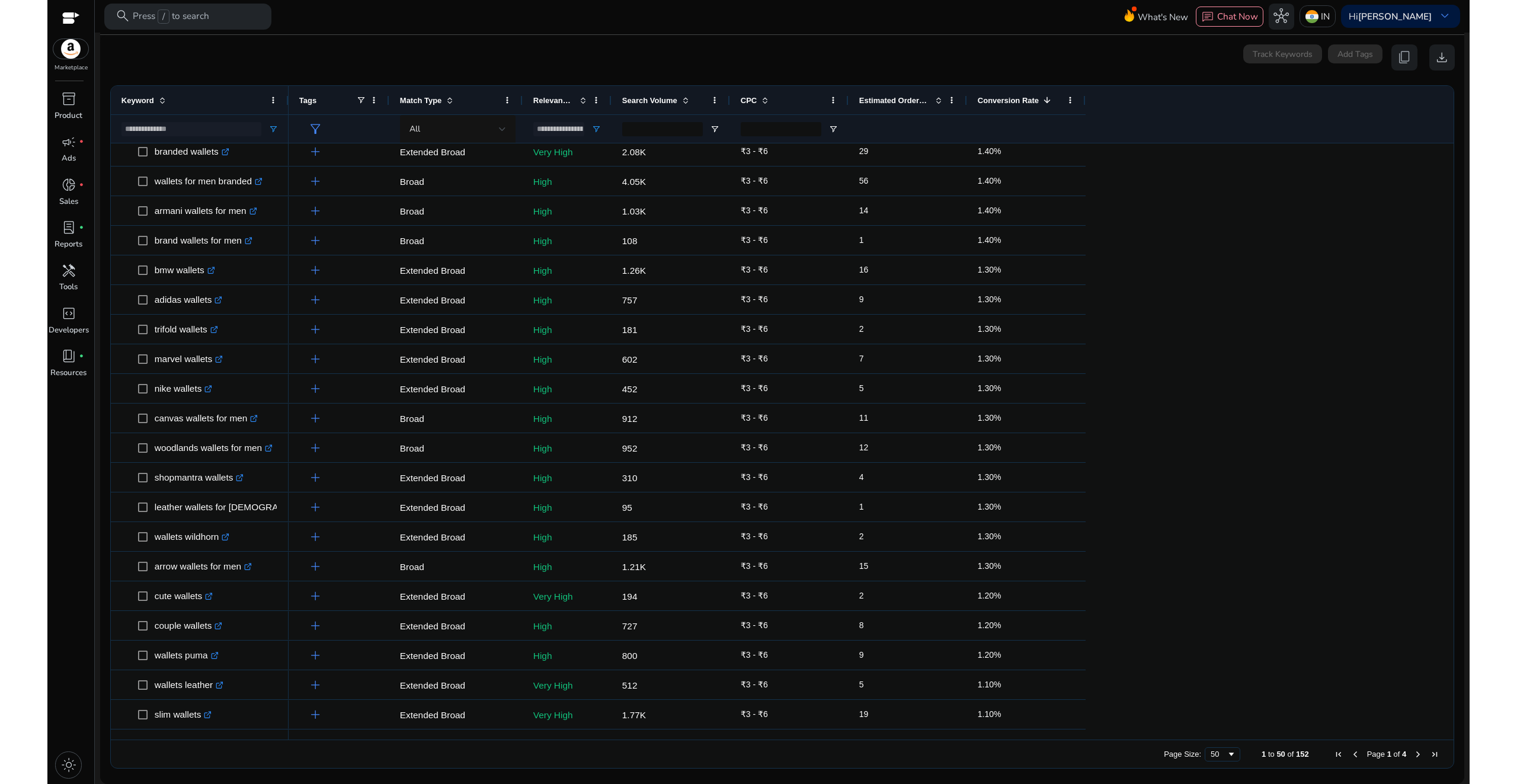
scroll to position [431, 0]
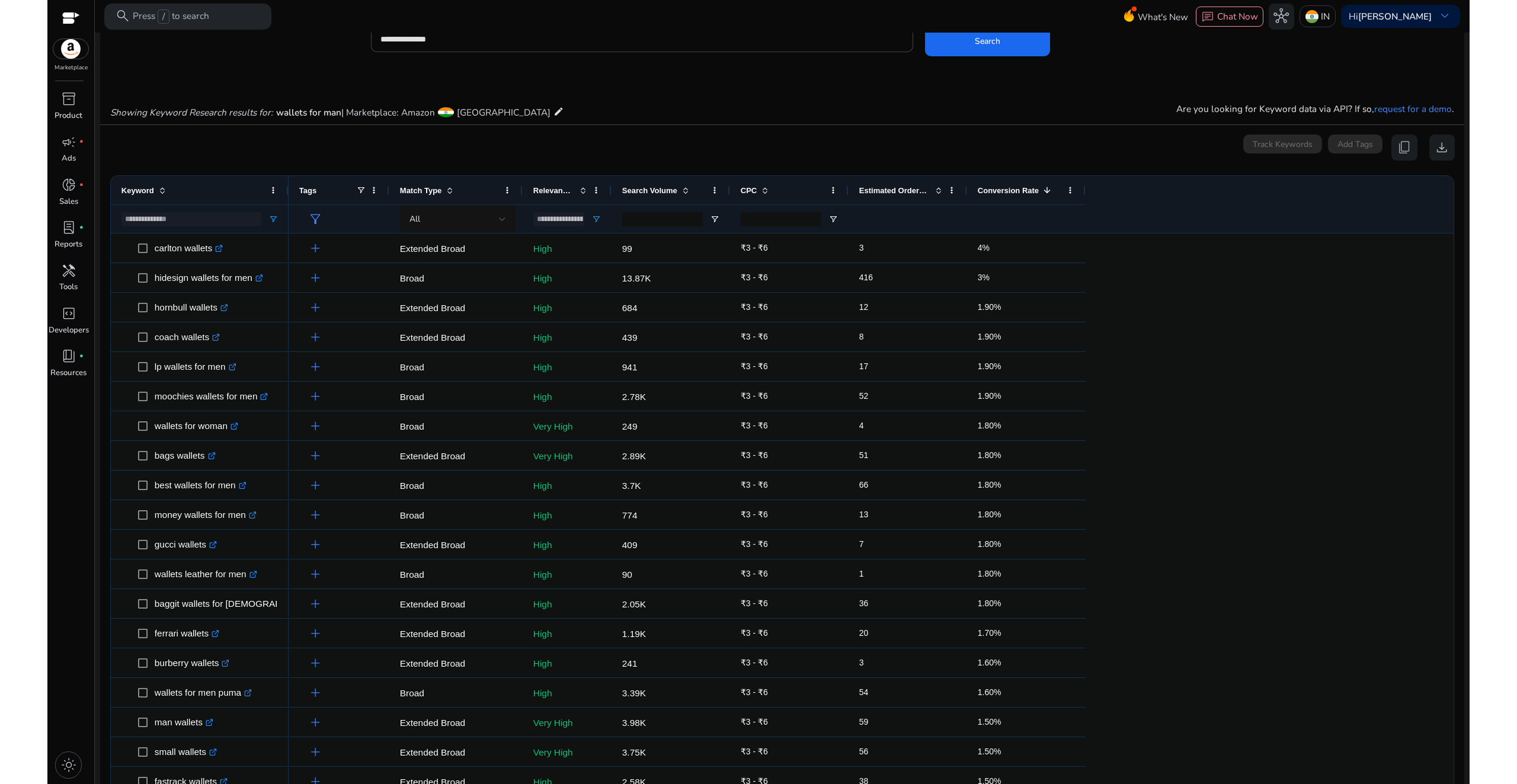
click at [1400, 150] on app-icon-holder "content_copy" at bounding box center [1404, 147] width 26 height 26
click at [168, 150] on div "0 keyword(s) selected Track Keywords Add Tags content_copy download" at bounding box center [782, 147] width 1346 height 26
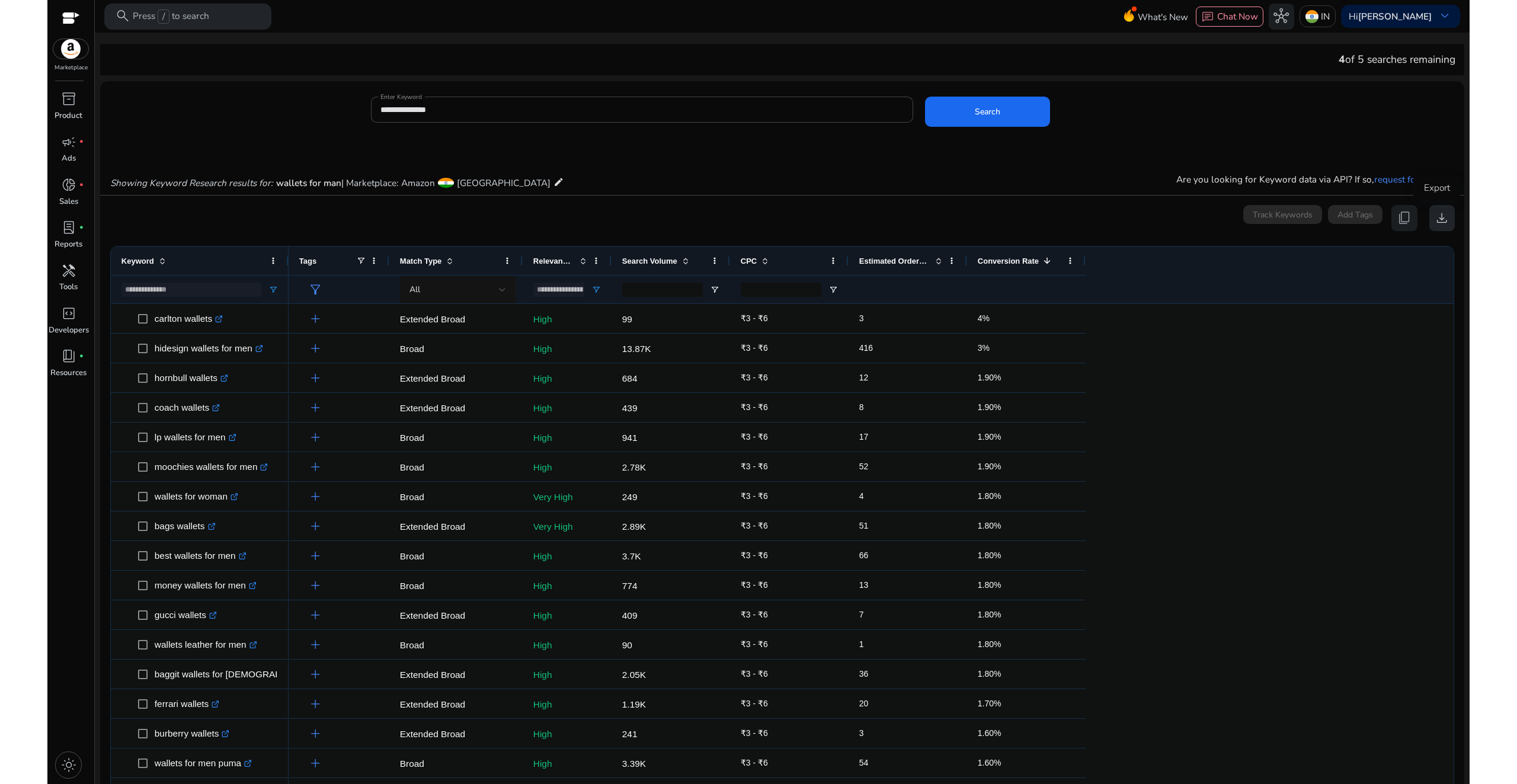
click at [1443, 217] on span "download" at bounding box center [1442, 218] width 15 height 15
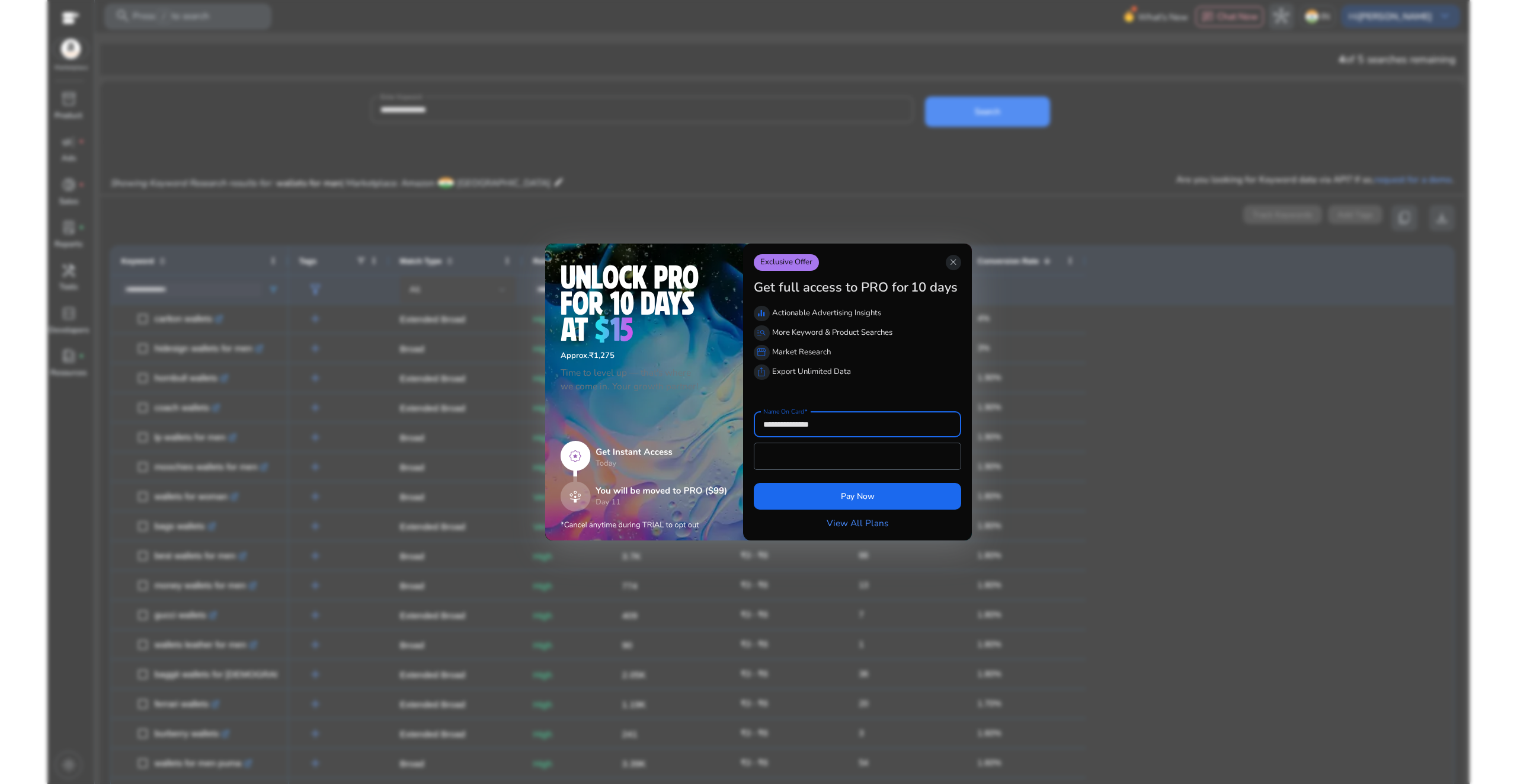
drag, startPoint x: 958, startPoint y: 259, endPoint x: 548, endPoint y: 514, distance: 482.8
click at [957, 258] on span "close" at bounding box center [953, 262] width 11 height 11
